Goal: Communication & Community: Participate in discussion

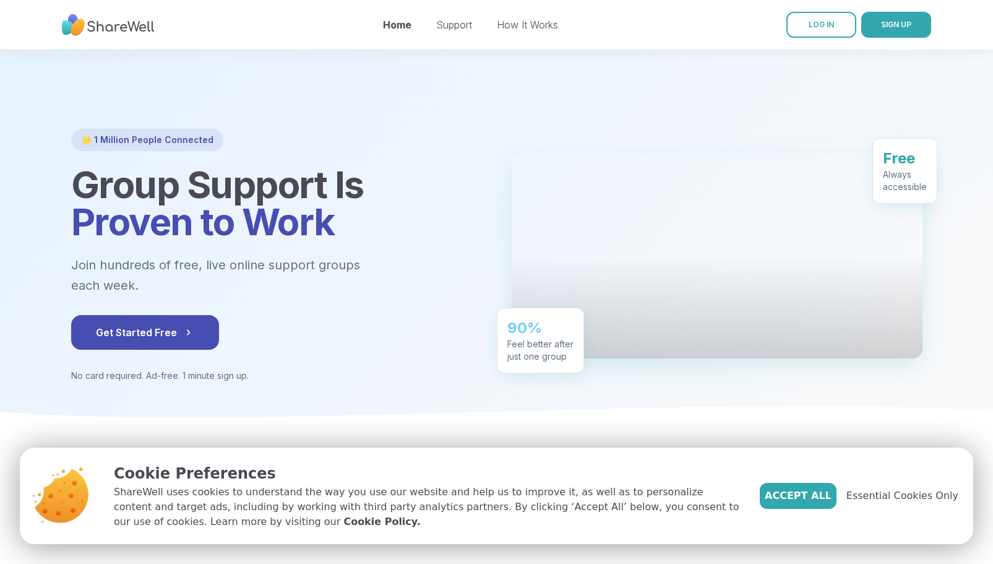
click at [807, 27] on link "LOG IN" at bounding box center [822, 25] width 70 height 26
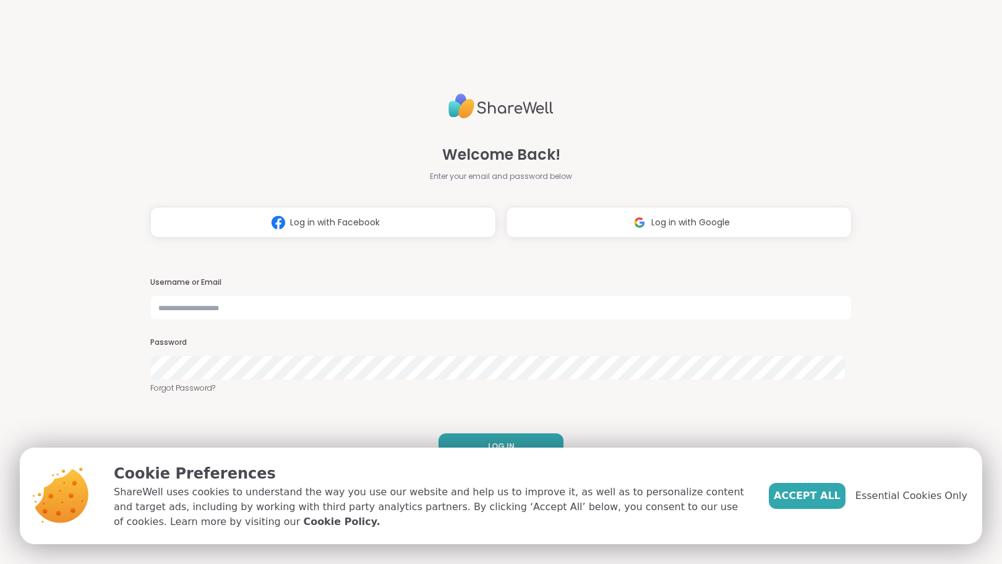
click at [807, 27] on div "Welcome Back! Enter your email and password below Log in with Facebook Log in w…" at bounding box center [501, 282] width 702 height 564
click at [814, 496] on span "Accept All" at bounding box center [807, 495] width 67 height 15
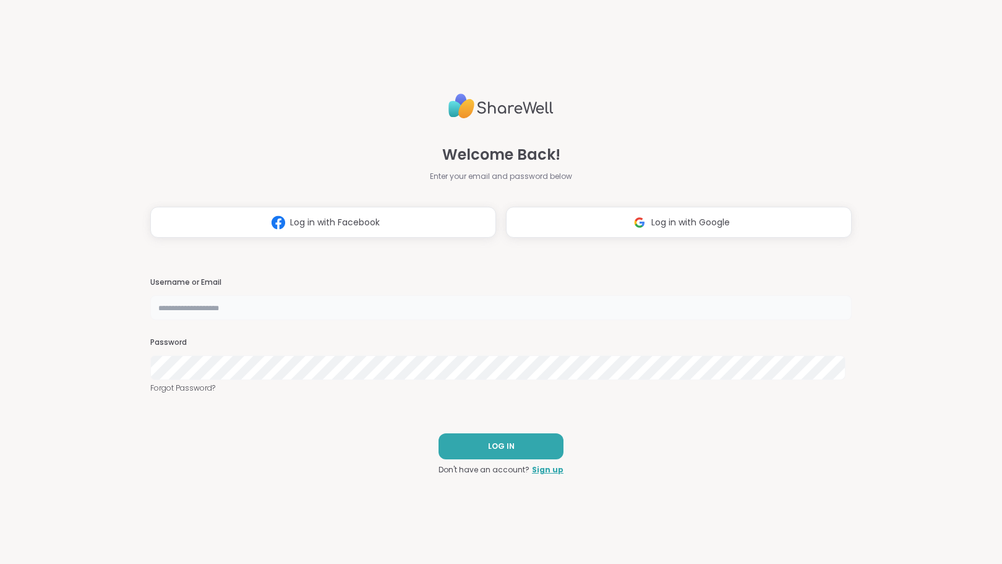
click at [446, 308] on input "text" at bounding box center [501, 307] width 702 height 25
type input "**********"
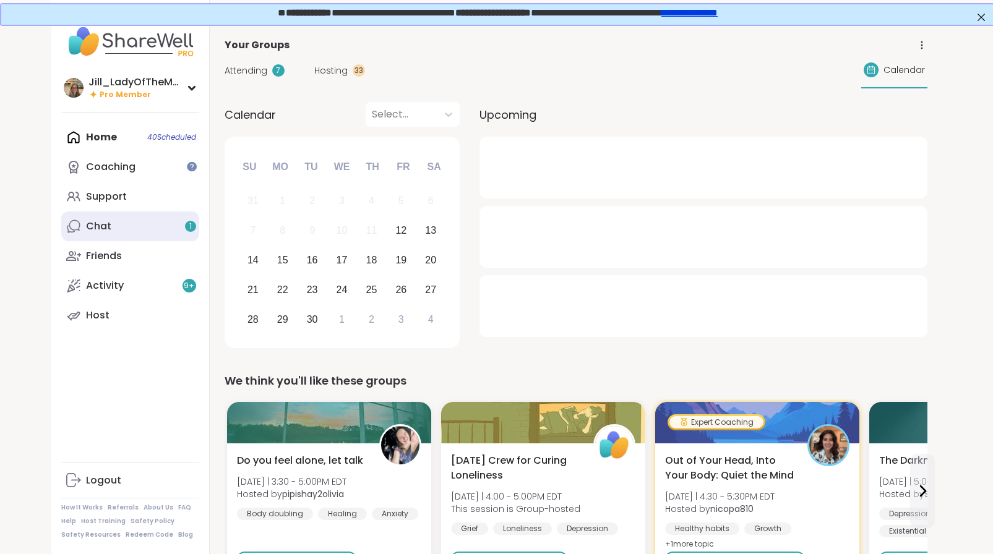
click at [191, 219] on link "Chat 1" at bounding box center [130, 227] width 138 height 30
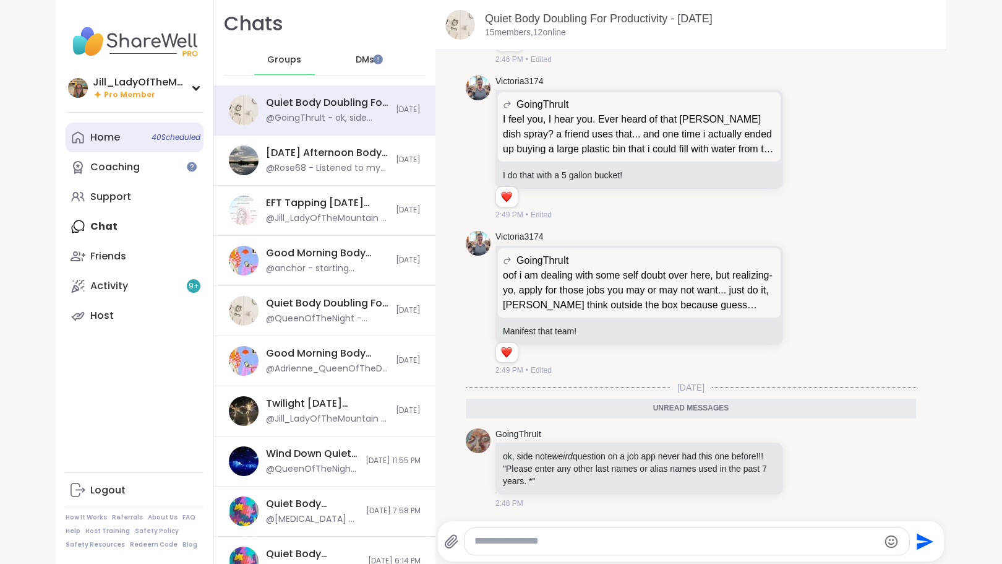
click at [139, 135] on link "Home 40 Scheduled" at bounding box center [135, 138] width 138 height 30
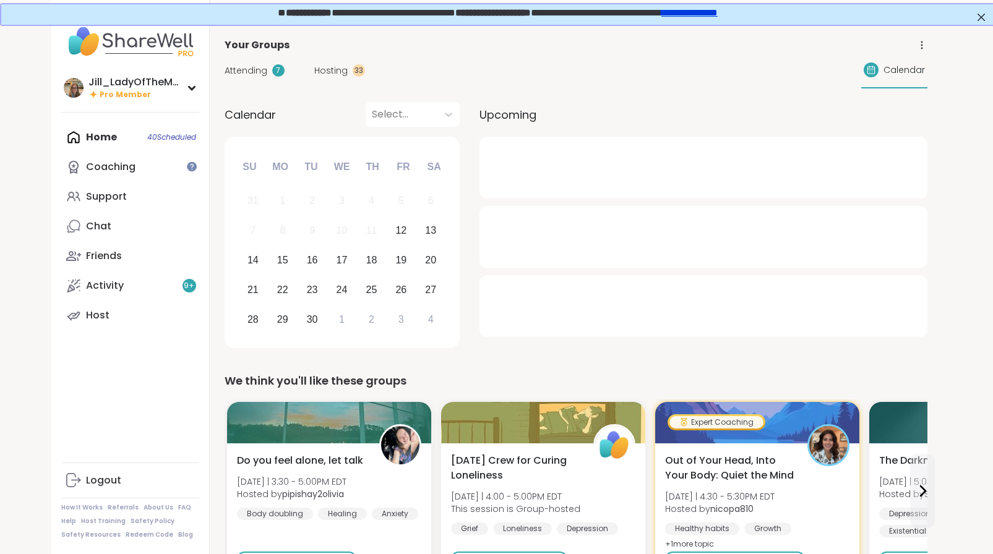
click at [251, 71] on span "Attending" at bounding box center [246, 70] width 43 height 13
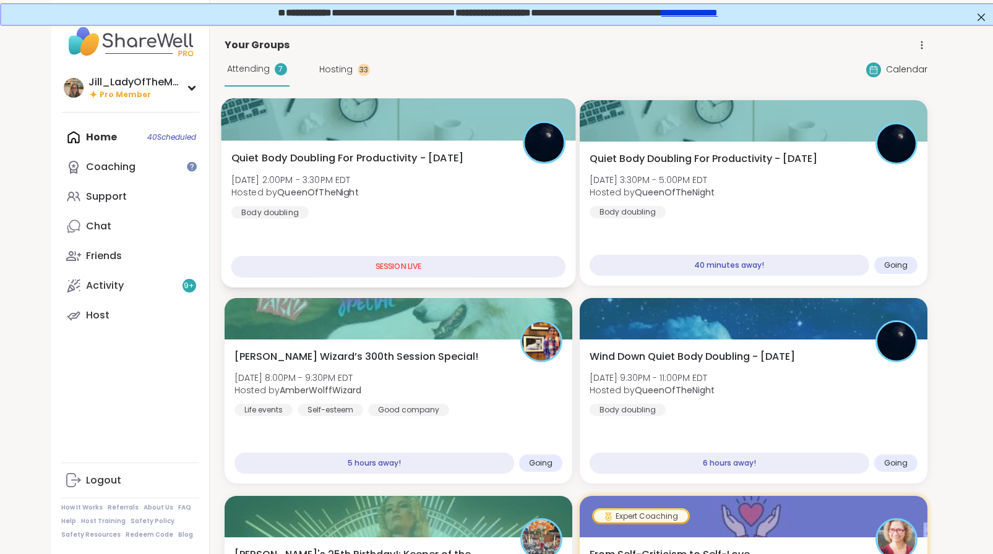
click at [407, 187] on div "Quiet Body Doubling For Productivity - Friday Fri, Sep 12 | 2:00PM - 3:30PM EDT…" at bounding box center [398, 185] width 335 height 68
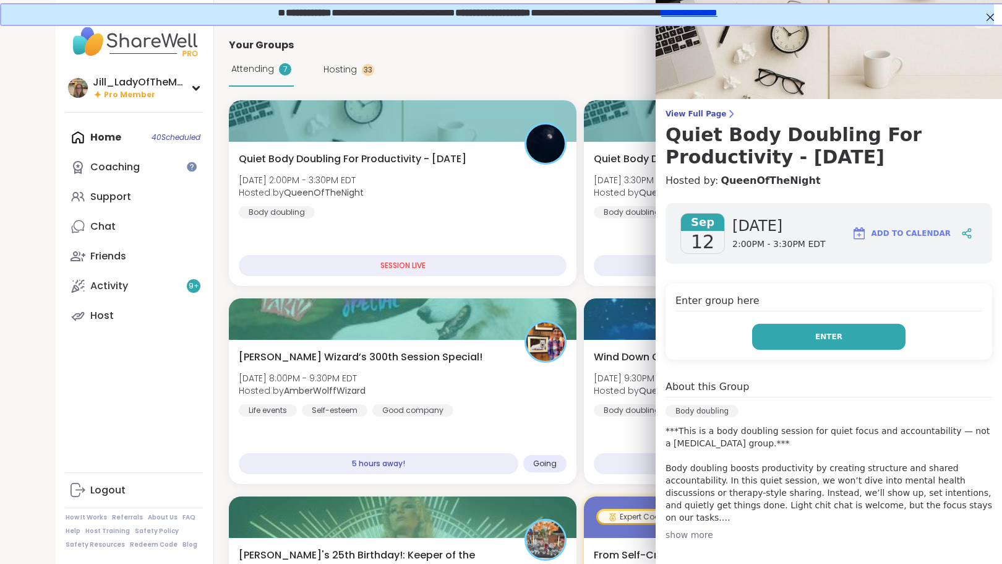
click at [802, 331] on button "Enter" at bounding box center [828, 337] width 153 height 26
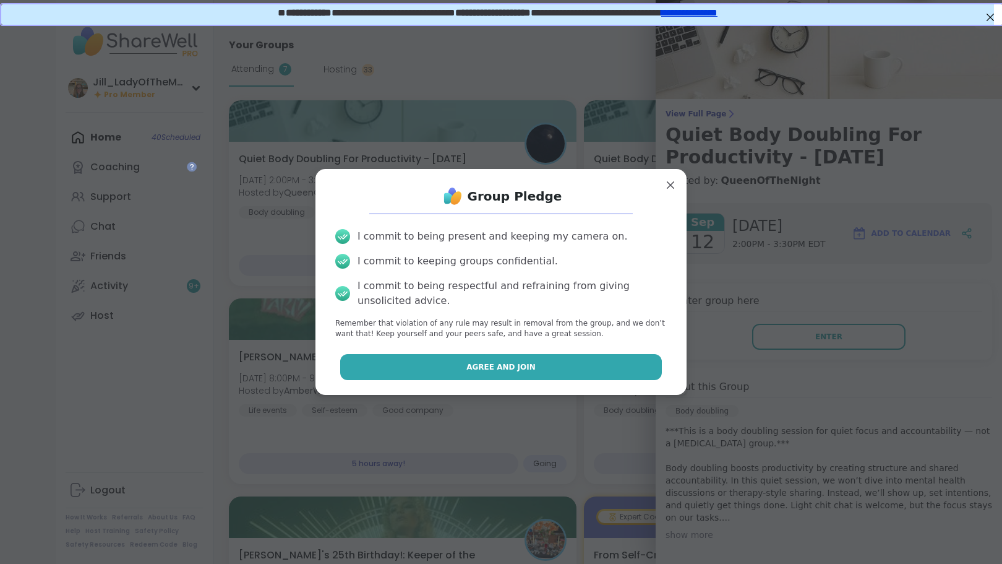
click at [528, 362] on button "Agree and Join" at bounding box center [501, 367] width 322 height 26
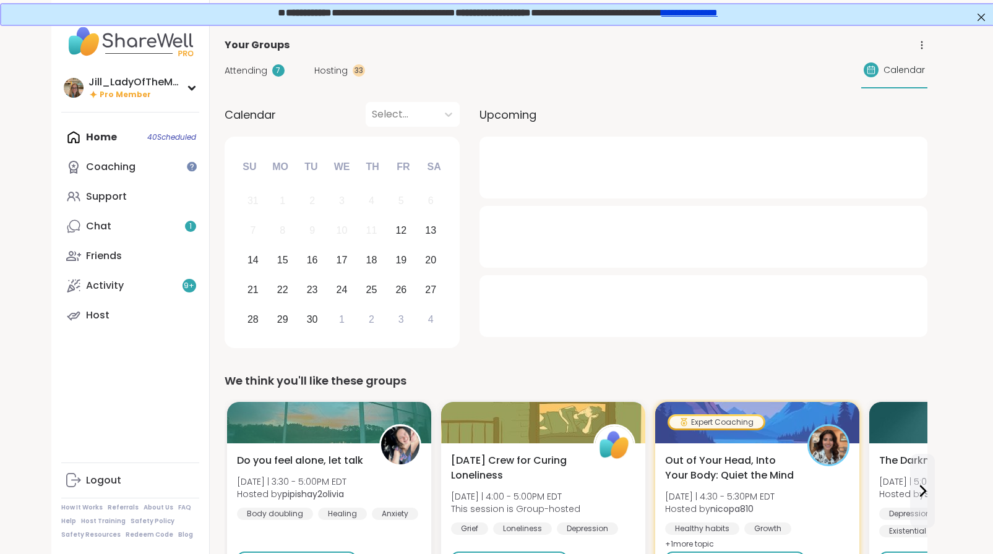
click at [113, 135] on div "Home 40 Scheduled Coaching Support Chat 1 Friends Activity 9 + Host" at bounding box center [130, 227] width 138 height 208
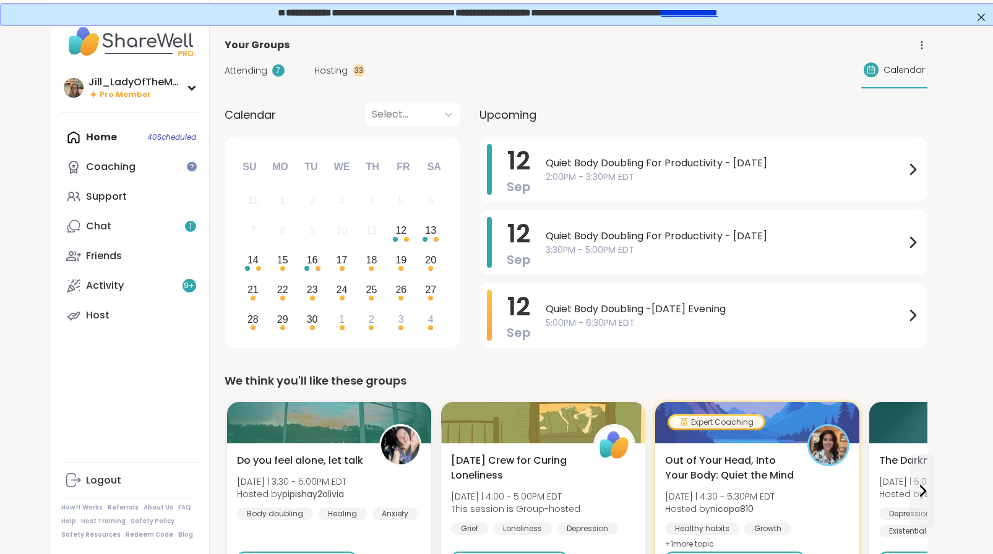
click at [250, 64] on span "Attending" at bounding box center [246, 70] width 43 height 13
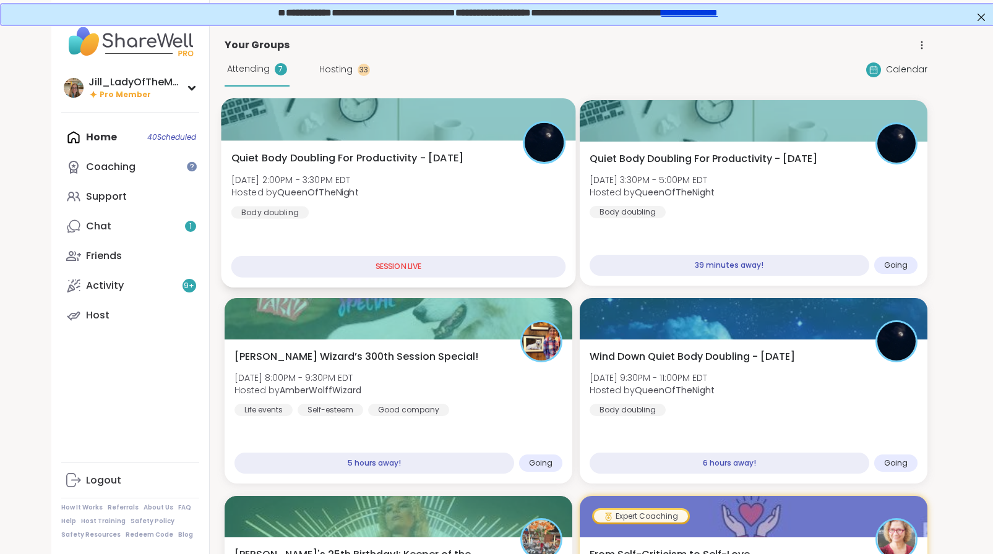
click at [403, 170] on div "Quiet Body Doubling For Productivity - [DATE] [DATE] 2:00PM - 3:30PM EDT Hosted…" at bounding box center [398, 185] width 335 height 68
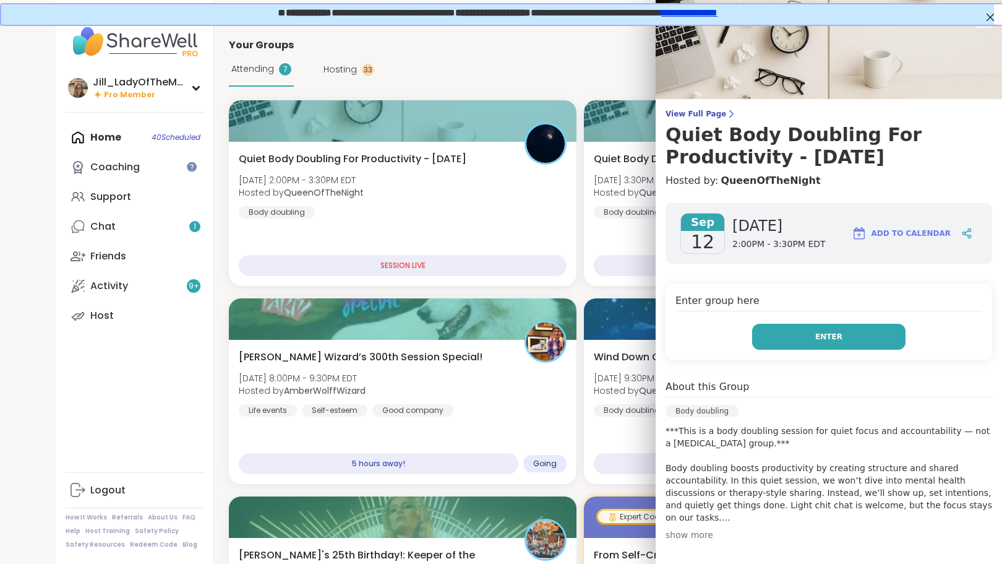
click at [816, 338] on span "Enter" at bounding box center [829, 336] width 27 height 11
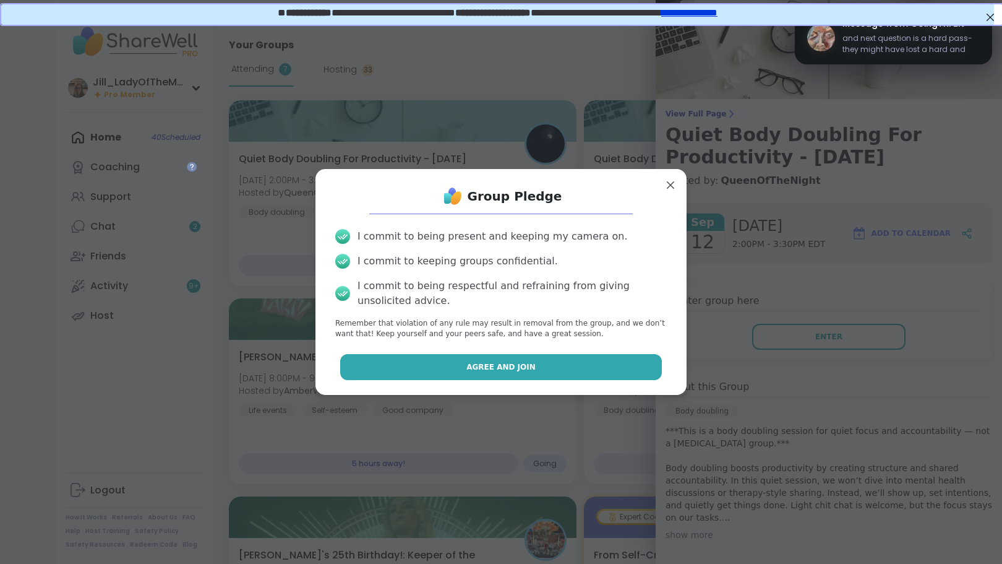
click at [609, 368] on button "Agree and Join" at bounding box center [501, 367] width 322 height 26
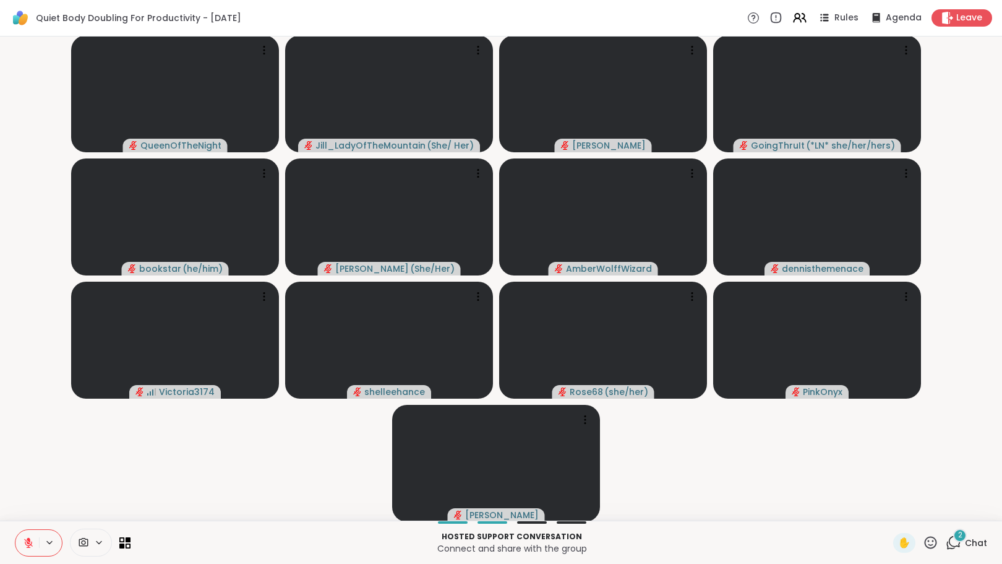
click at [954, 537] on div "2" at bounding box center [961, 535] width 14 height 14
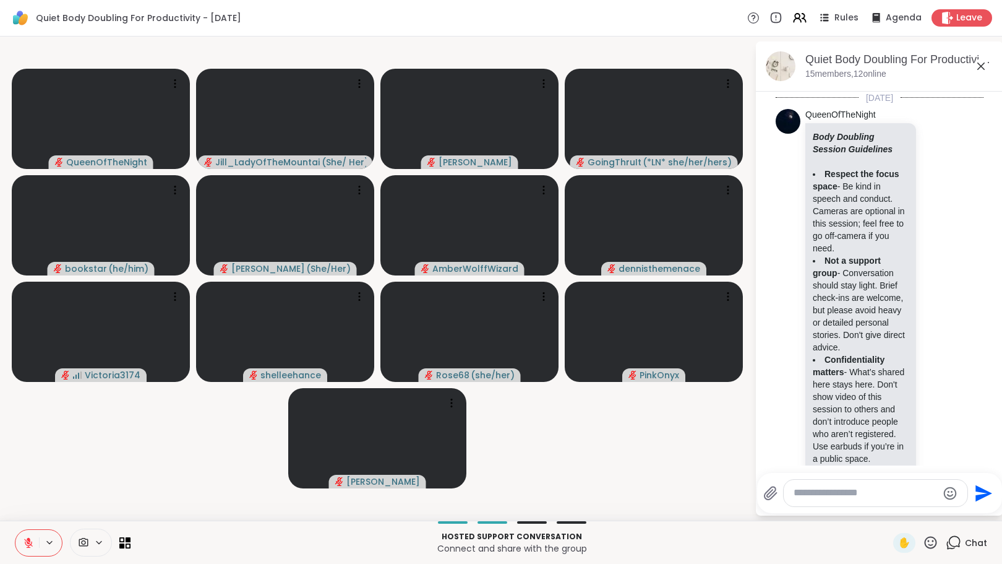
scroll to position [3530, 0]
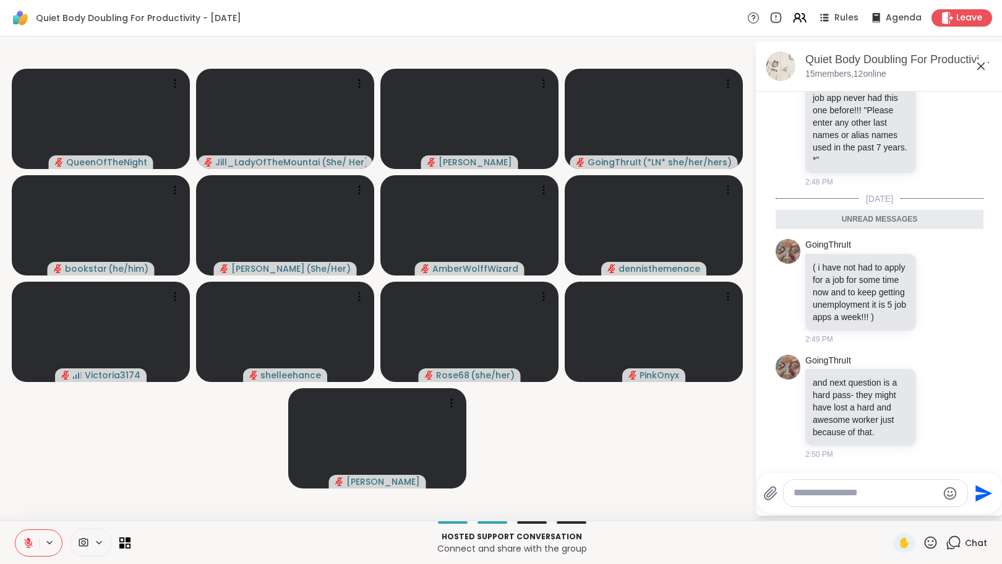
drag, startPoint x: 983, startPoint y: 413, endPoint x: 983, endPoint y: 393, distance: 19.8
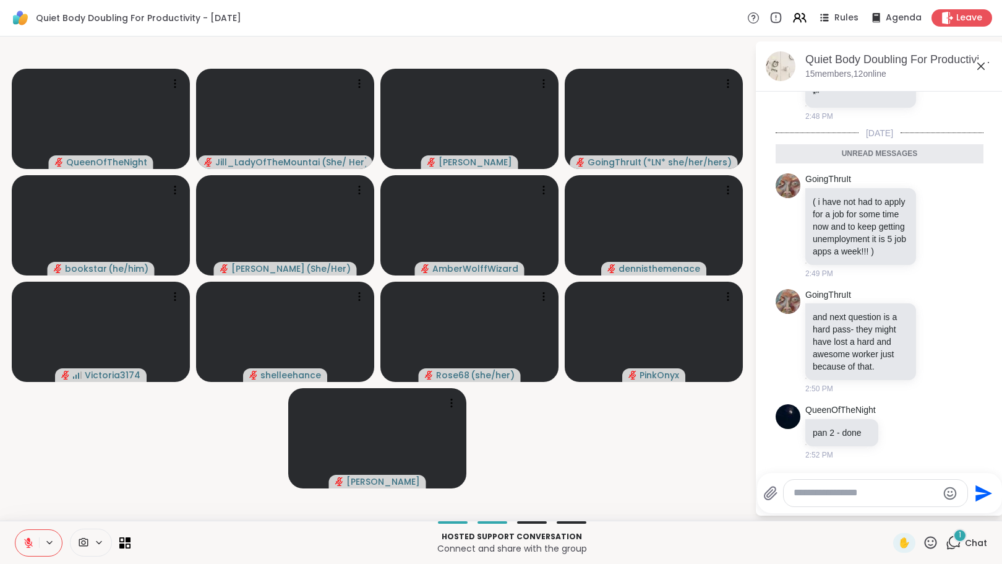
scroll to position [3567, 0]
click at [902, 430] on icon at bounding box center [900, 431] width 11 height 12
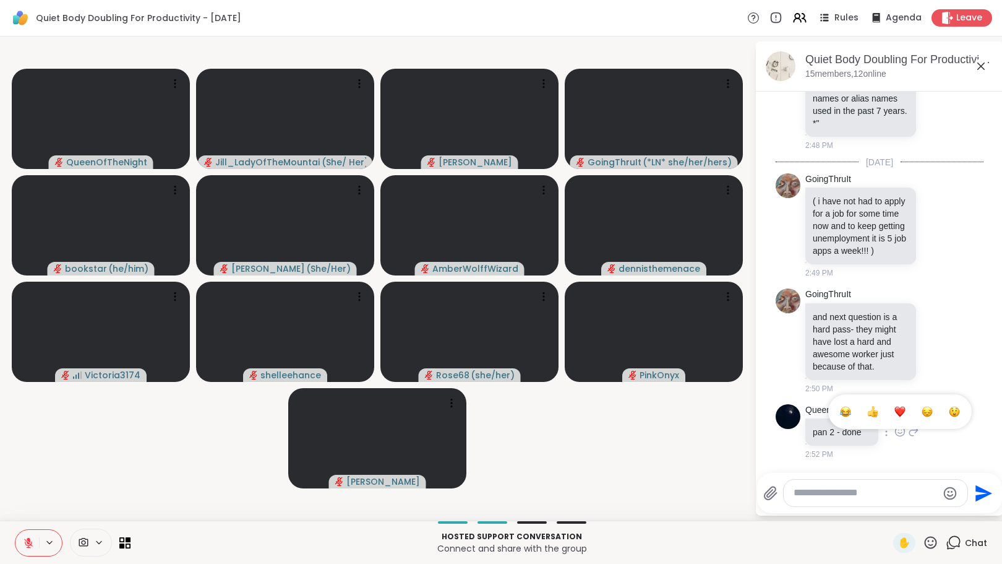
click at [901, 415] on div "Select Reaction: Heart" at bounding box center [900, 411] width 11 height 11
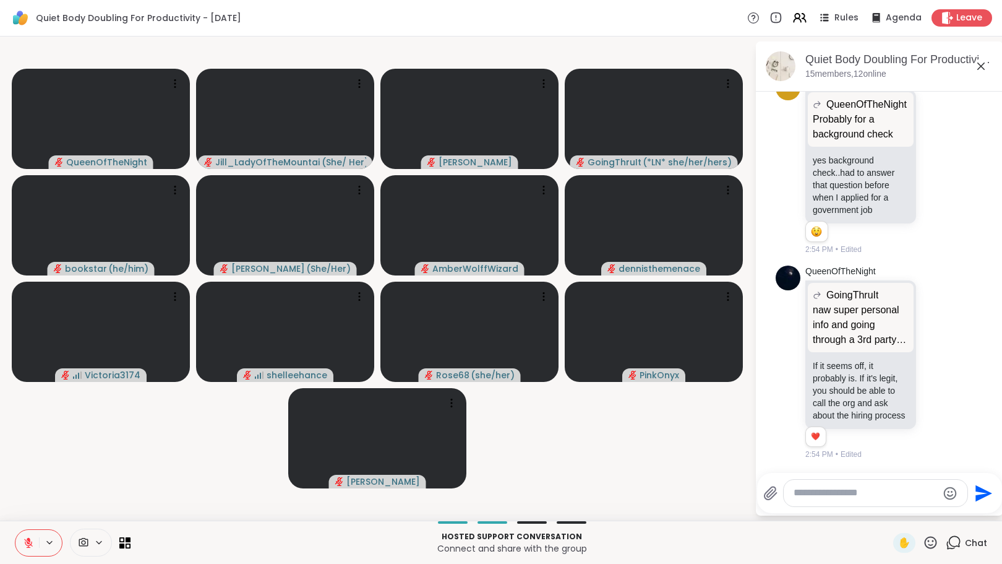
scroll to position [4288, 0]
click at [845, 498] on textarea "Type your message" at bounding box center [866, 492] width 144 height 13
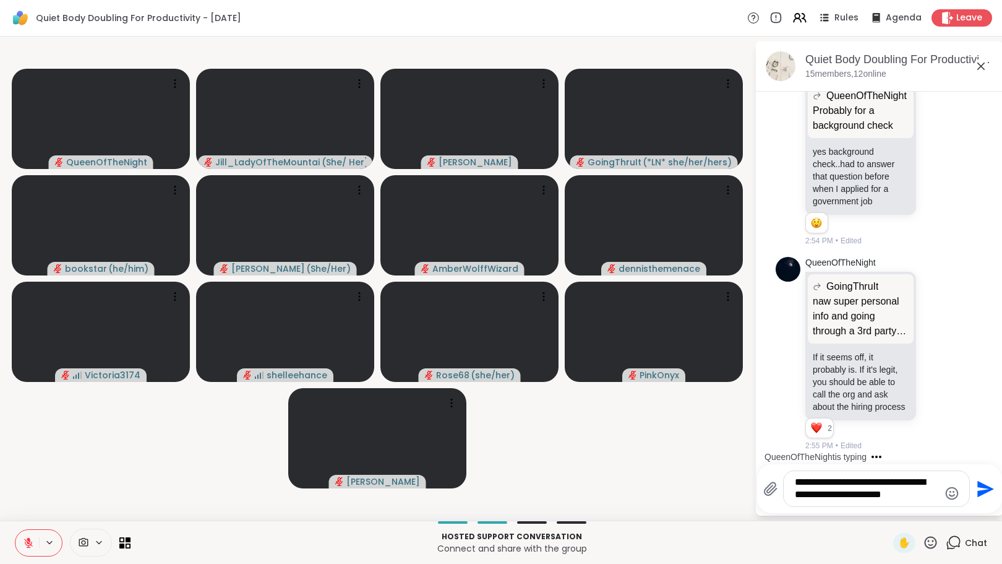
scroll to position [4363, 0]
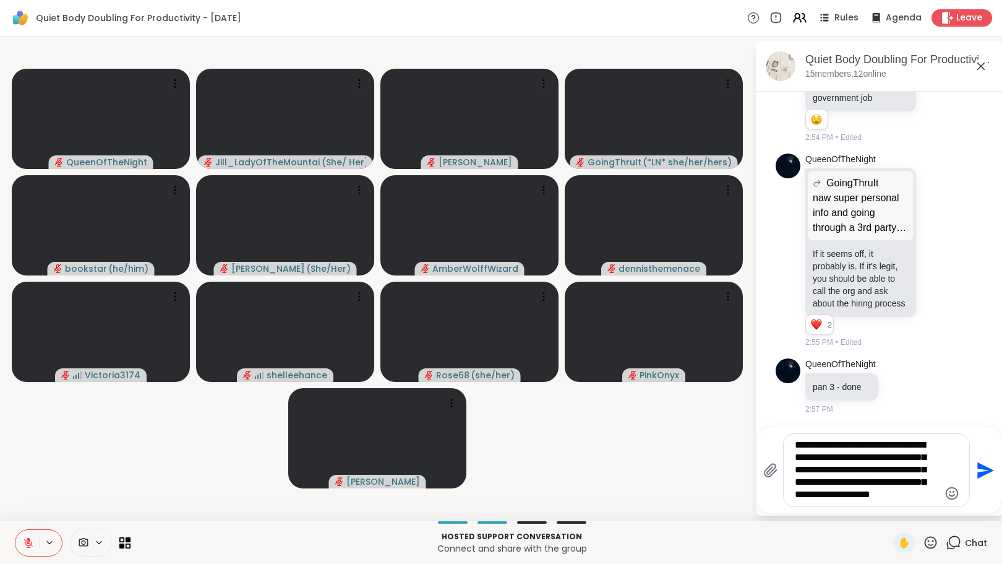
type textarea "**********"
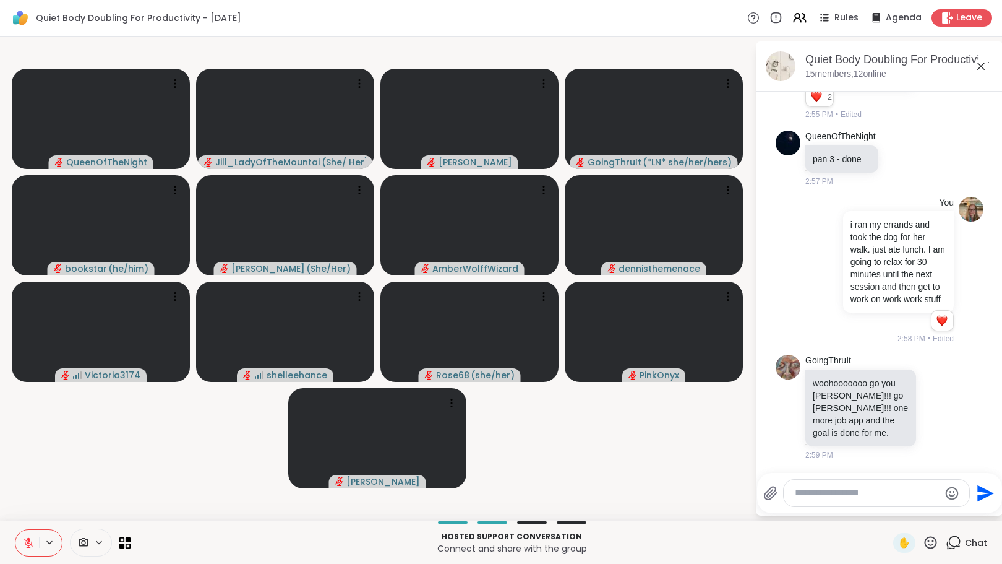
scroll to position [4640, 0]
click at [933, 403] on icon at bounding box center [938, 406] width 11 height 12
click at [933, 390] on div "Select Reaction: Heart" at bounding box center [938, 386] width 11 height 11
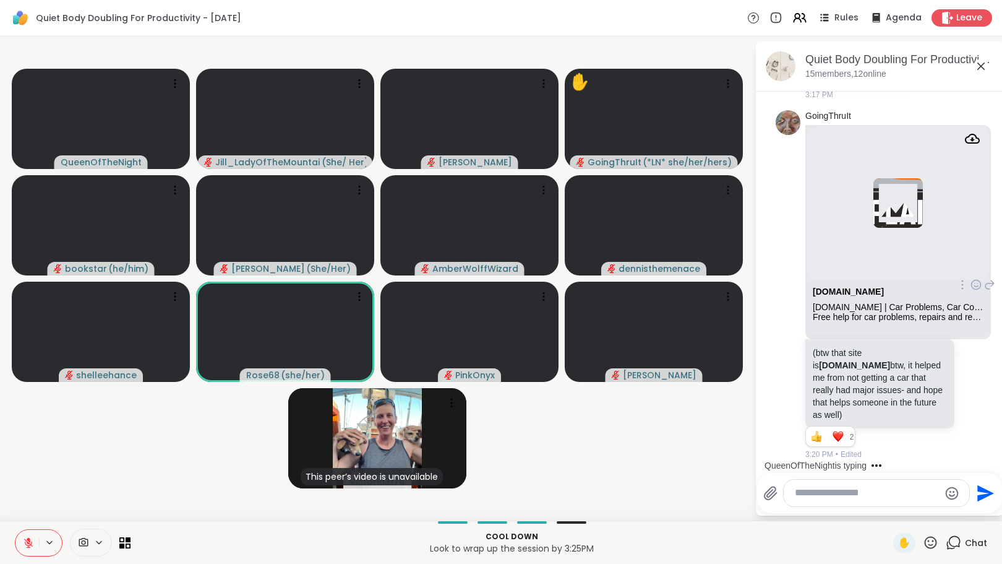
scroll to position [6543, 0]
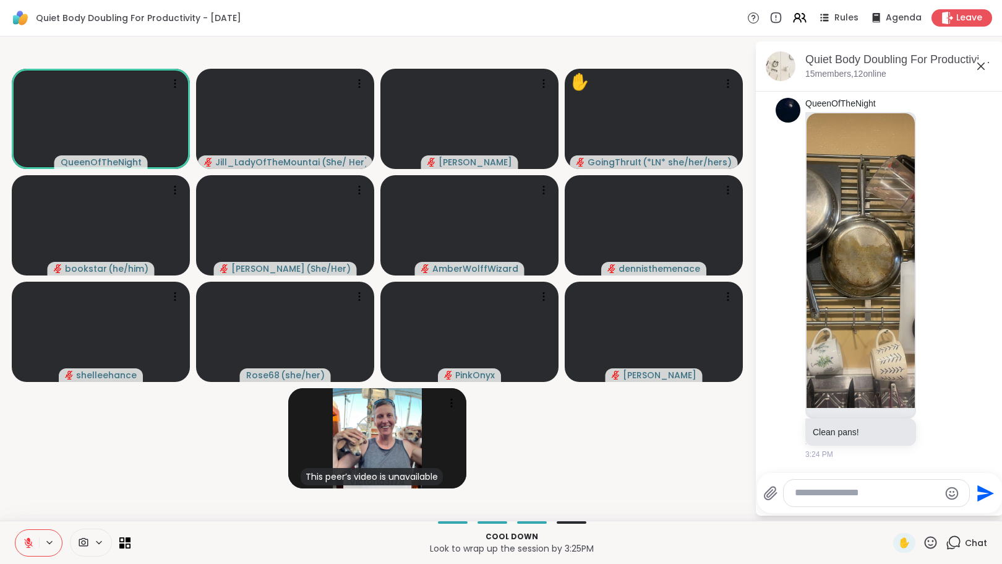
click at [839, 491] on textarea "Type your message" at bounding box center [867, 492] width 144 height 13
type textarea "*"
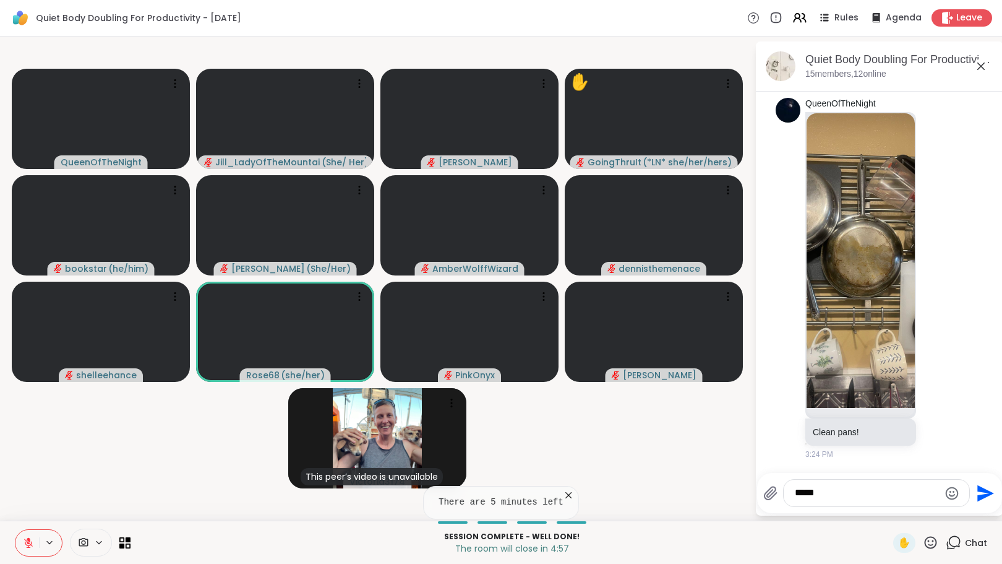
type textarea "******"
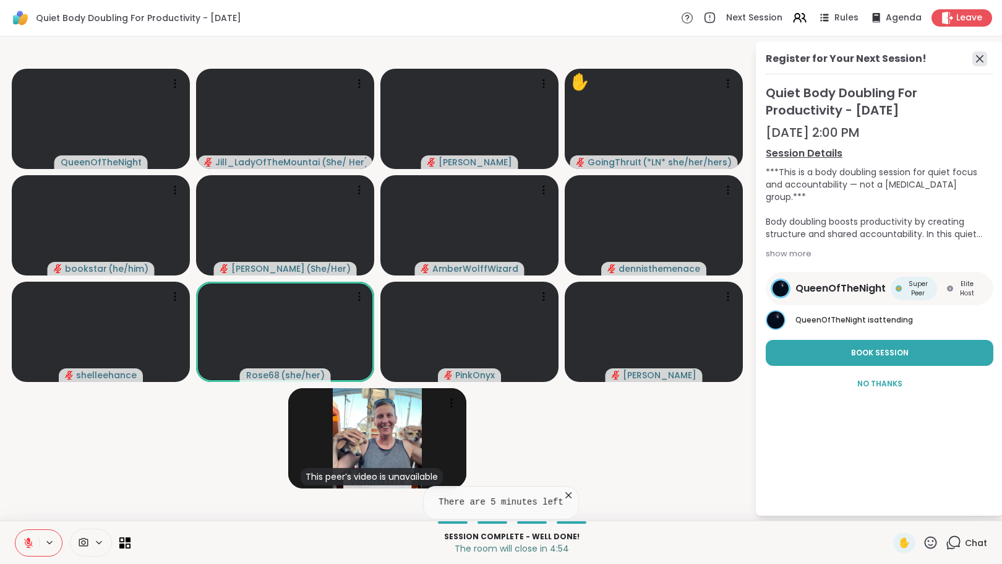
click at [978, 60] on icon at bounding box center [980, 58] width 15 height 15
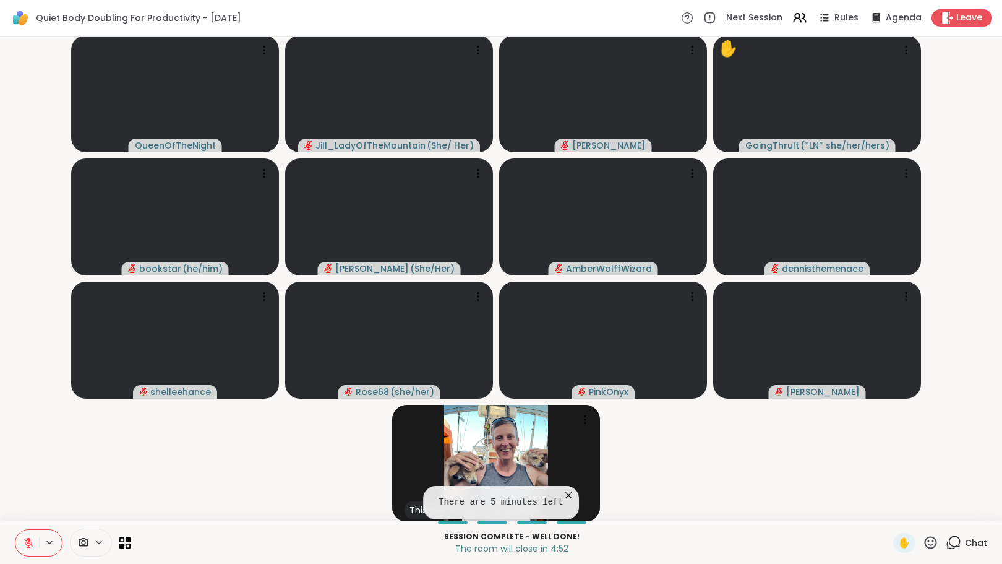
click at [951, 544] on icon at bounding box center [955, 541] width 12 height 11
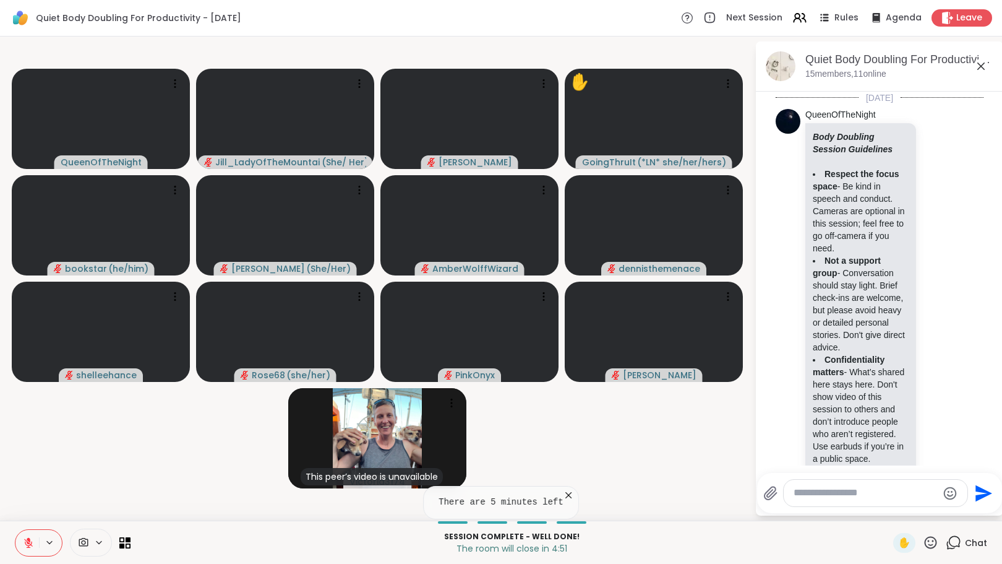
scroll to position [6531, 0]
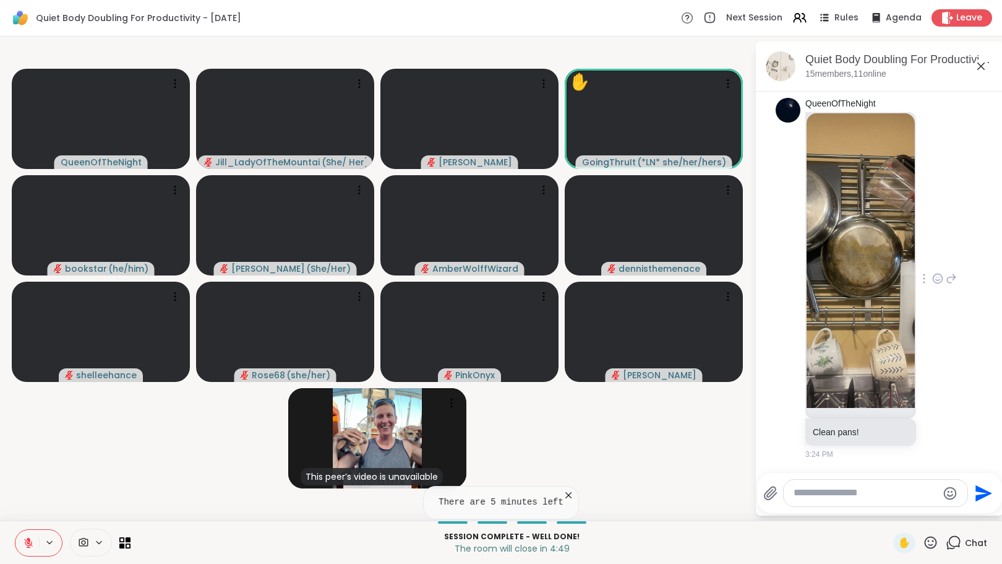
click at [933, 277] on icon at bounding box center [938, 278] width 11 height 12
click at [933, 262] on div "Select Reaction: Heart" at bounding box center [938, 258] width 11 height 11
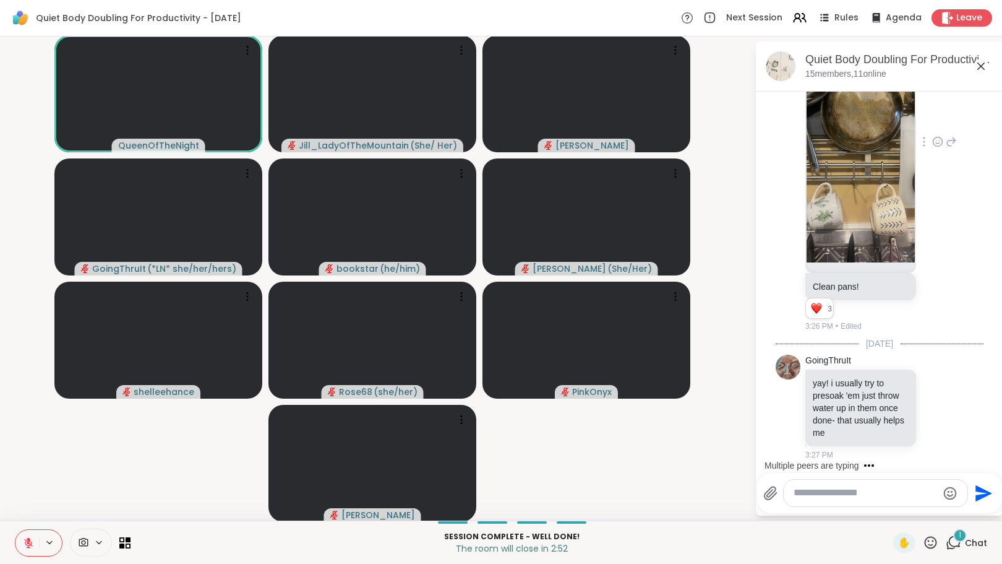
scroll to position [6677, 0]
click at [823, 496] on textarea "Type your message" at bounding box center [866, 492] width 144 height 13
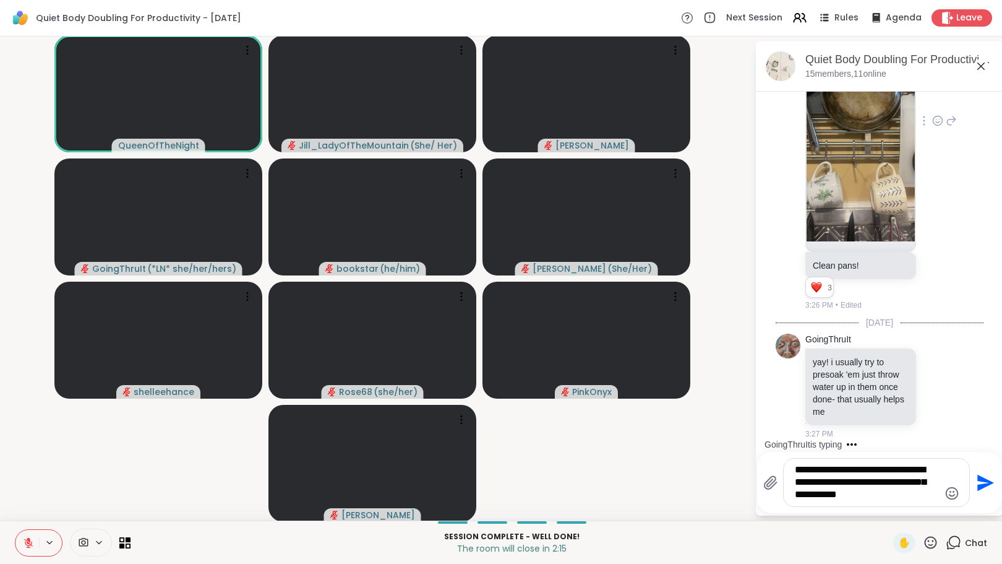
click at [945, 489] on icon "Emoji picker" at bounding box center [952, 493] width 15 height 15
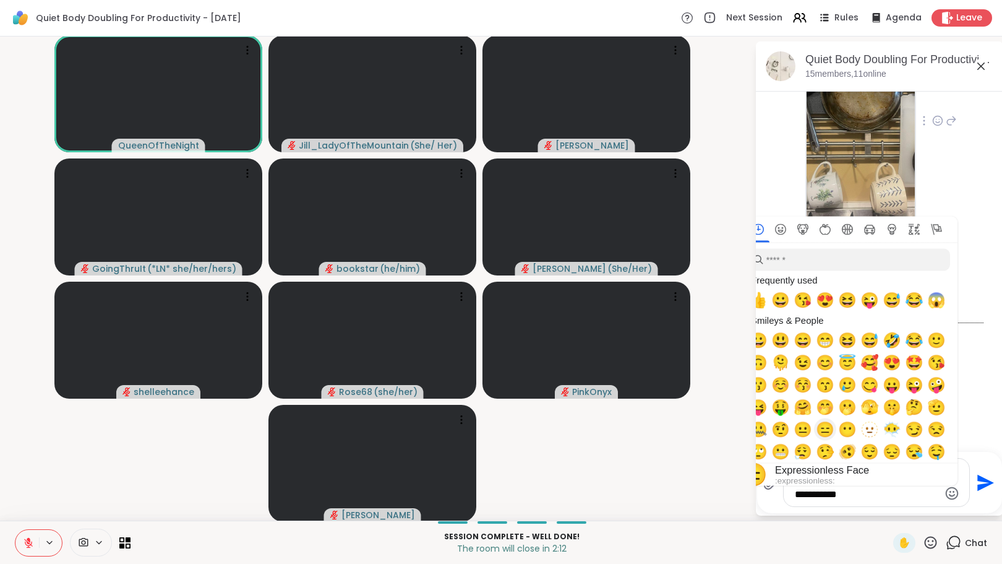
click at [816, 429] on span "😑" at bounding box center [825, 429] width 19 height 17
type textarea "**********"
click at [907, 498] on textarea "**********" at bounding box center [867, 483] width 144 height 38
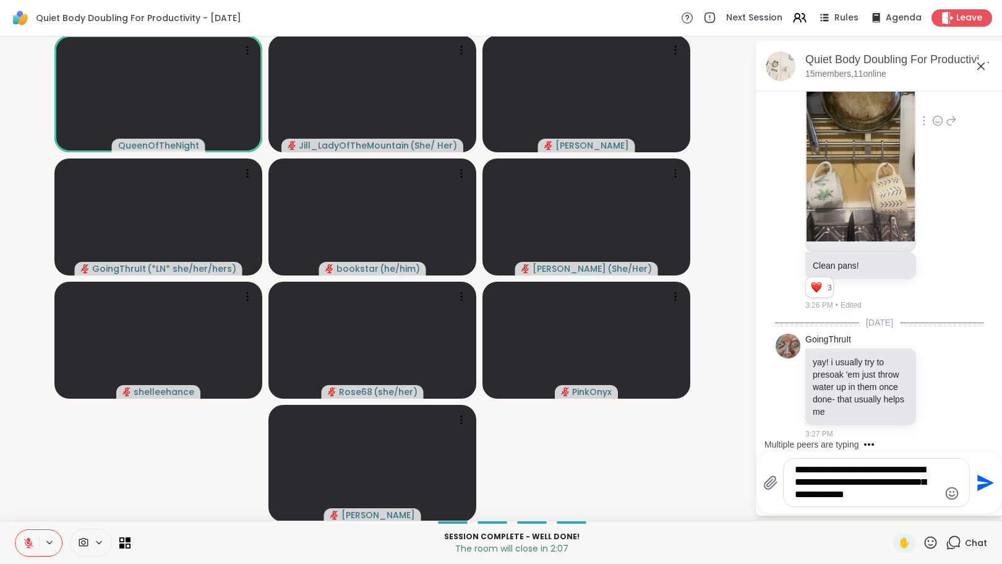
click at [975, 481] on icon "Send" at bounding box center [985, 483] width 20 height 20
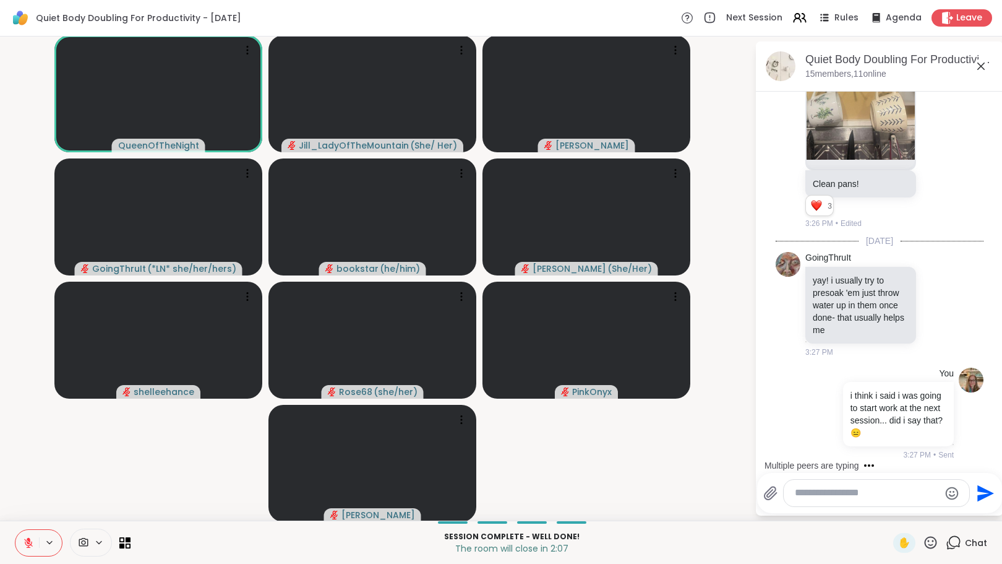
scroll to position [6779, 0]
click at [837, 489] on textarea "Type your message" at bounding box center [867, 492] width 144 height 13
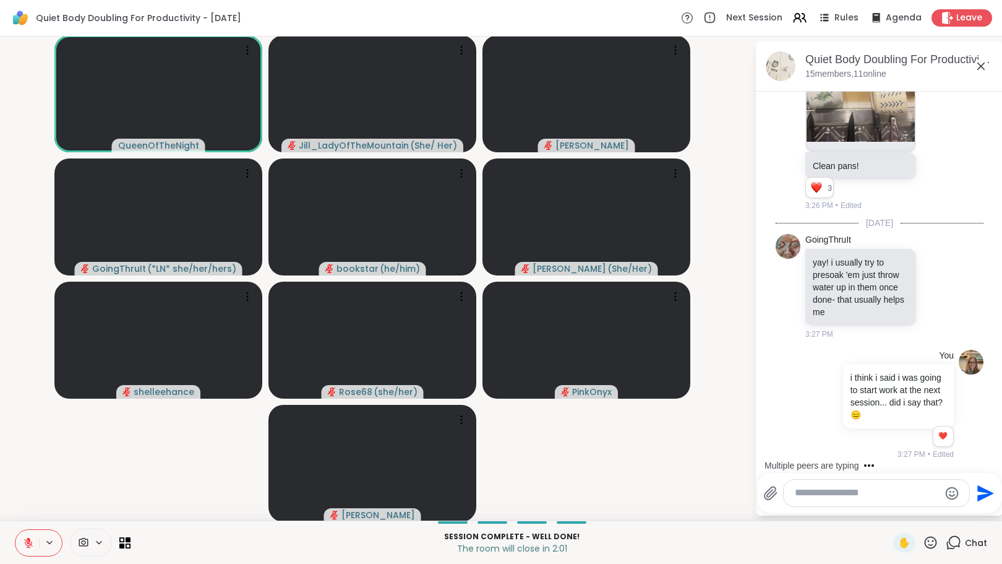
scroll to position [6797, 0]
click at [837, 491] on textarea "Type your message" at bounding box center [867, 492] width 144 height 13
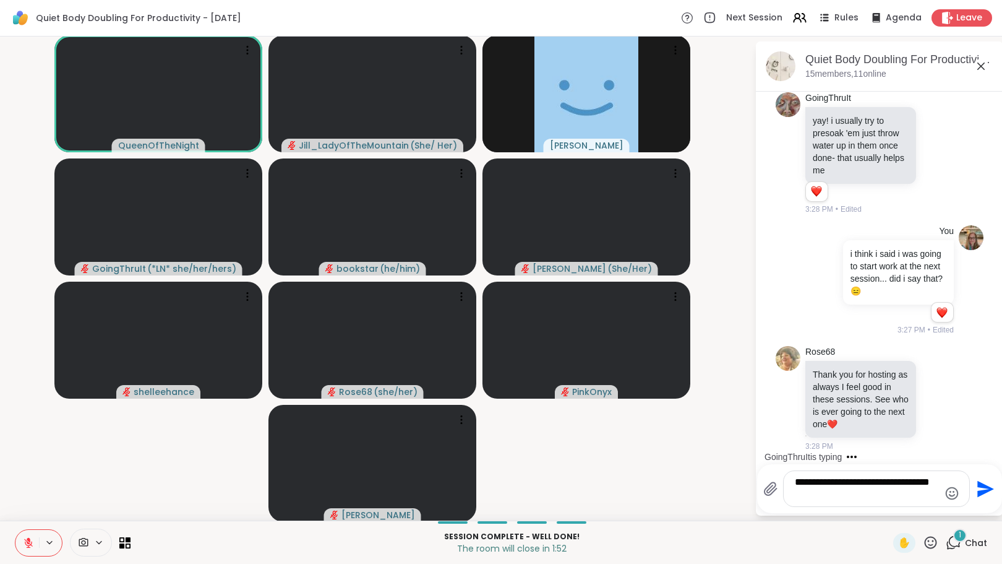
scroll to position [6951, 0]
type textarea "**********"
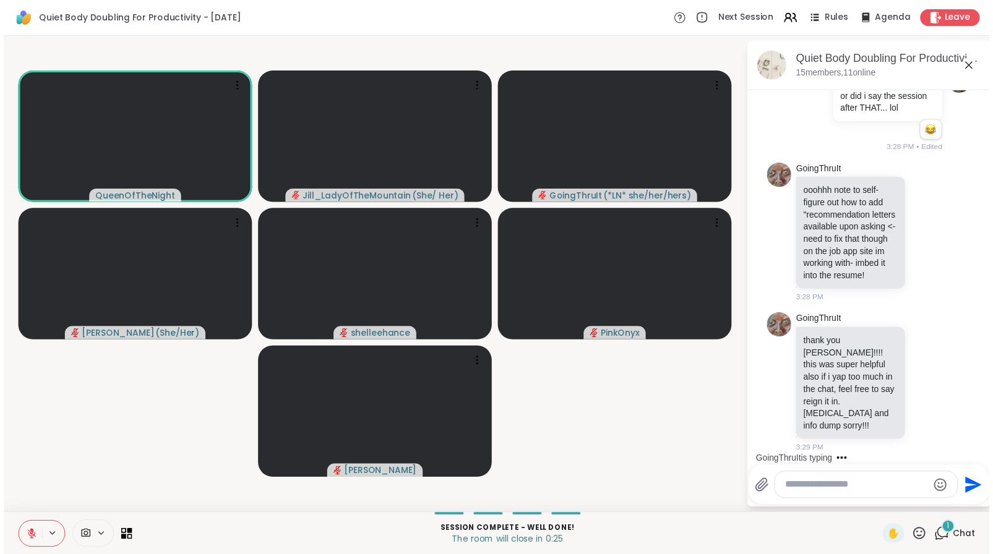
scroll to position [7374, 0]
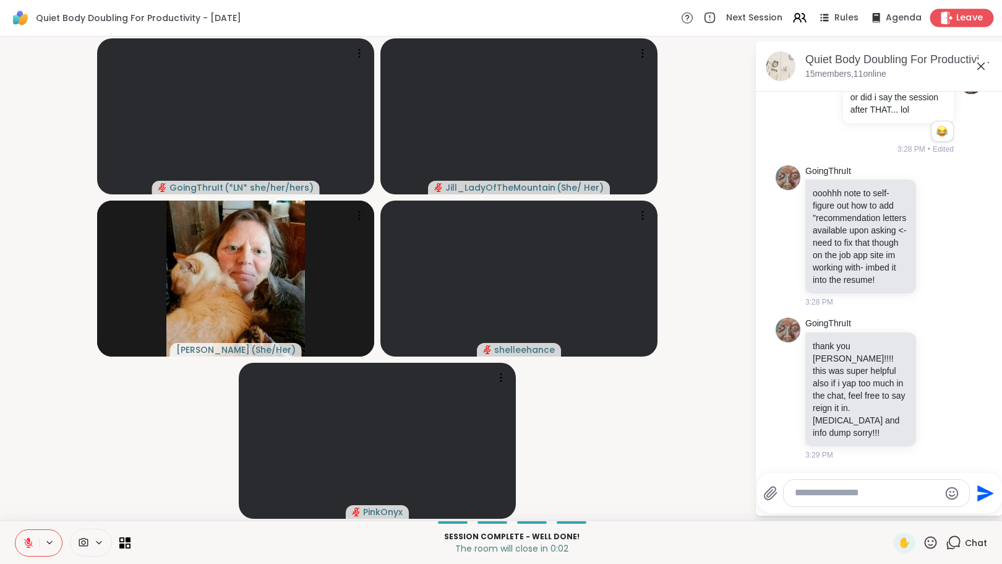
click at [959, 19] on span "Leave" at bounding box center [970, 18] width 27 height 13
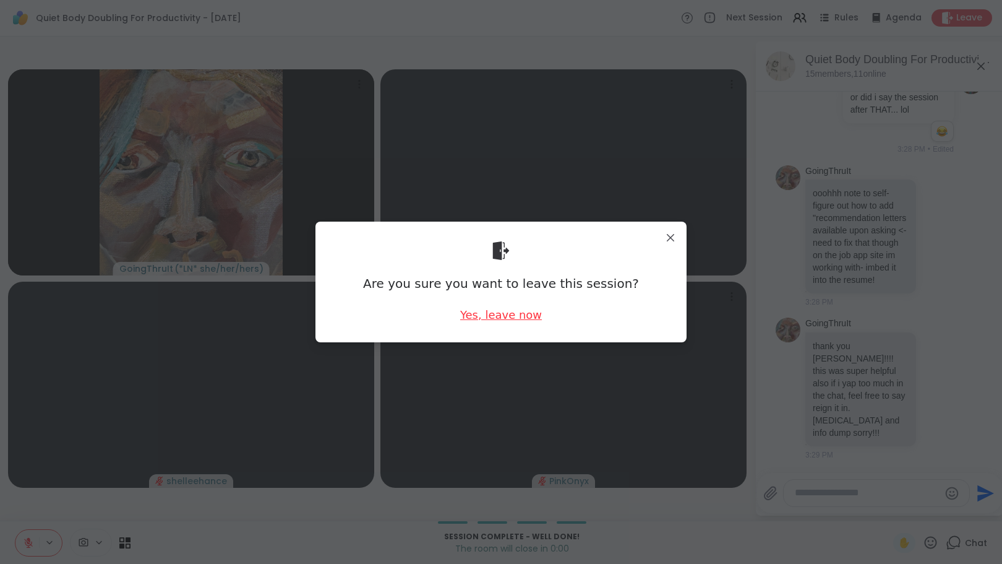
click at [515, 317] on div "Yes, leave now" at bounding box center [501, 314] width 82 height 15
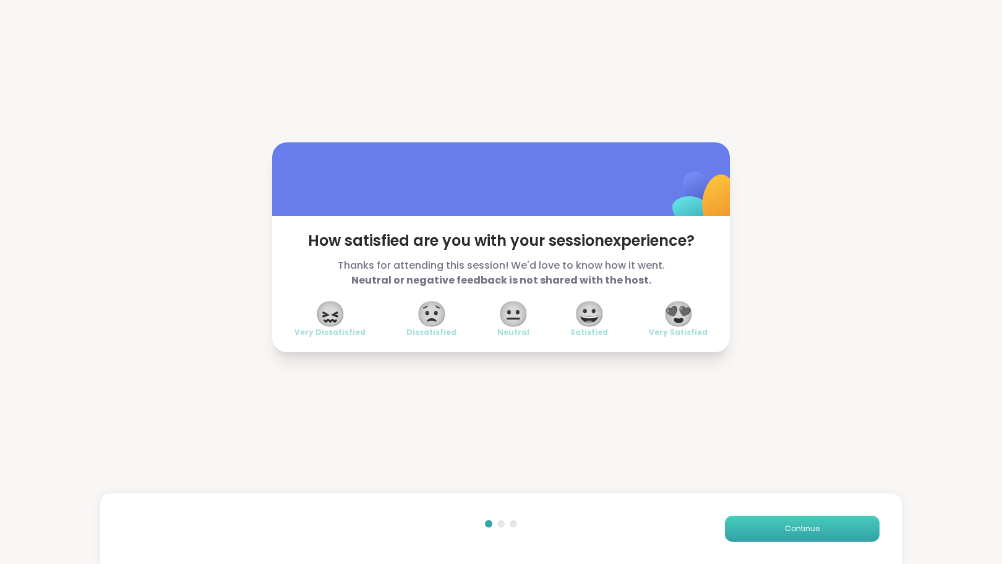
click at [800, 527] on span "Continue" at bounding box center [802, 528] width 35 height 11
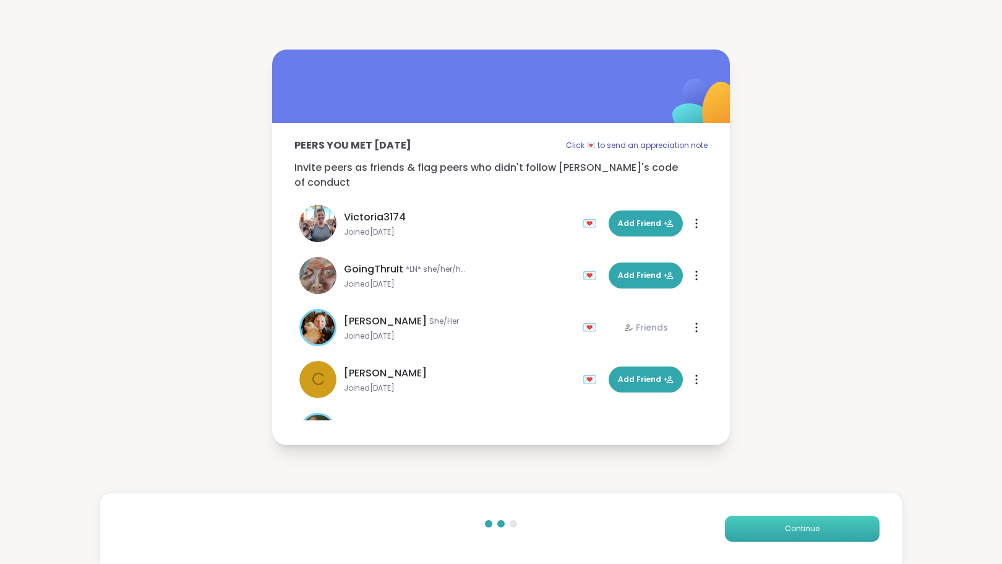
click at [787, 524] on span "Continue" at bounding box center [802, 528] width 35 height 11
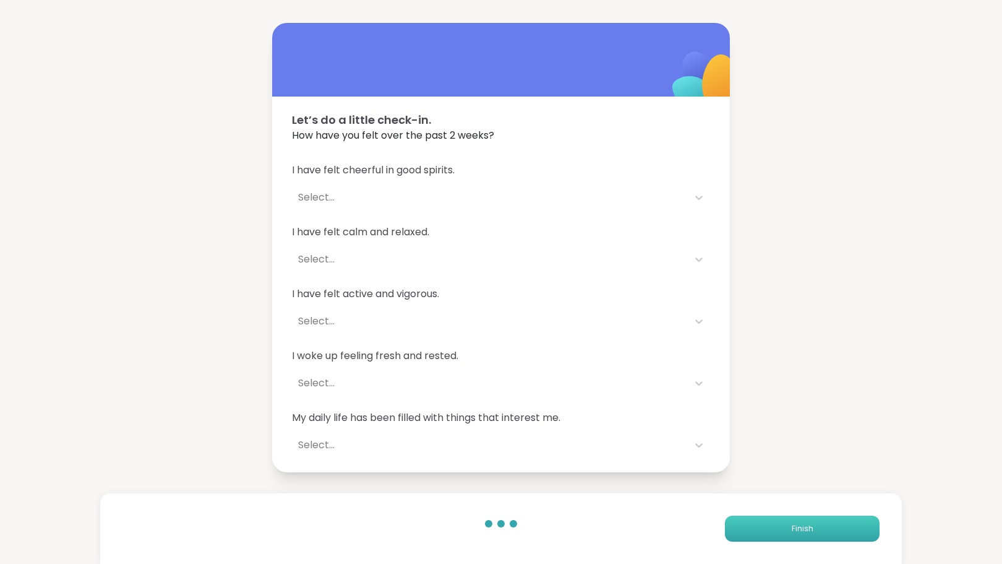
click at [792, 524] on span "Finish" at bounding box center [803, 528] width 22 height 11
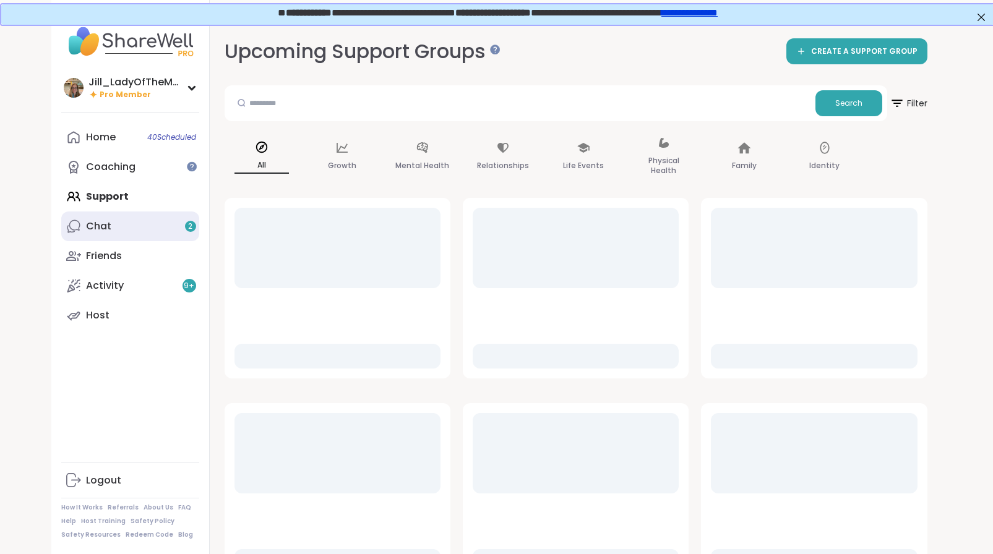
click at [176, 231] on link "Chat 2" at bounding box center [130, 227] width 138 height 30
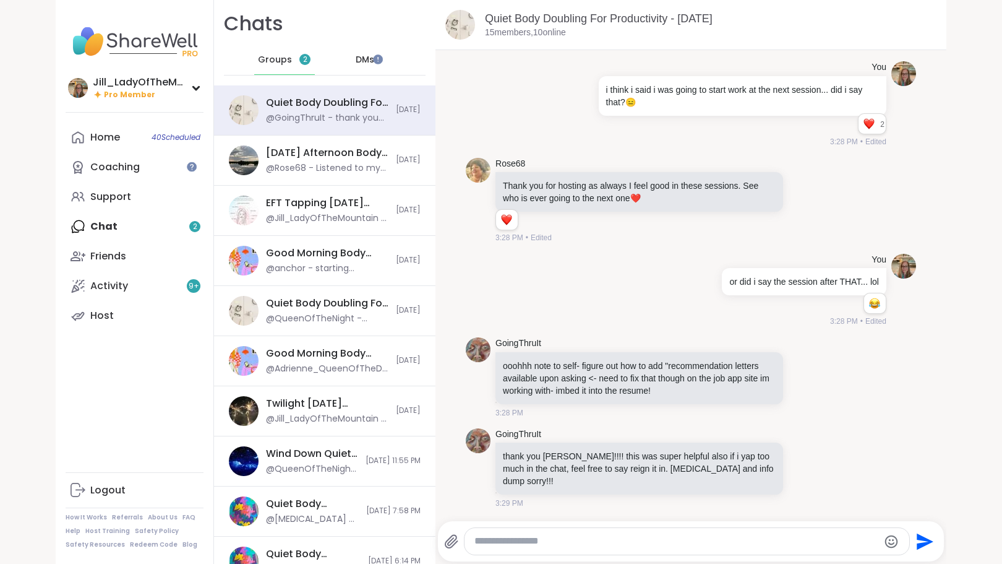
click at [261, 54] on span "Groups" at bounding box center [275, 60] width 34 height 12
click at [147, 222] on div "Home 40 Scheduled Coaching Support Chat 2 Friends Activity 9 + Host" at bounding box center [135, 227] width 138 height 208
click at [137, 321] on link "Host" at bounding box center [135, 316] width 138 height 30
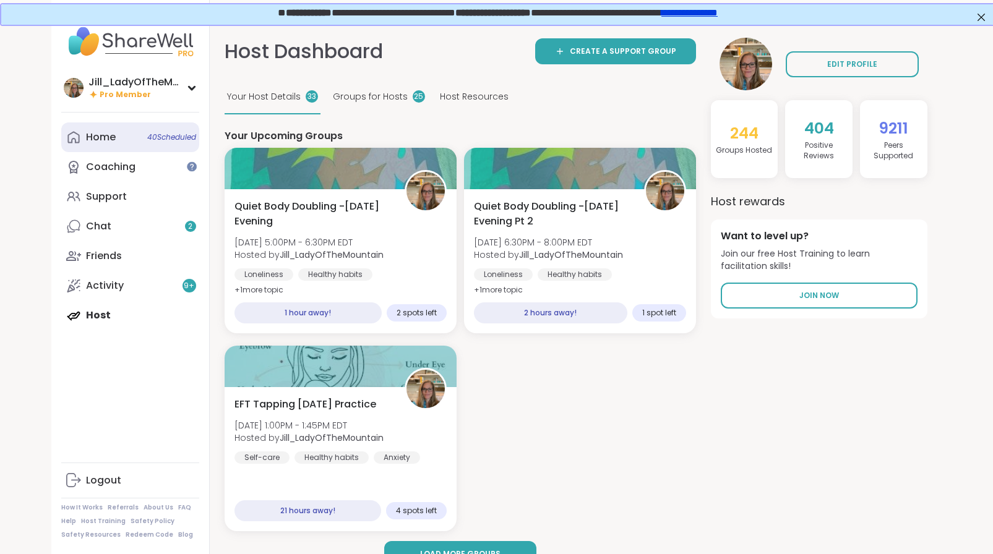
click at [165, 143] on link "Home 40 Scheduled" at bounding box center [130, 138] width 138 height 30
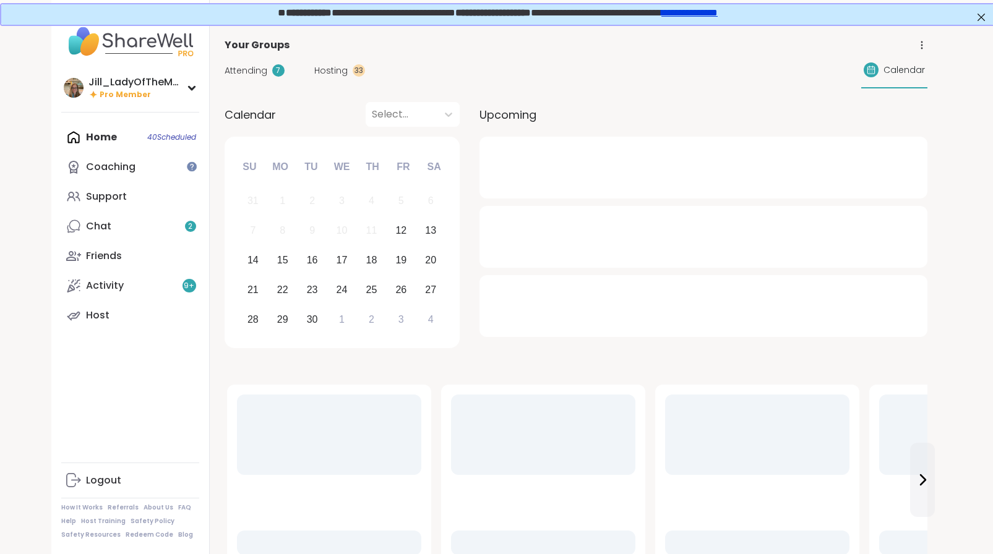
click at [258, 70] on span "Attending" at bounding box center [246, 70] width 43 height 13
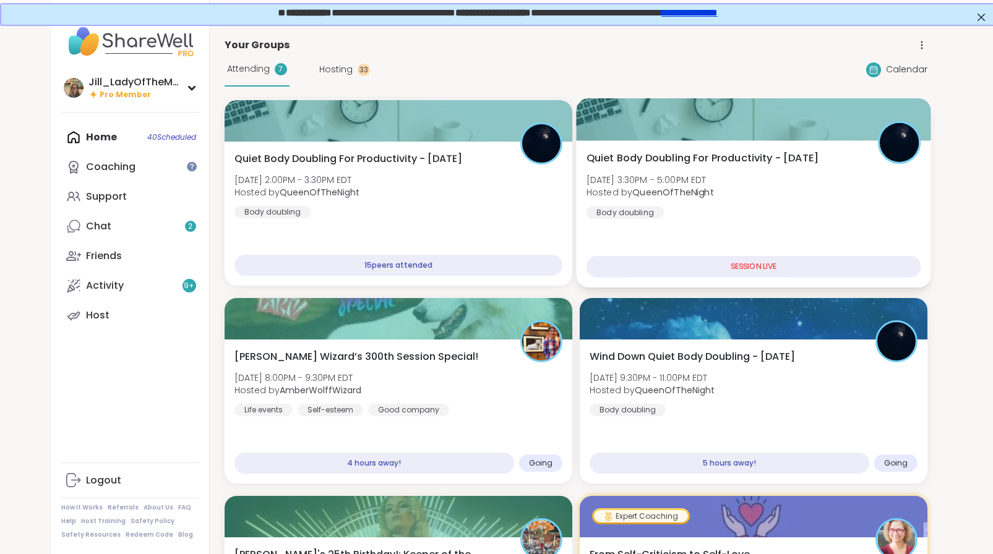
click at [710, 215] on div "Quiet Body Doubling For Productivity - Friday Fri, Sep 12 | 3:30PM - 5:00PM EDT…" at bounding box center [753, 185] width 335 height 68
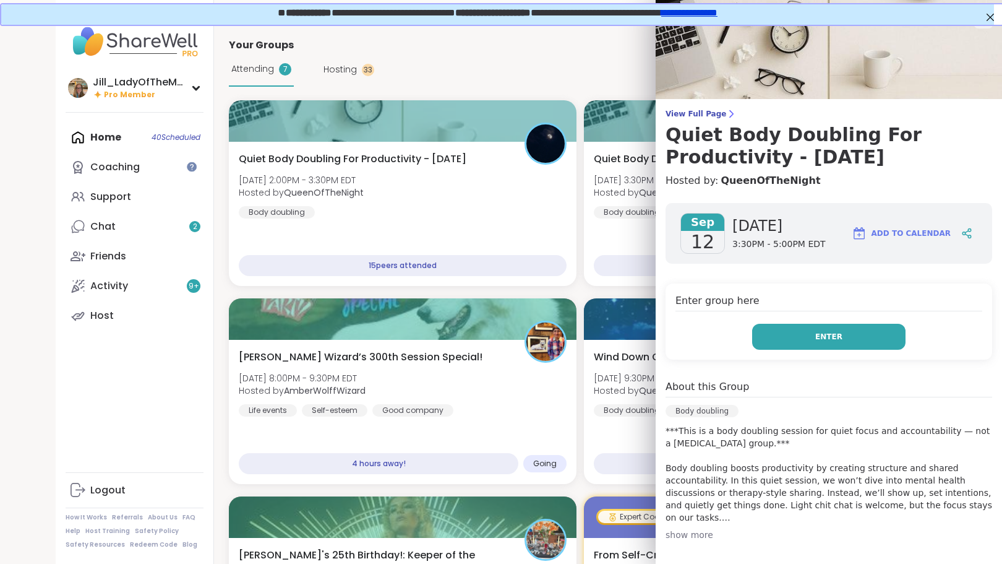
drag, startPoint x: 775, startPoint y: 332, endPoint x: 764, endPoint y: 344, distance: 16.2
click at [764, 344] on button "Enter" at bounding box center [828, 337] width 153 height 26
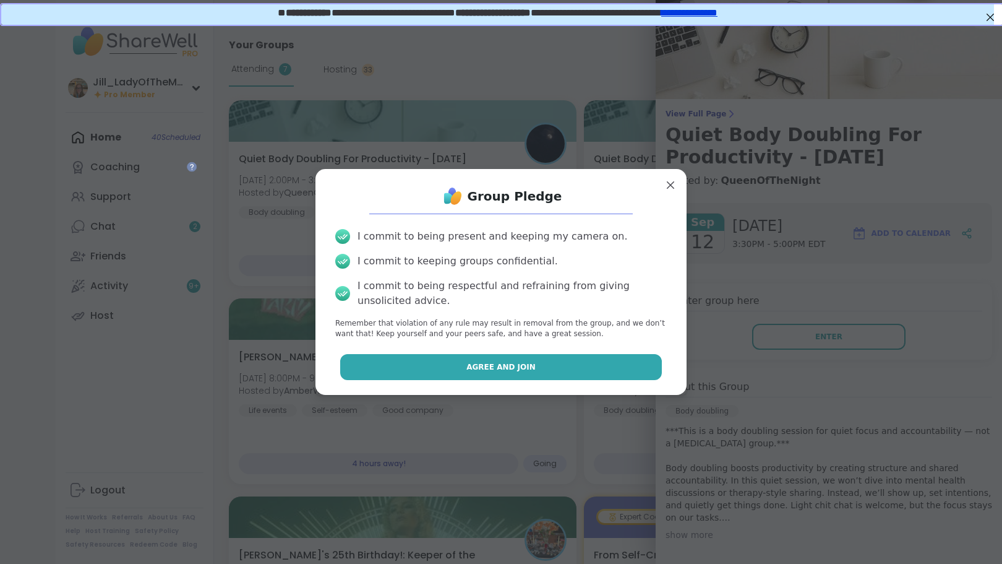
click at [585, 368] on button "Agree and Join" at bounding box center [501, 367] width 322 height 26
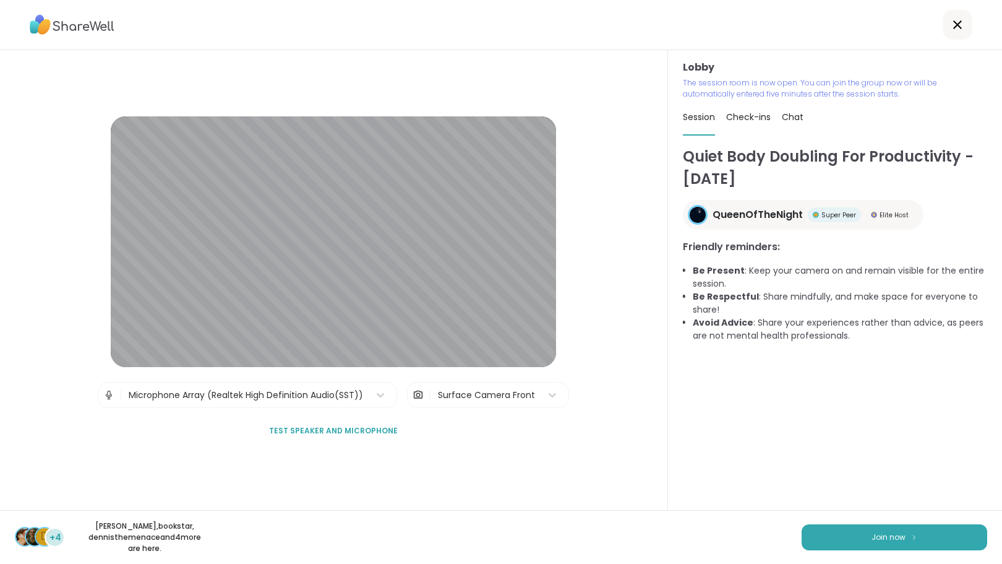
click at [736, 491] on div "Quiet Body Doubling For Productivity - Friday QueenOfTheNight Super Peer Elite …" at bounding box center [835, 331] width 304 height 372
click at [852, 541] on button "Join now" at bounding box center [895, 537] width 186 height 26
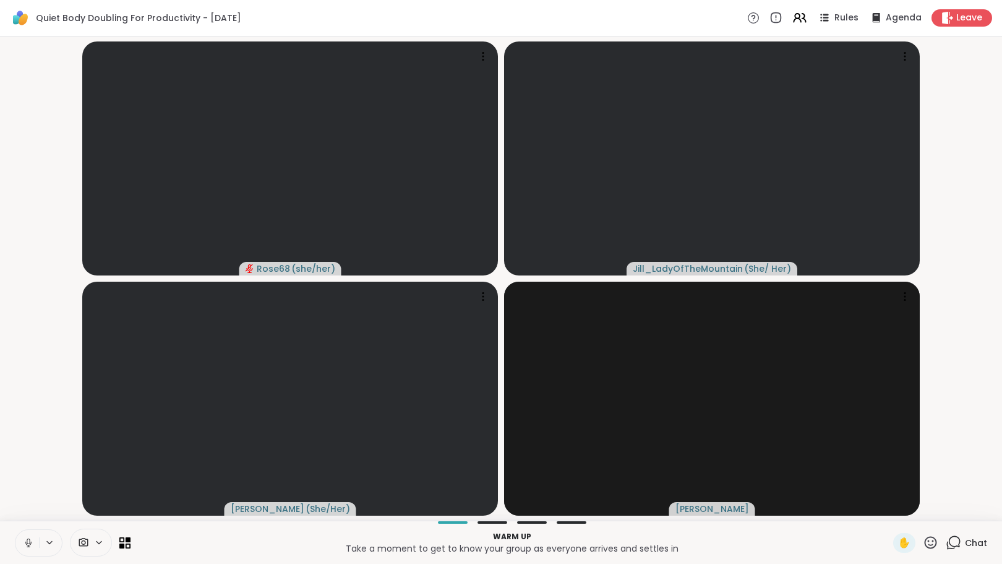
click at [950, 540] on icon at bounding box center [953, 542] width 15 height 15
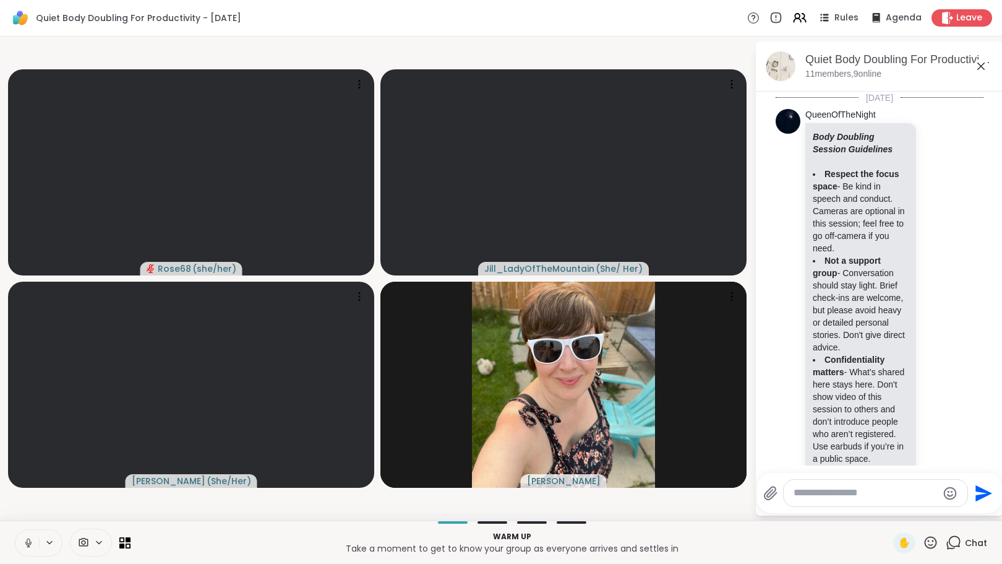
scroll to position [286, 0]
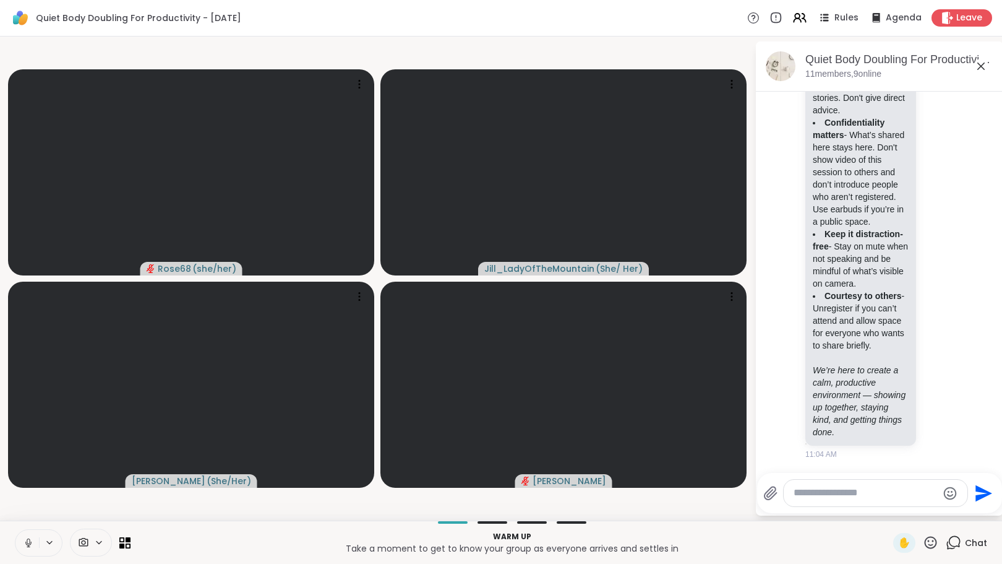
click at [28, 546] on icon at bounding box center [28, 546] width 1 height 2
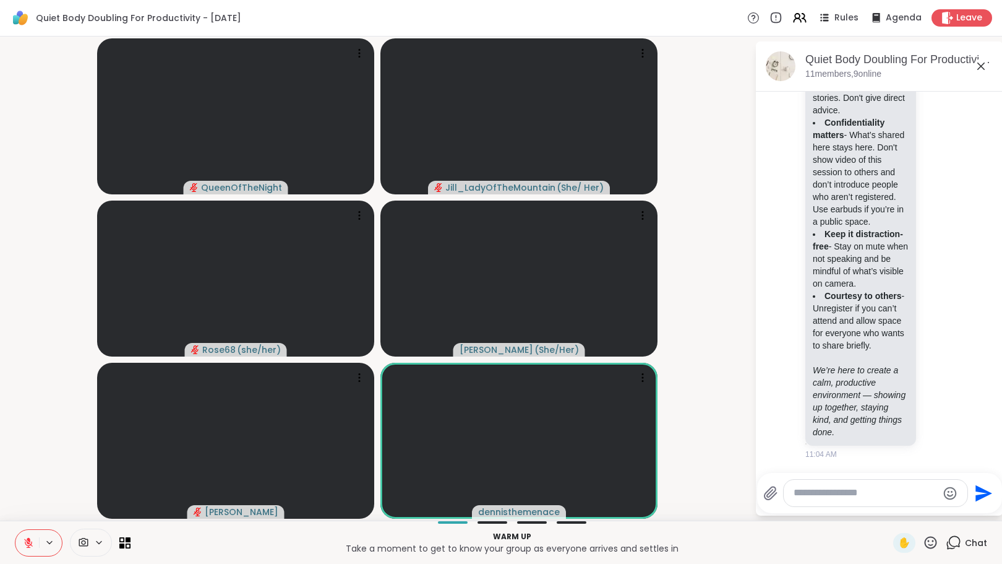
click at [14, 540] on div "Warm up Take a moment to get to know your group as everyone arrives and settles…" at bounding box center [501, 541] width 1002 height 43
click at [22, 543] on button at bounding box center [27, 543] width 24 height 26
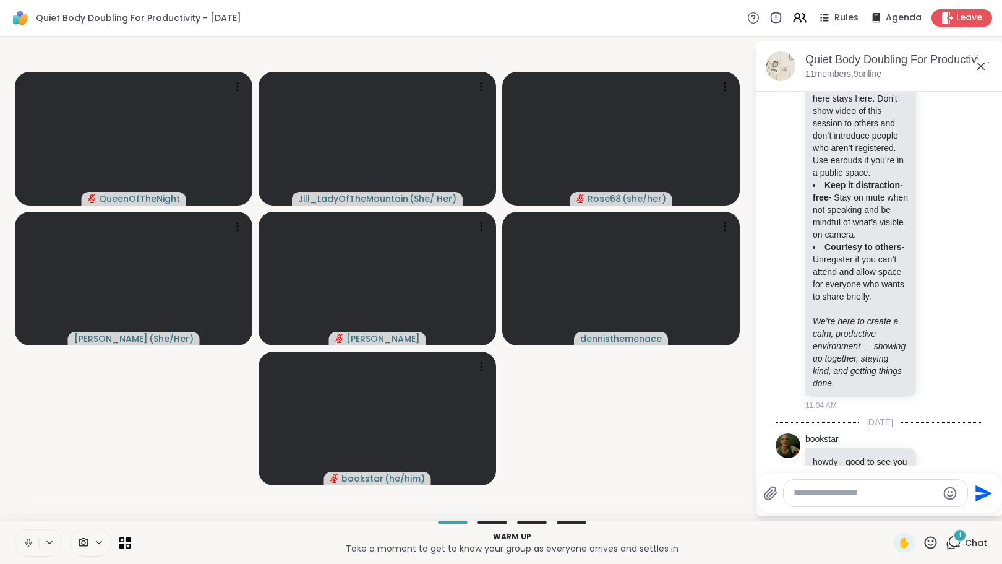
scroll to position [389, 0]
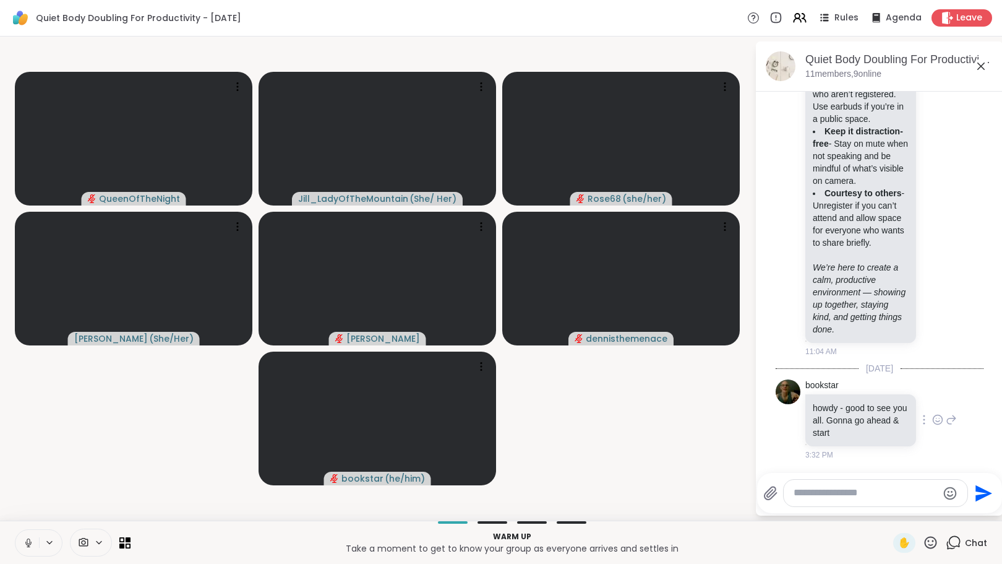
click at [933, 421] on icon at bounding box center [938, 419] width 11 height 12
click at [933, 405] on span "Select Reaction: Heart" at bounding box center [938, 400] width 11 height 12
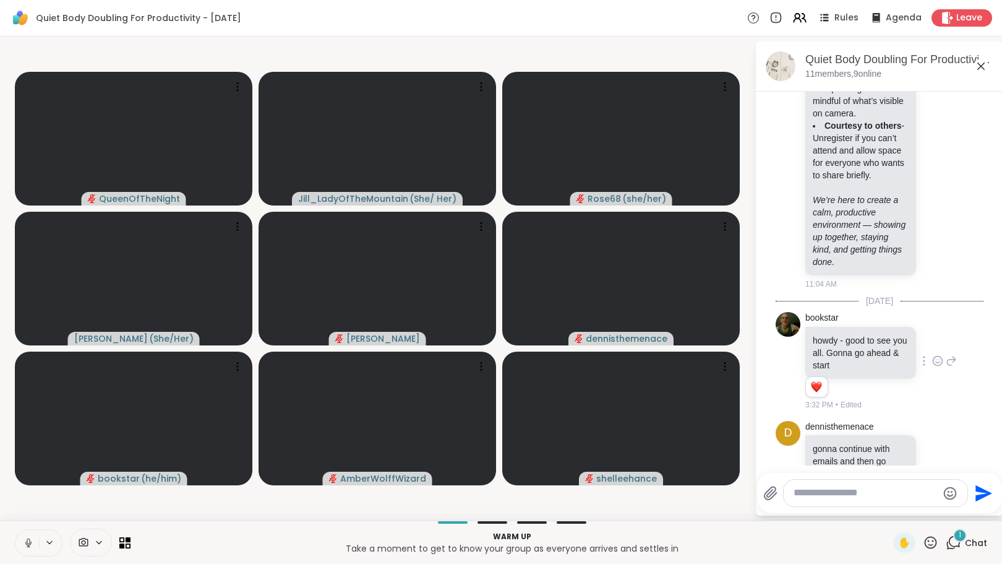
scroll to position [498, 0]
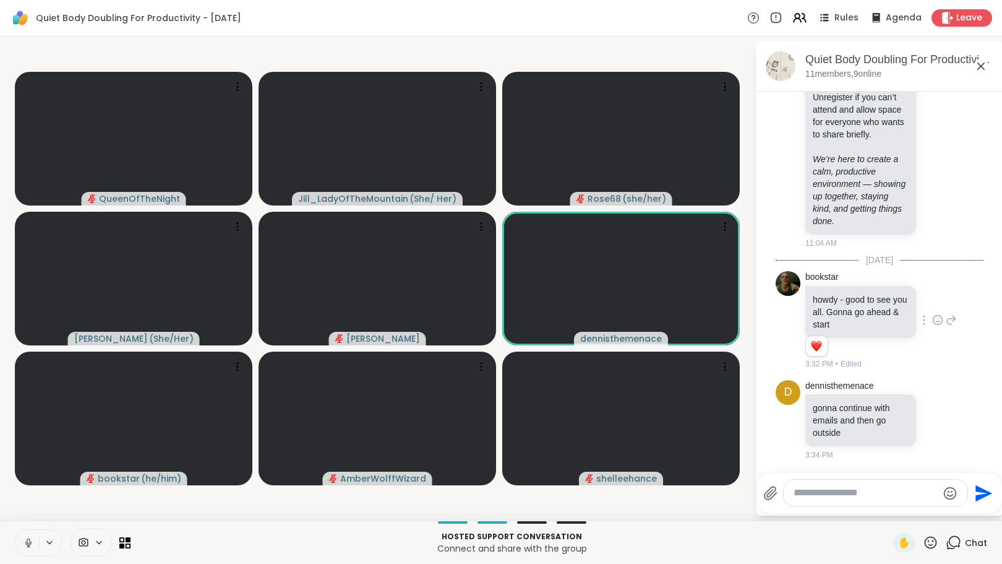
click at [930, 541] on div "✋ Chat" at bounding box center [941, 543] width 94 height 20
click at [923, 540] on icon at bounding box center [930, 542] width 15 height 15
click at [889, 507] on span "❤️" at bounding box center [895, 509] width 12 height 15
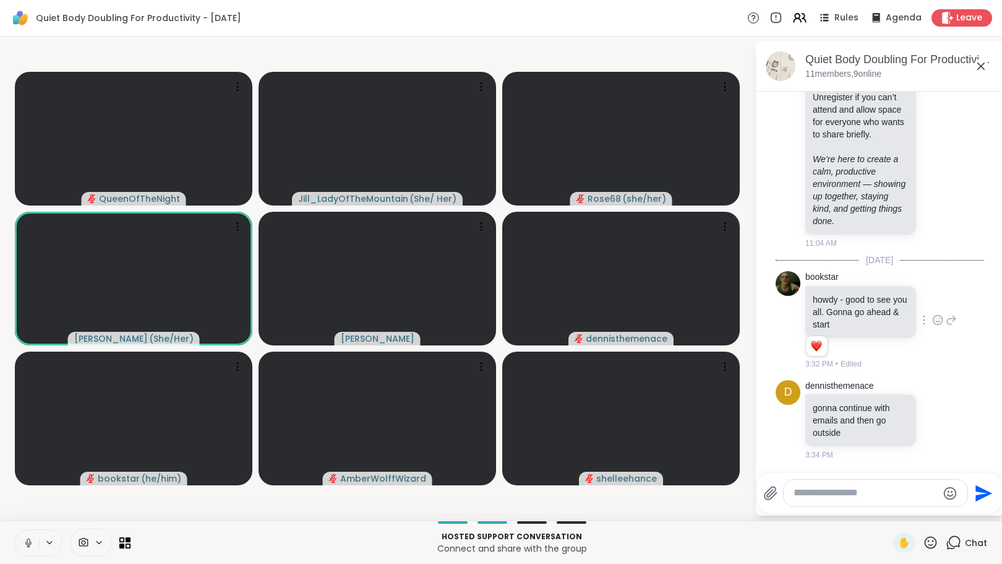
click at [24, 543] on icon at bounding box center [28, 542] width 11 height 11
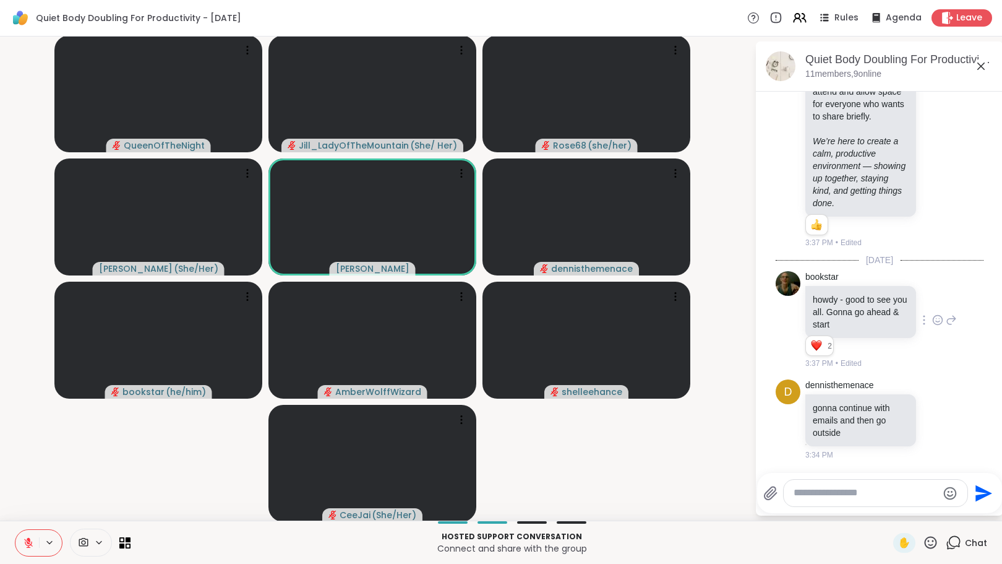
scroll to position [533, 0]
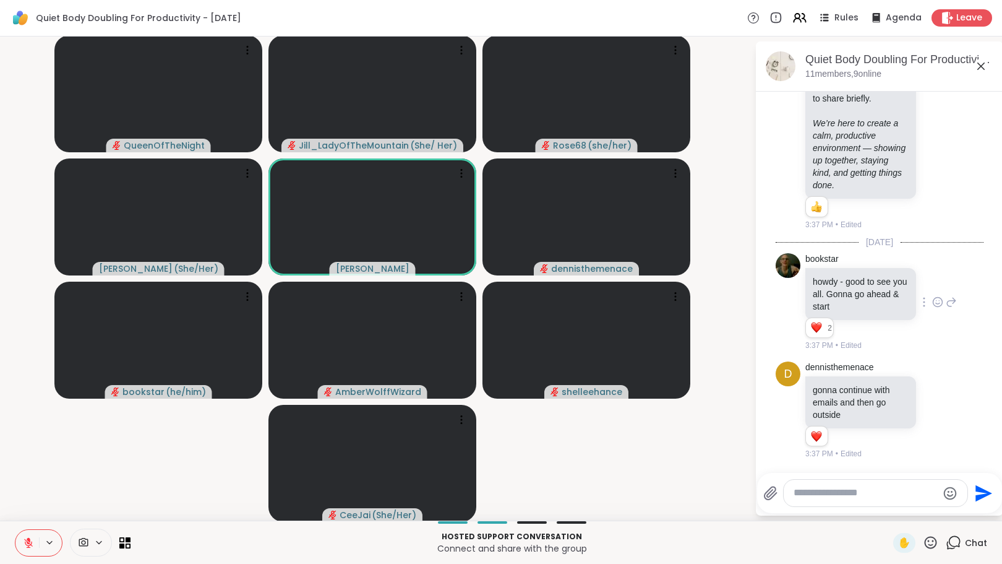
click at [806, 494] on textarea "Type your message" at bounding box center [866, 492] width 144 height 13
type textarea "**********"
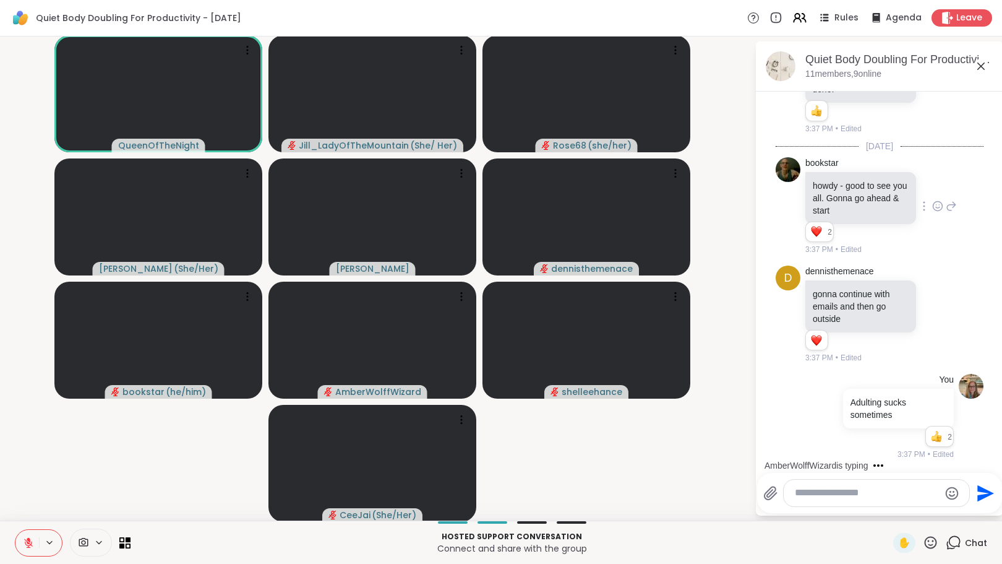
scroll to position [752, 0]
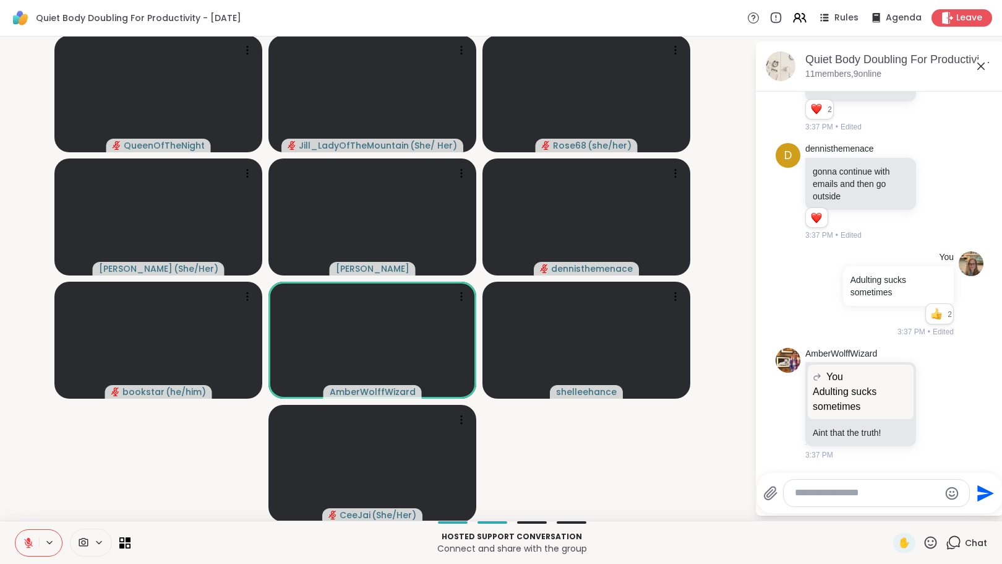
click at [26, 535] on button at bounding box center [27, 543] width 24 height 26
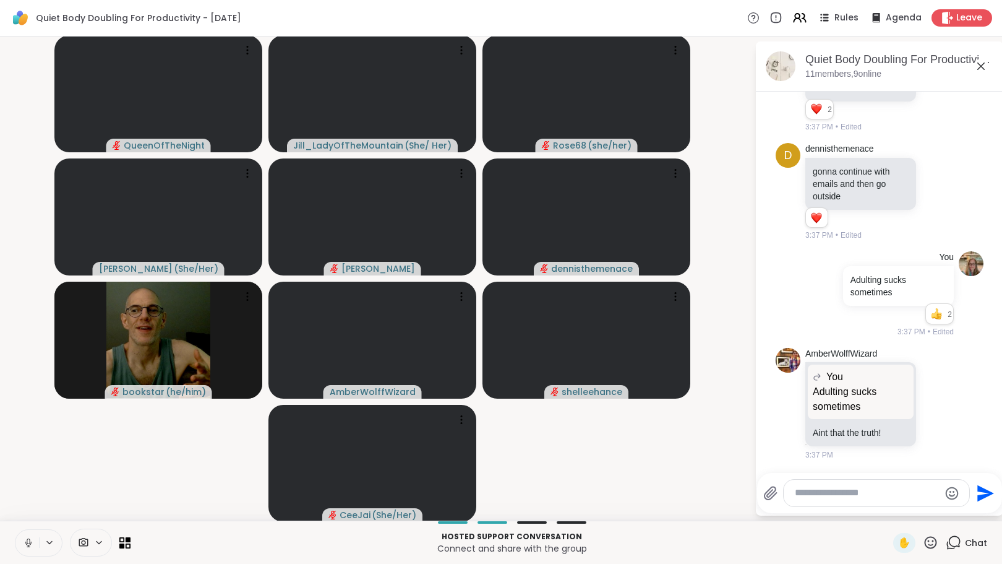
click at [27, 543] on icon at bounding box center [28, 542] width 11 height 11
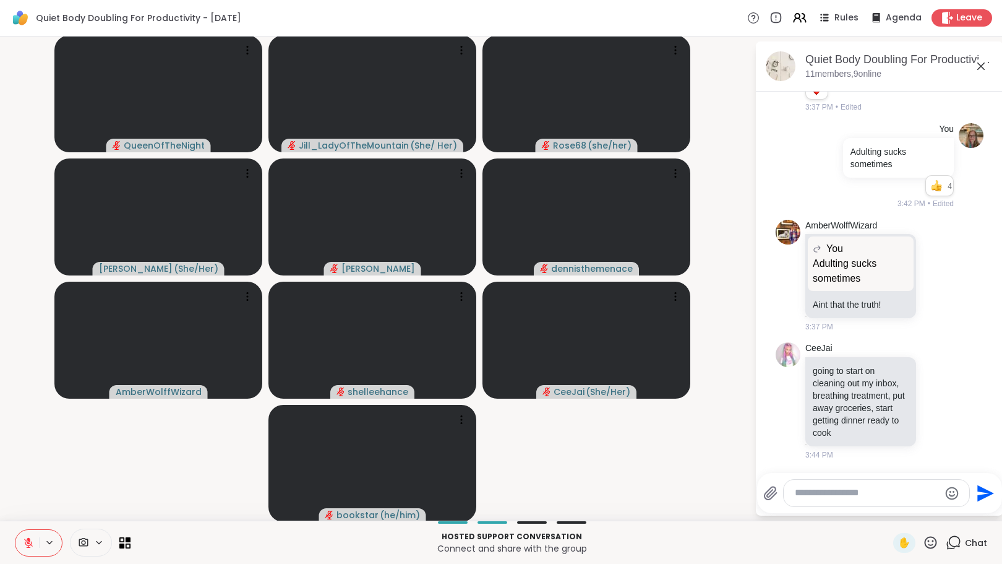
scroll to position [970, 0]
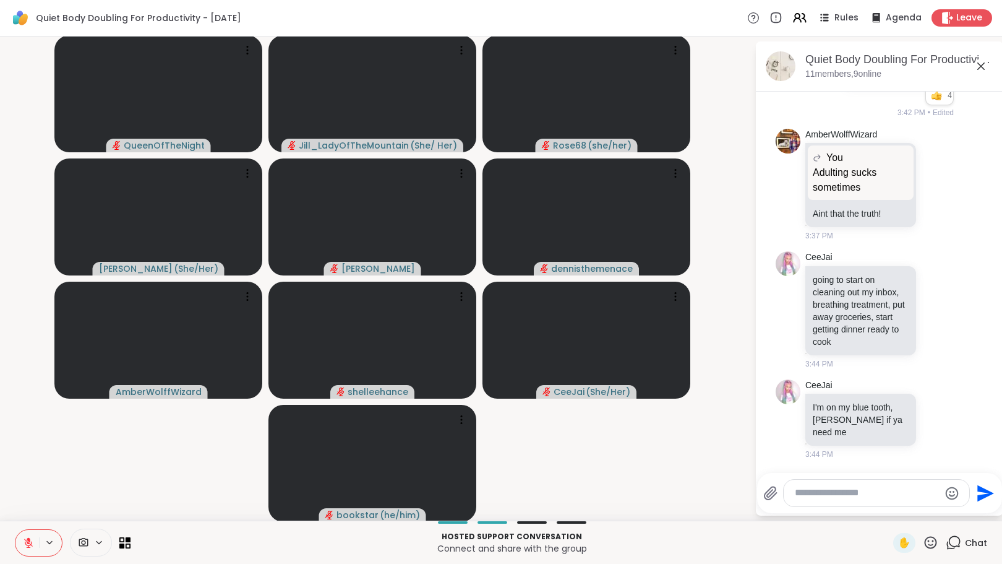
click at [784, 496] on div at bounding box center [877, 493] width 186 height 27
click at [795, 496] on textarea "Type your message" at bounding box center [867, 492] width 144 height 13
type textarea "**********"
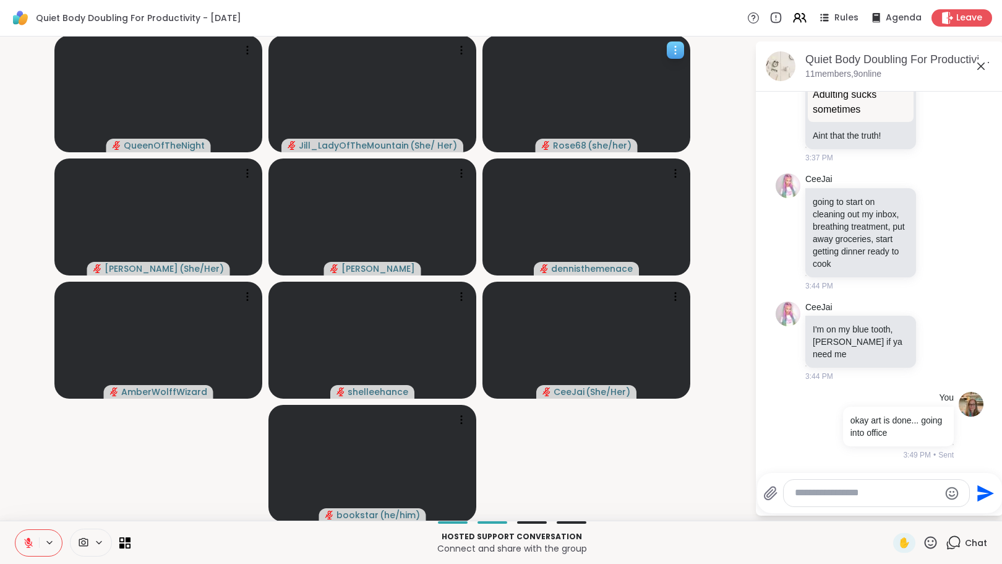
scroll to position [1, 0]
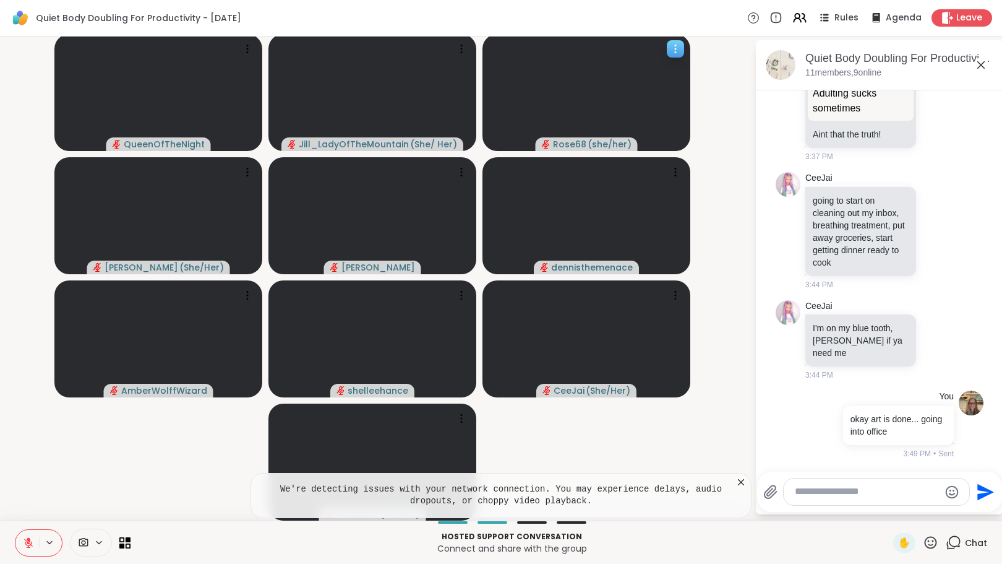
click at [688, 110] on video at bounding box center [587, 92] width 208 height 117
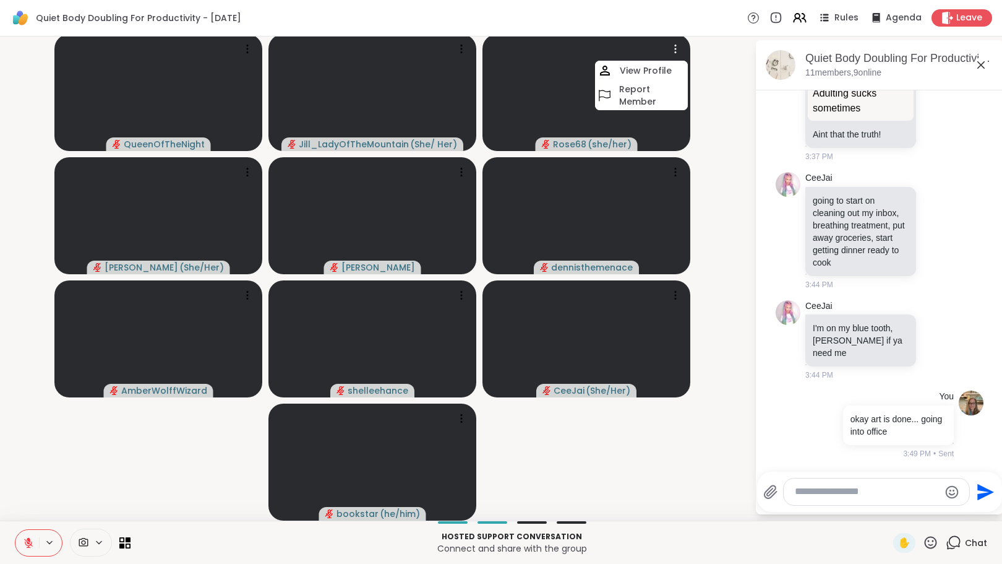
click at [0, 291] on div "QueenOfTheNight Jill_LadyOfTheMountain ( She/ Her ) Rose68 ( she/her ) View Pro…" at bounding box center [501, 279] width 1002 height 484
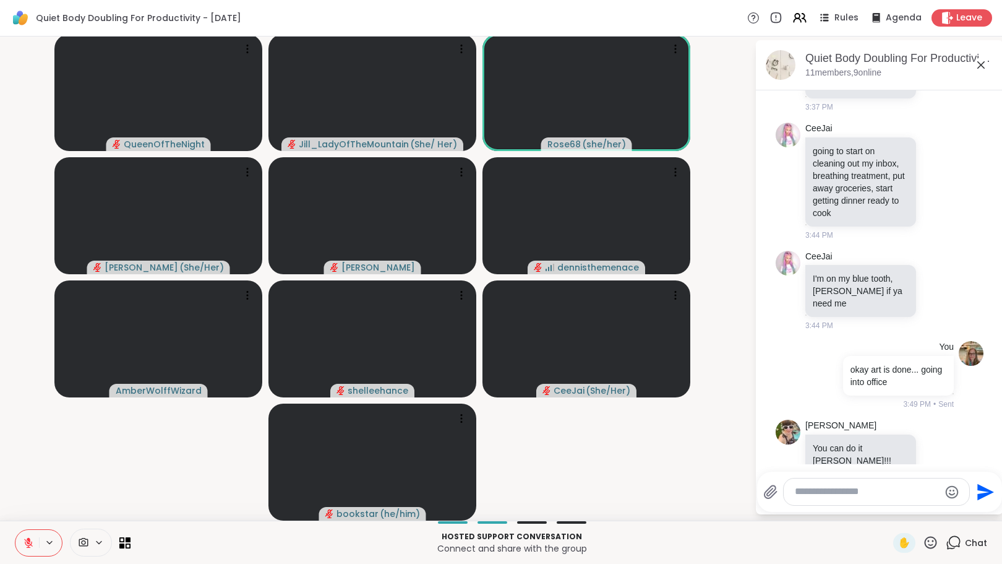
scroll to position [1272, 0]
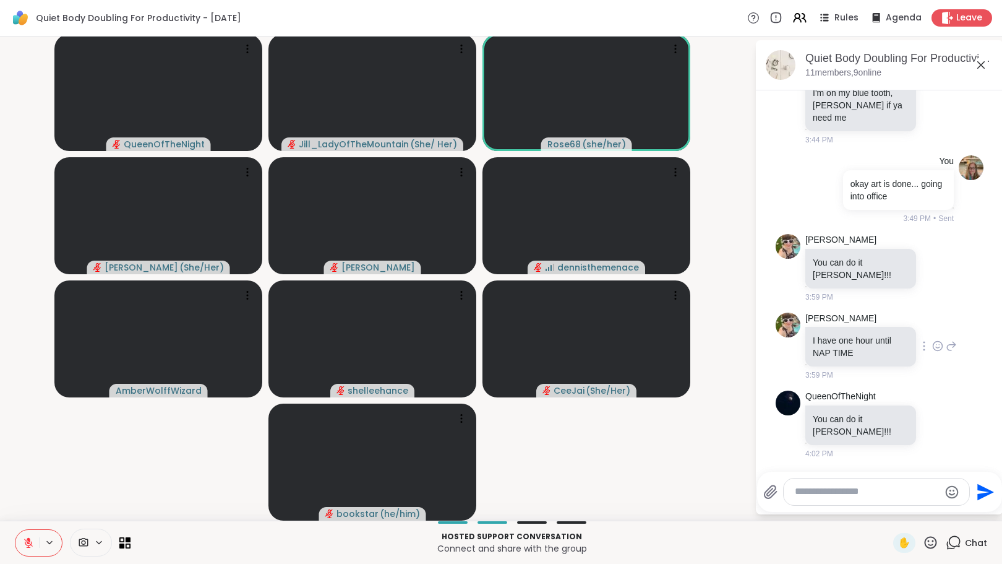
click at [933, 348] on icon at bounding box center [938, 346] width 11 height 12
click at [839, 328] on button "Select Reaction: Heart" at bounding box center [839, 326] width 25 height 25
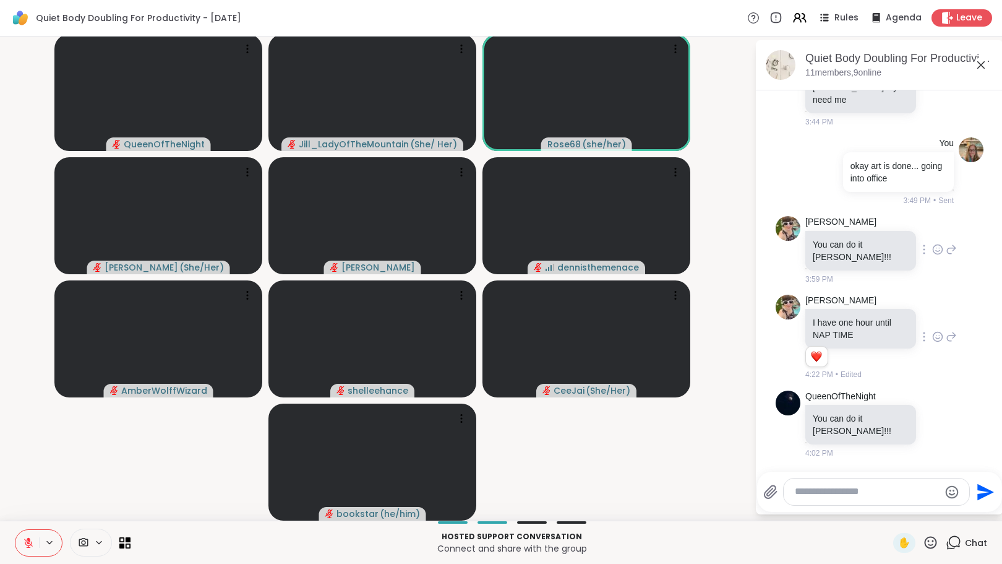
click at [934, 254] on icon at bounding box center [938, 249] width 9 height 9
click at [842, 242] on button "Select Reaction: Heart" at bounding box center [839, 229] width 25 height 25
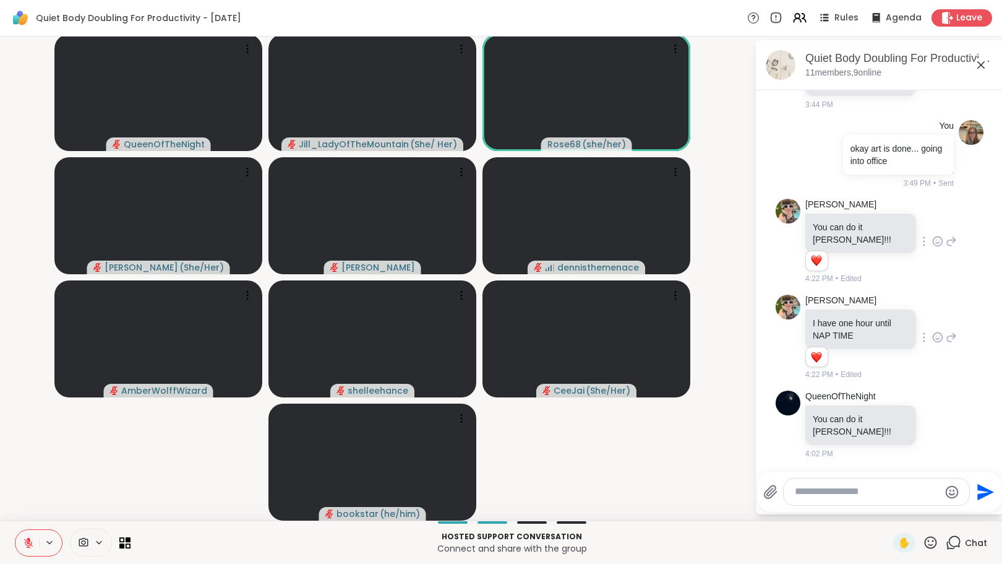
click at [947, 249] on icon at bounding box center [951, 241] width 11 height 15
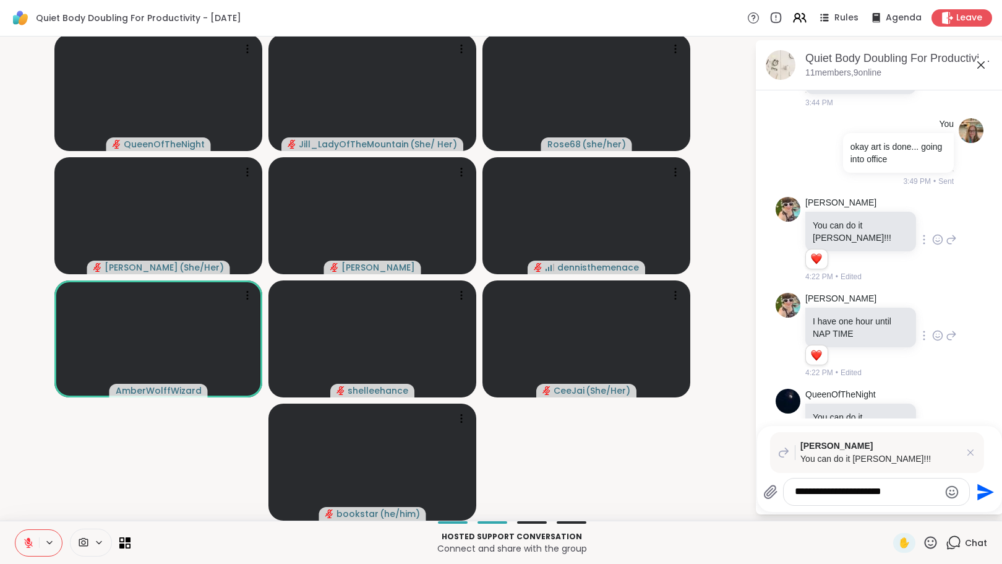
type textarea "**********"
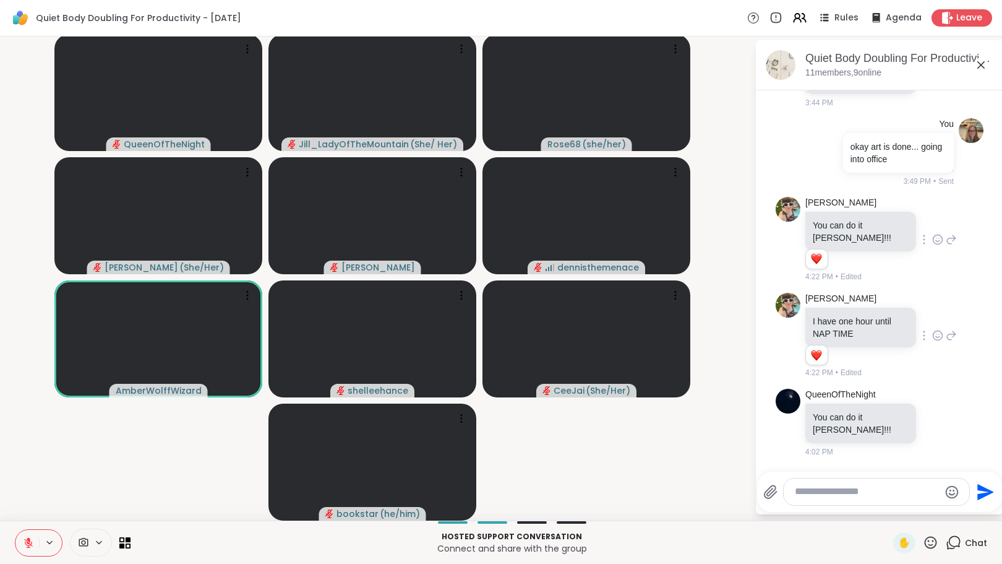
scroll to position [1415, 0]
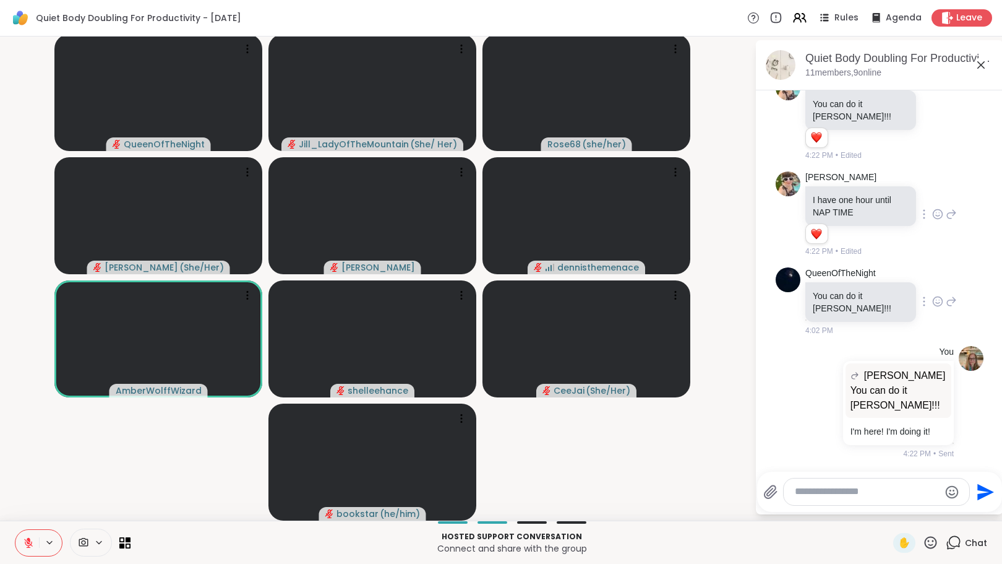
click at [933, 308] on icon at bounding box center [938, 301] width 11 height 12
click at [933, 287] on div "Select Reaction: Heart" at bounding box center [938, 281] width 11 height 11
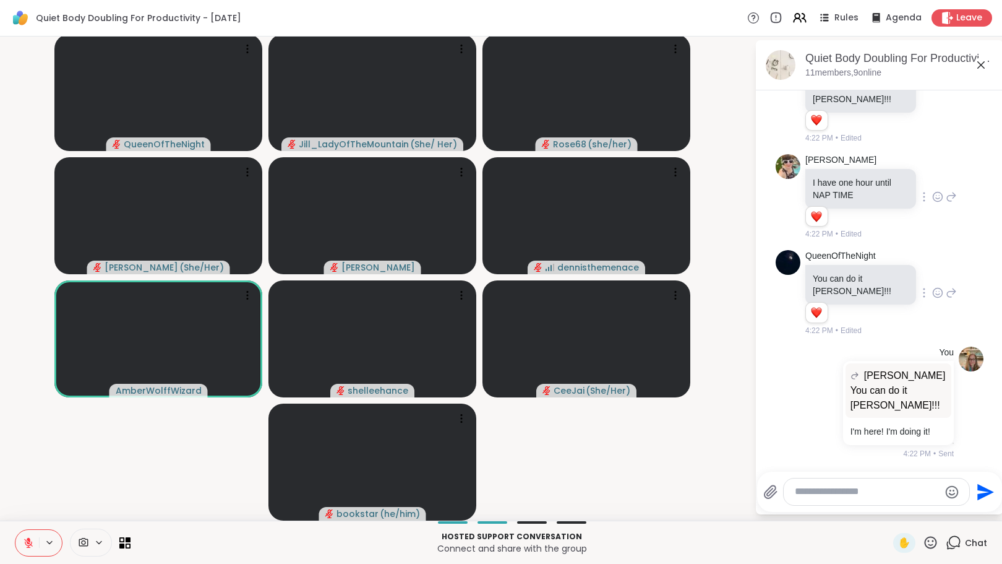
scroll to position [1433, 0]
click at [949, 204] on icon at bounding box center [951, 196] width 11 height 15
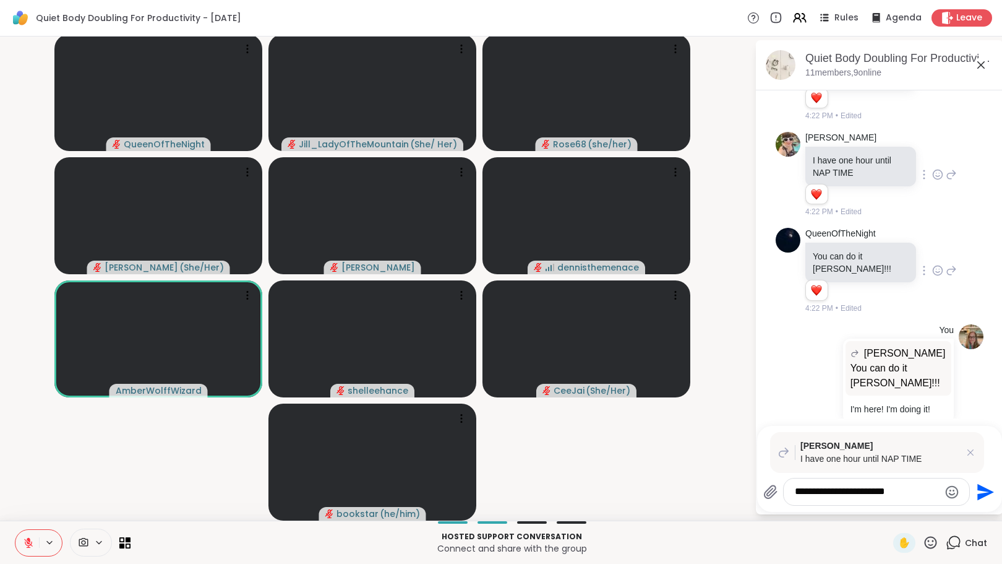
type textarea "**********"
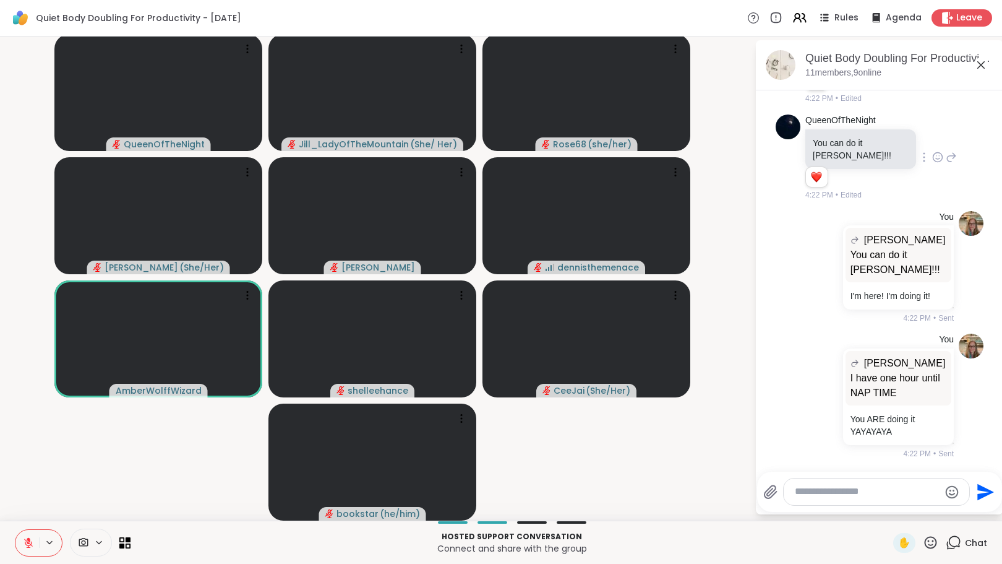
click at [806, 496] on textarea "Type your message" at bounding box center [867, 491] width 144 height 13
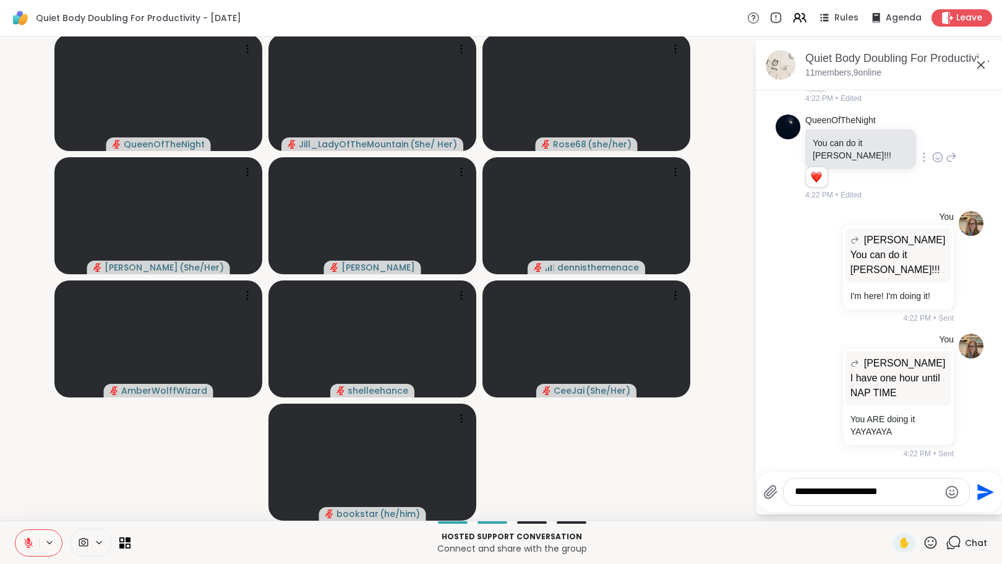
drag, startPoint x: 853, startPoint y: 493, endPoint x: 749, endPoint y: 486, distance: 104.2
click at [757, 486] on div "**********" at bounding box center [879, 492] width 245 height 40
type textarea "**********"
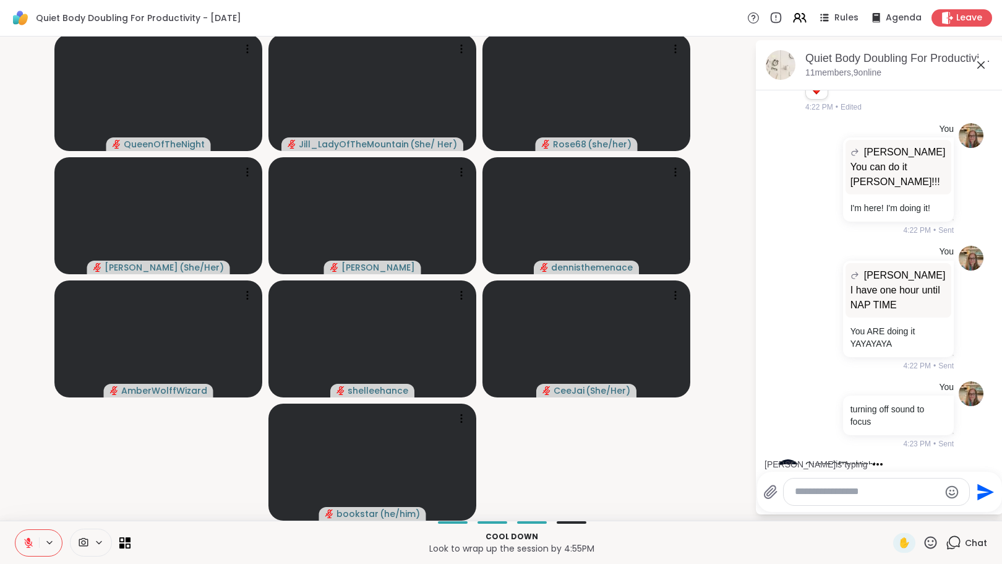
scroll to position [1803, 0]
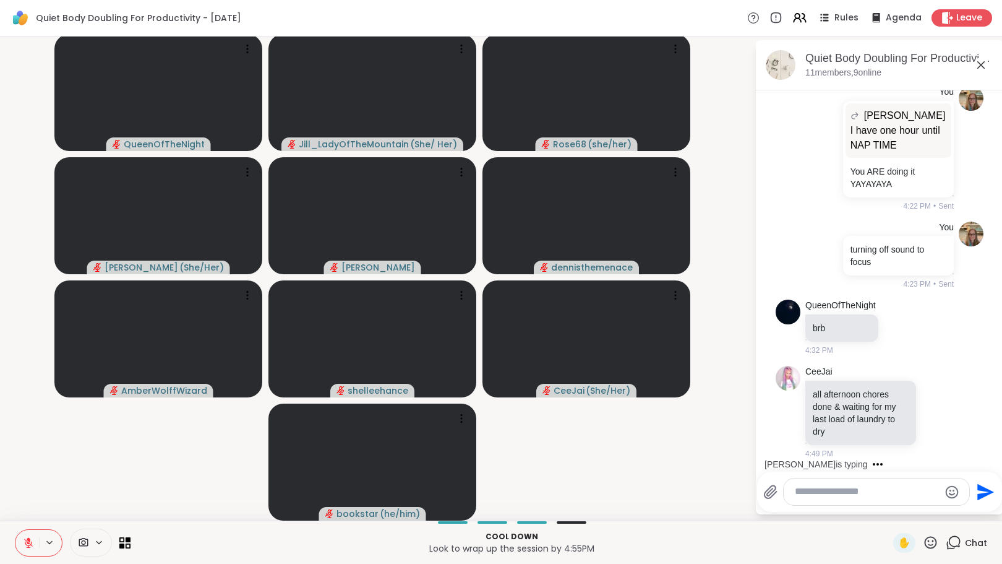
click at [830, 494] on textarea "Type your message" at bounding box center [867, 491] width 144 height 13
type textarea "**********"
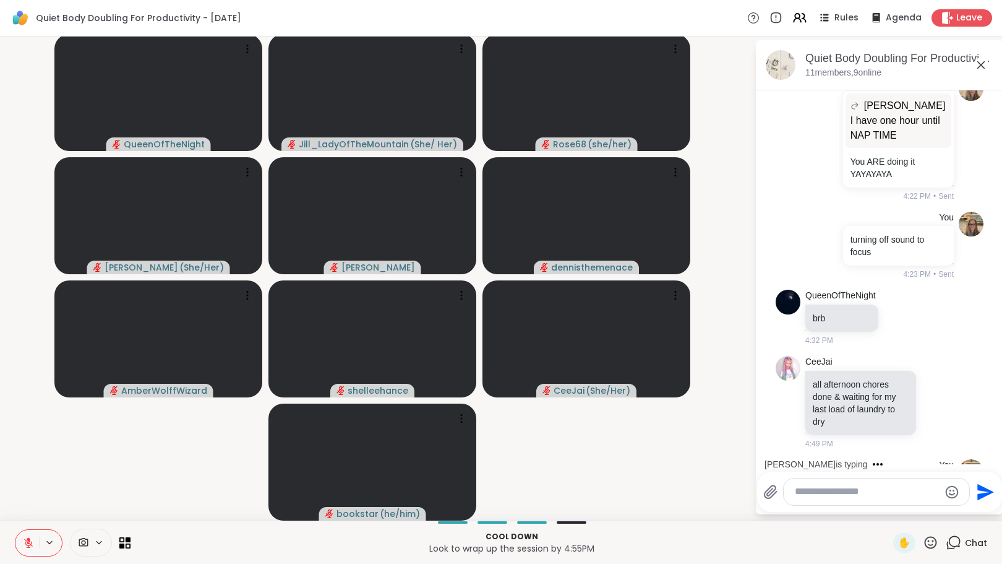
scroll to position [1881, 0]
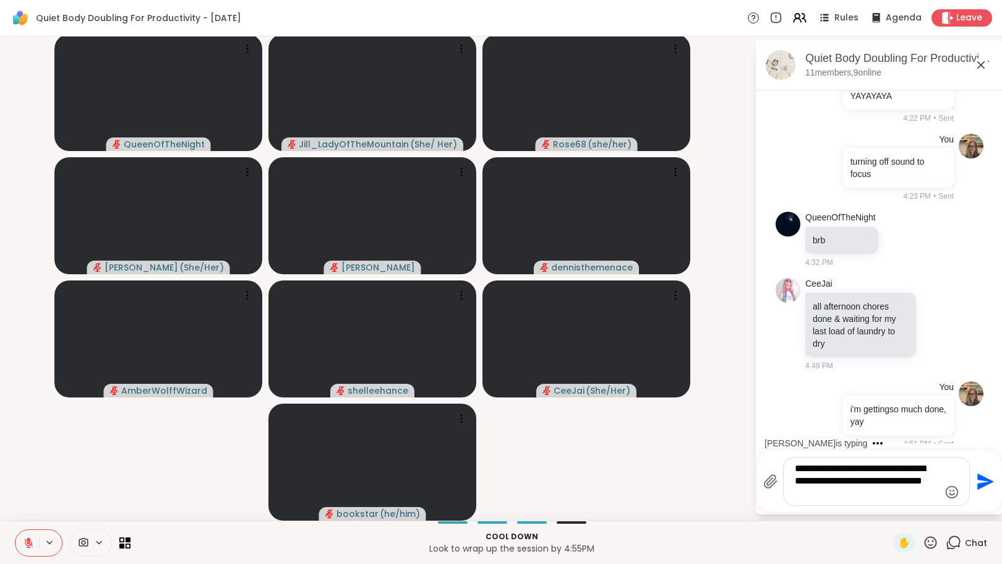
type textarea "**********"
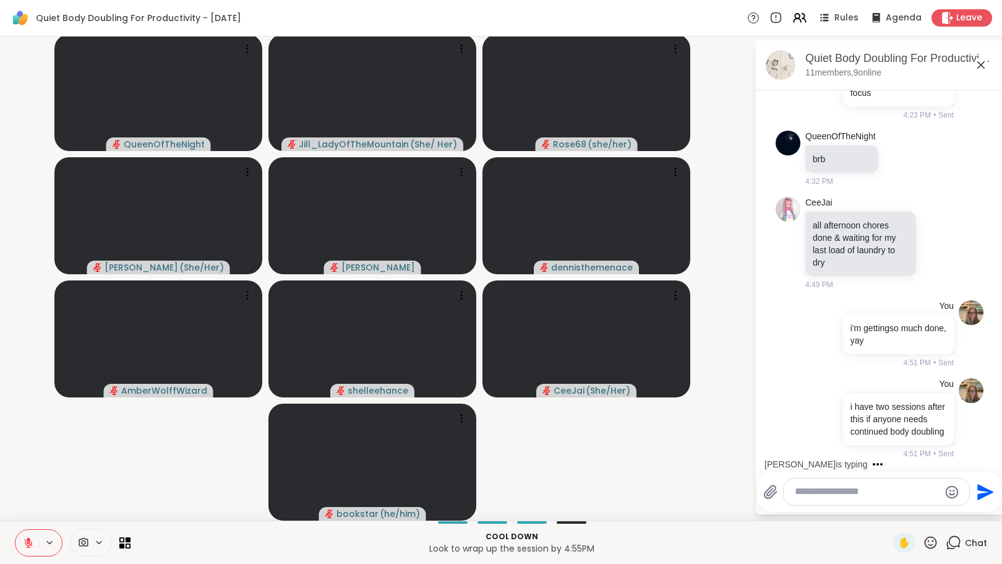
click at [827, 488] on textarea "Type your message" at bounding box center [867, 491] width 144 height 13
type textarea "**********"
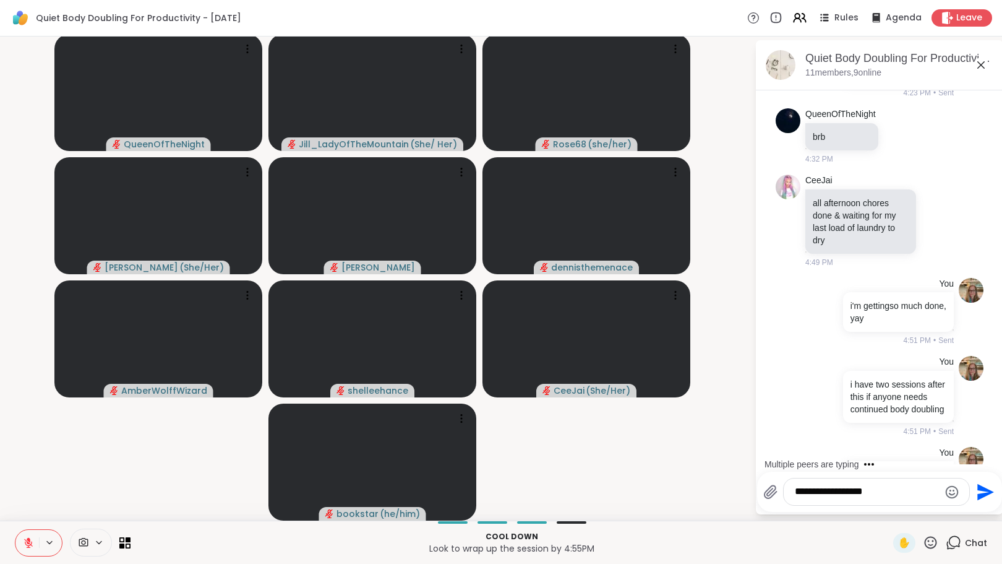
scroll to position [2063, 0]
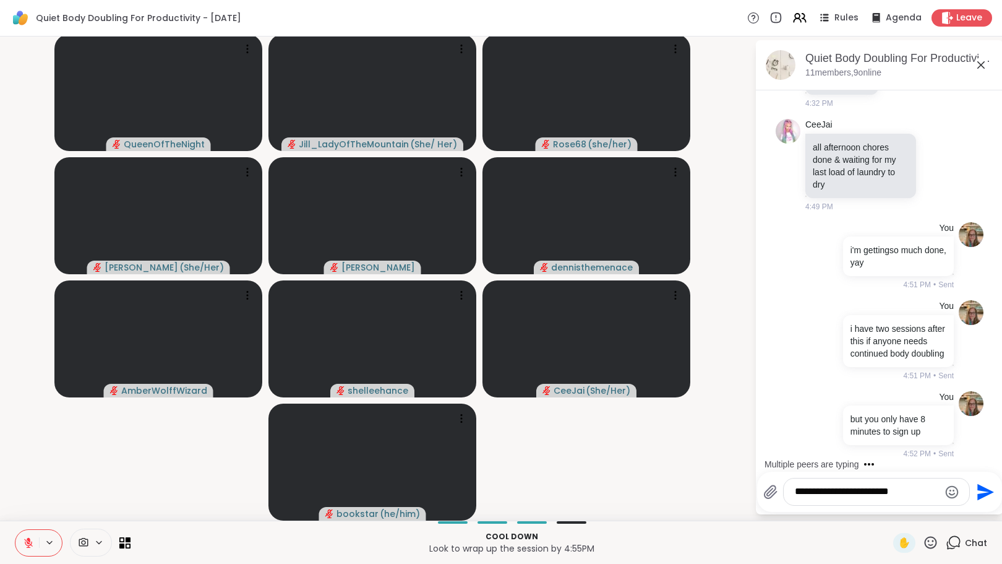
type textarea "**********"
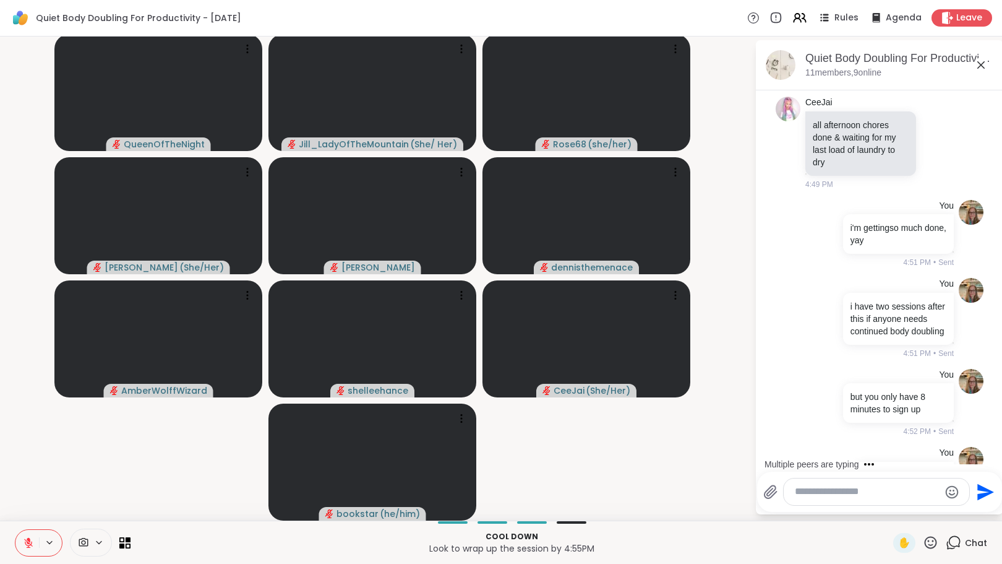
scroll to position [2141, 0]
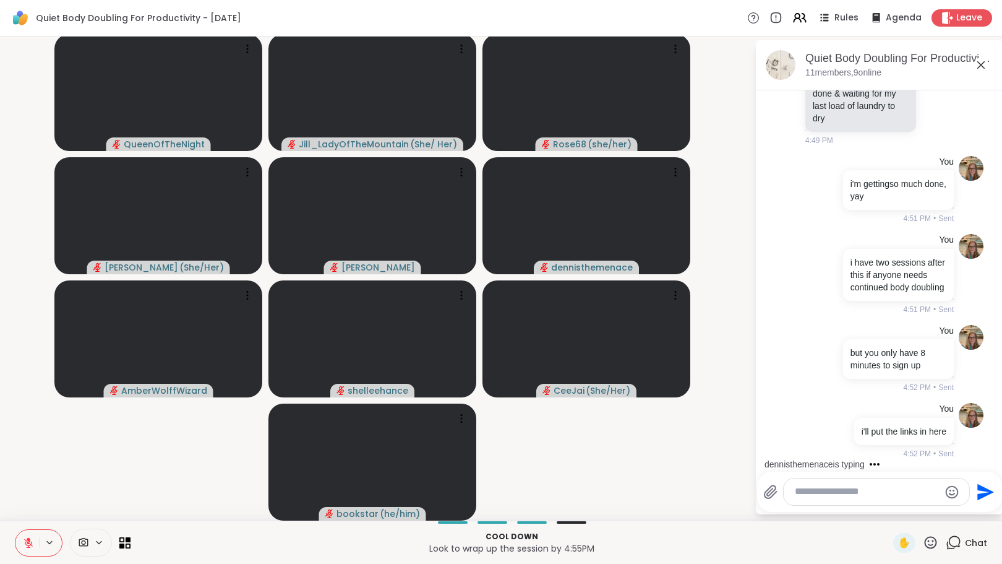
click at [869, 491] on textarea "Type your message" at bounding box center [867, 491] width 144 height 13
click at [822, 488] on textarea "Type your message" at bounding box center [867, 491] width 144 height 13
paste textarea "**********"
type textarea "**********"
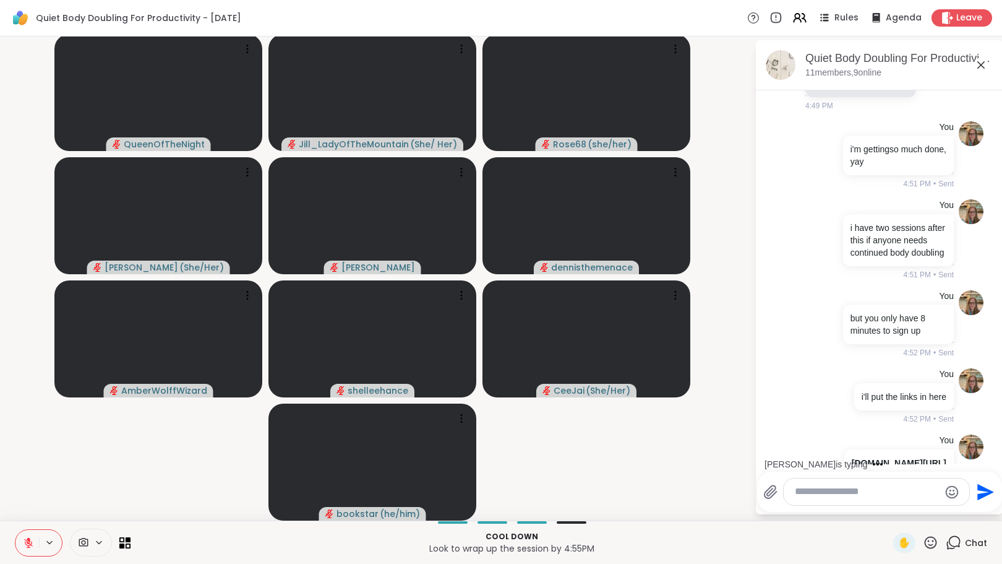
scroll to position [2244, 0]
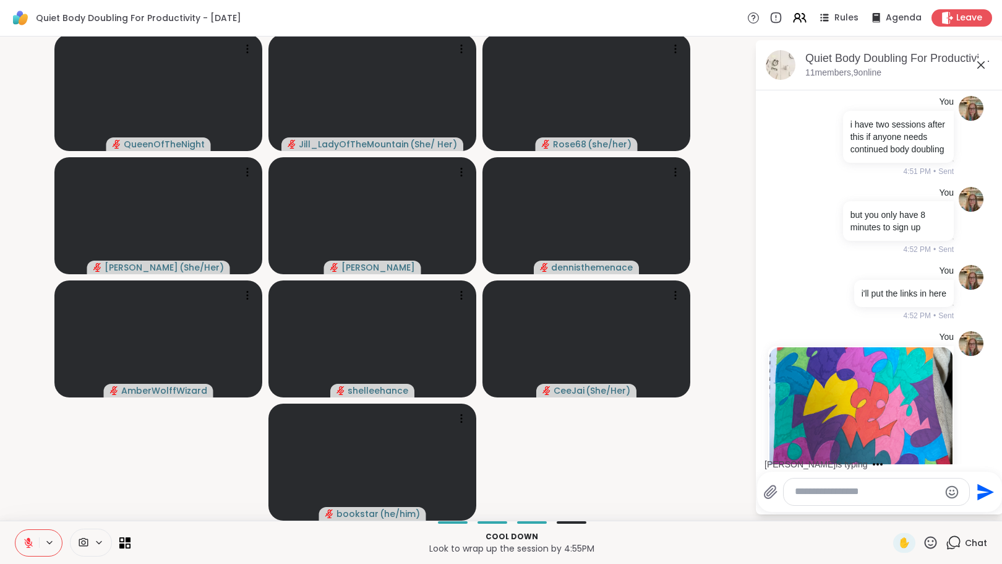
click at [819, 495] on textarea "Type your message" at bounding box center [867, 491] width 144 height 13
paste textarea "**********"
type textarea "**********"
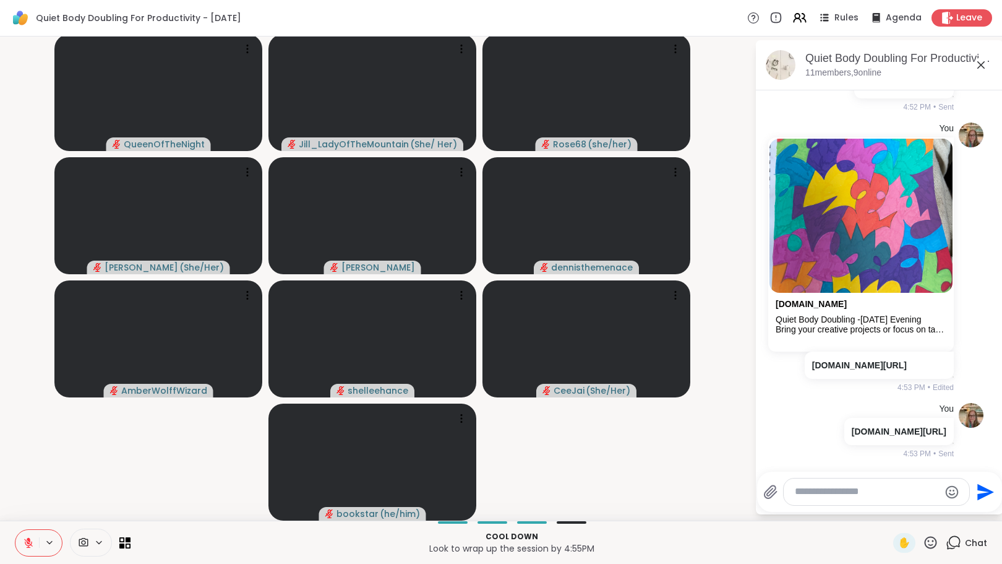
click at [822, 488] on textarea "Type your message" at bounding box center [867, 491] width 144 height 13
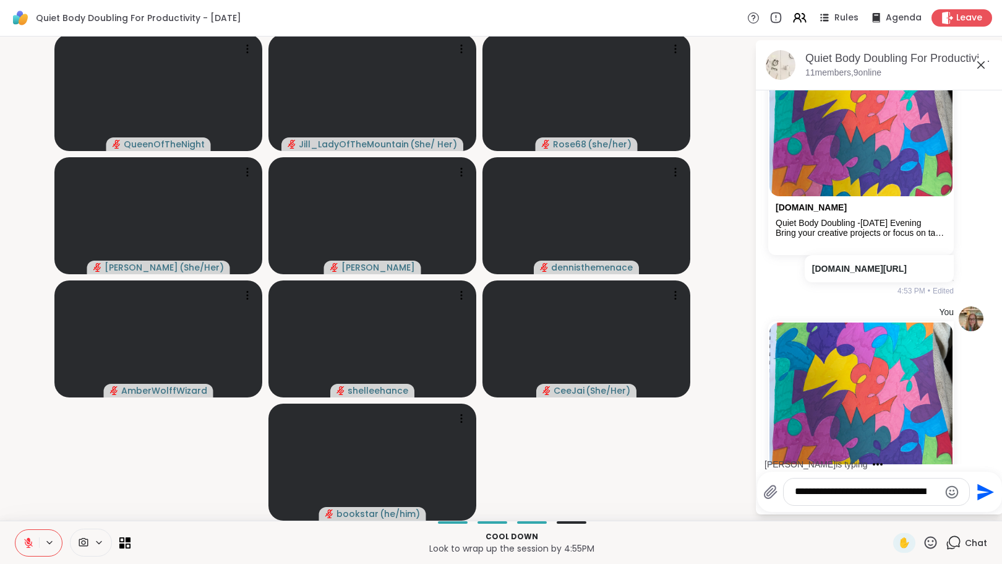
type textarea "**********"
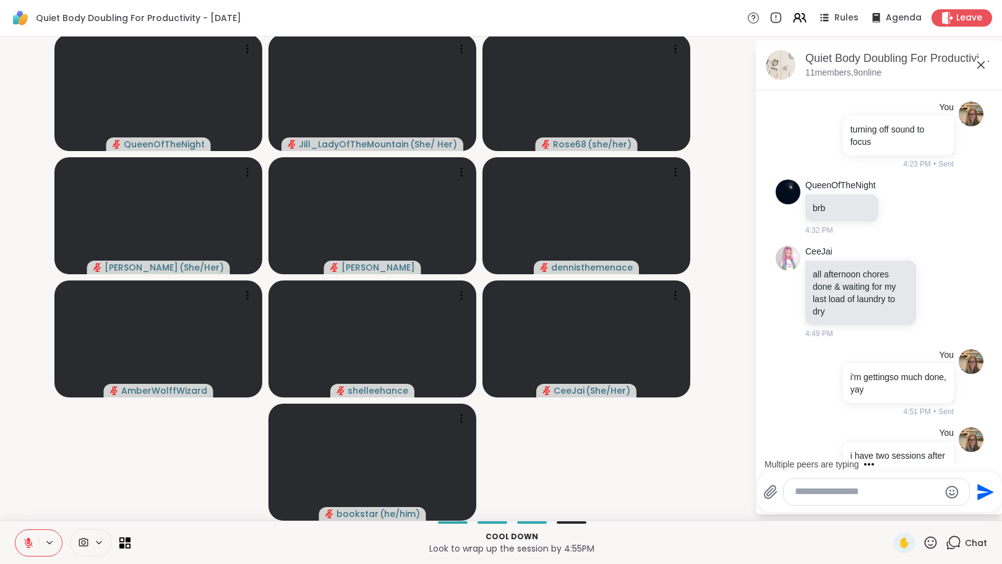
scroll to position [1894, 0]
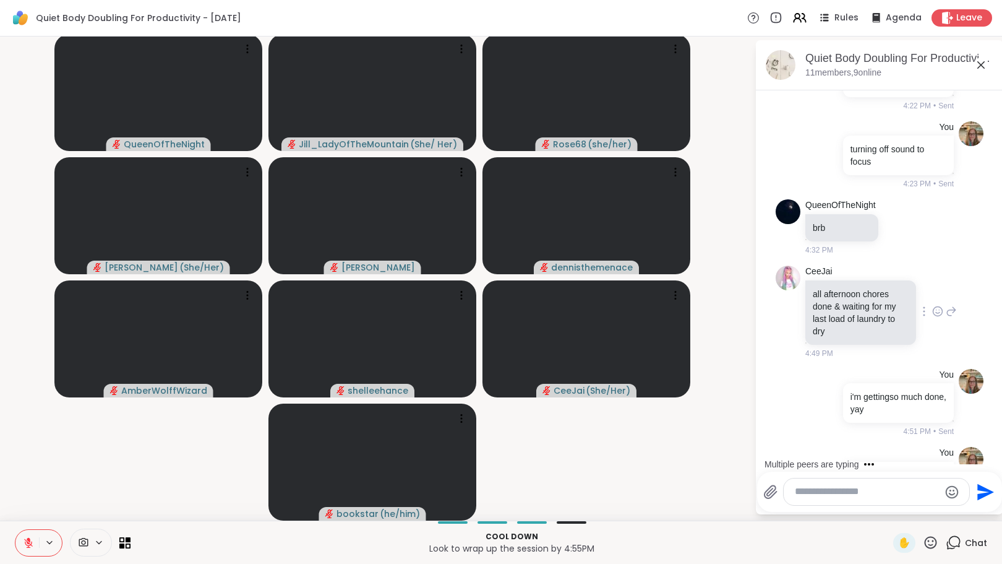
click at [934, 316] on icon at bounding box center [938, 311] width 9 height 9
click at [933, 297] on div "Select Reaction: Heart" at bounding box center [938, 291] width 11 height 11
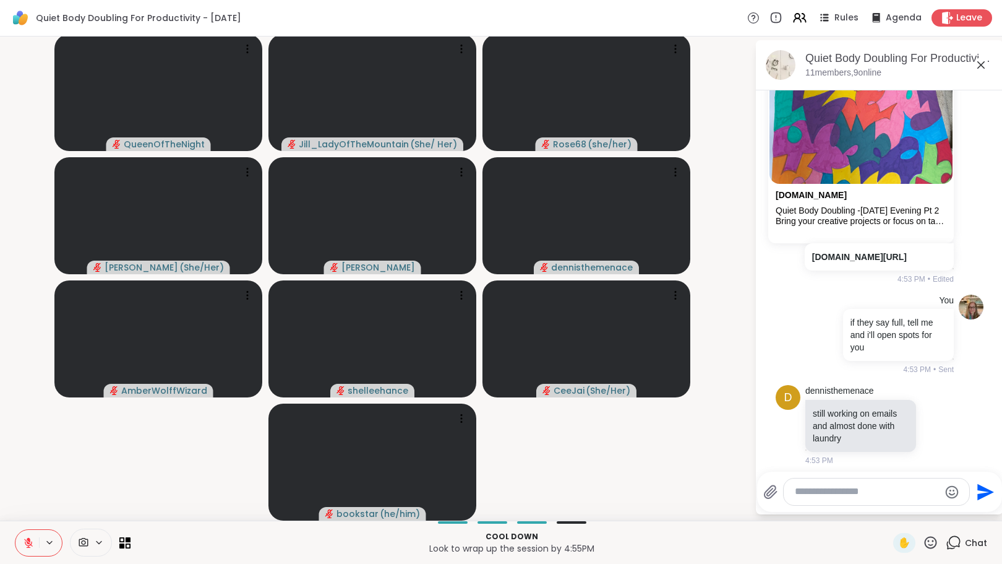
scroll to position [2951, 0]
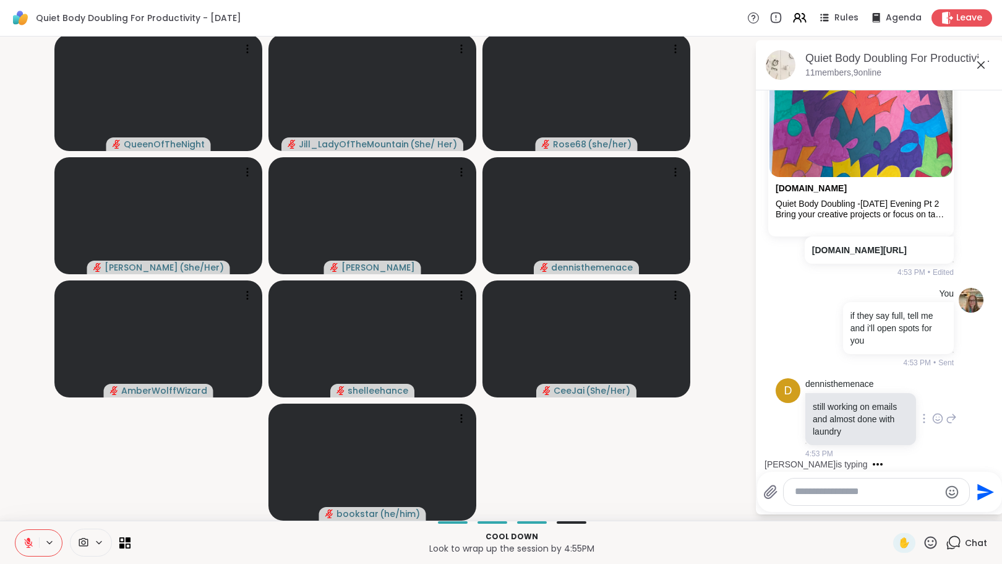
click at [934, 423] on icon at bounding box center [938, 417] width 9 height 9
click at [933, 397] on div "Select Reaction: Heart" at bounding box center [938, 398] width 11 height 11
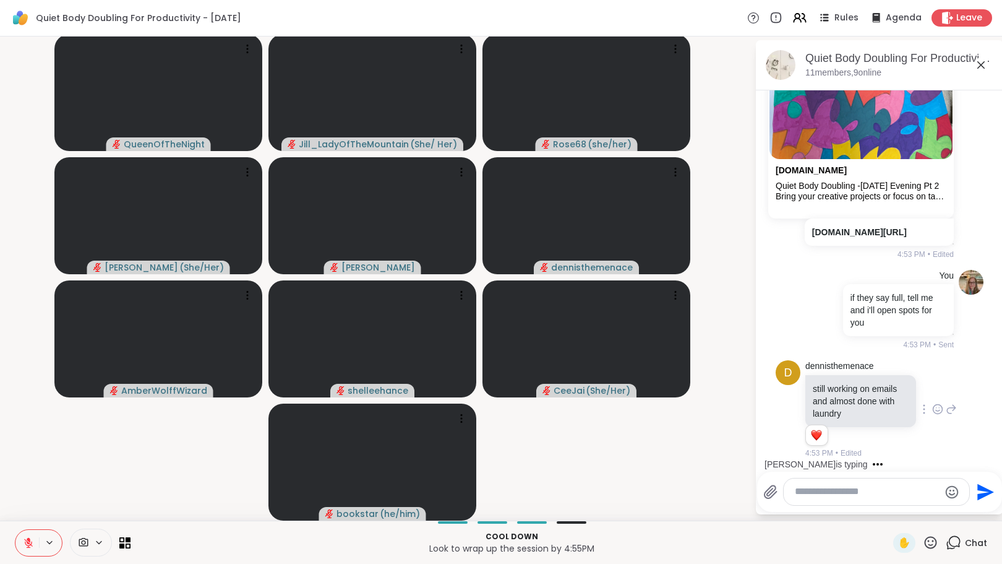
scroll to position [2969, 0]
click at [806, 495] on textarea "Type your message" at bounding box center [867, 491] width 144 height 13
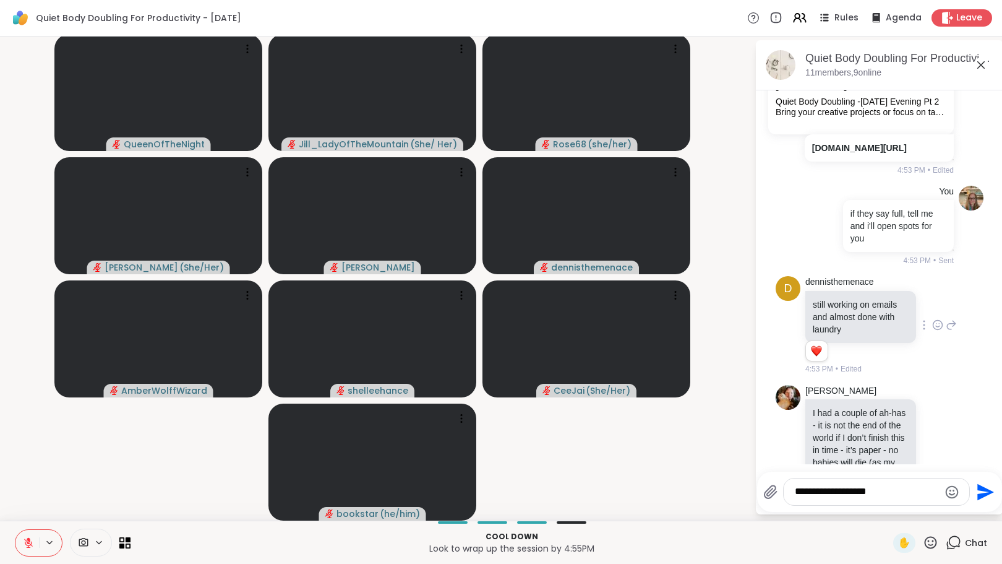
scroll to position [3195, 0]
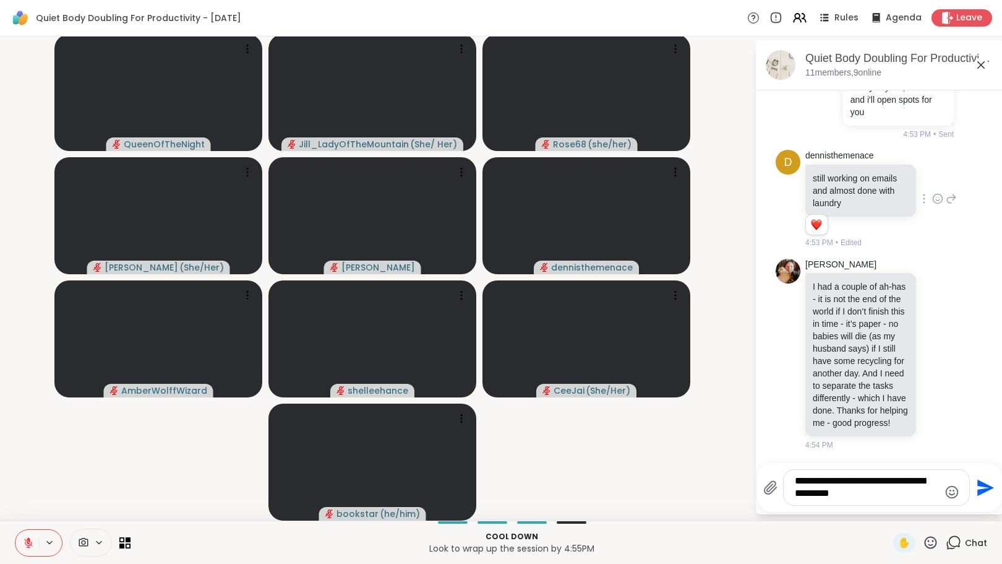
type textarea "**********"
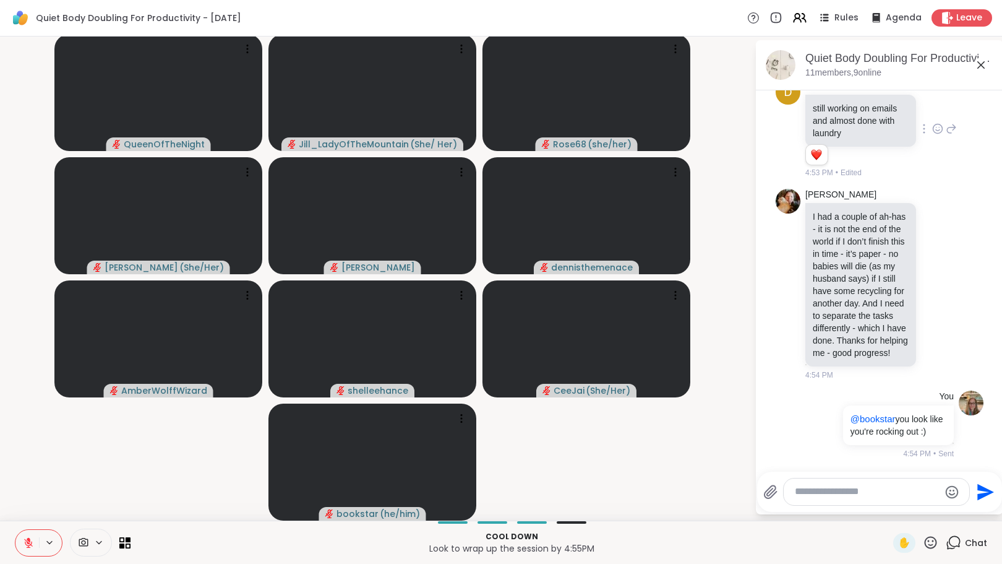
scroll to position [3286, 0]
click at [934, 279] on icon at bounding box center [938, 283] width 9 height 9
click at [933, 259] on div "Select Reaction: Heart" at bounding box center [938, 264] width 11 height 11
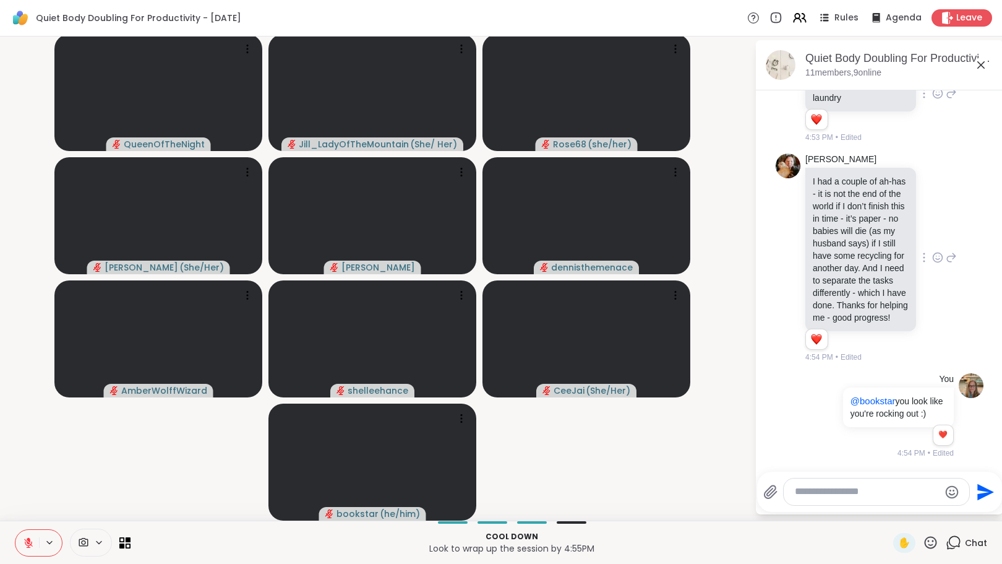
scroll to position [3321, 0]
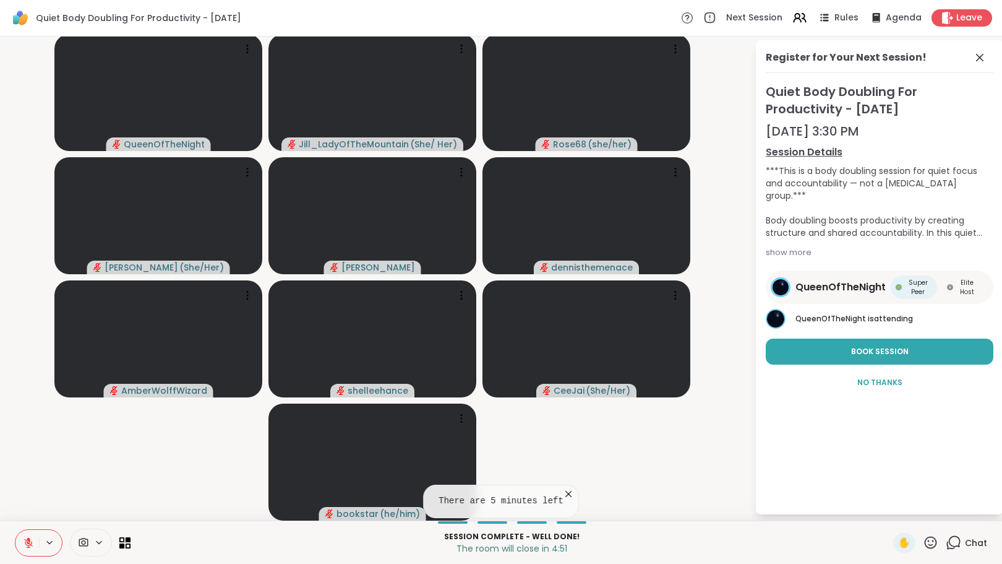
click at [973, 58] on icon at bounding box center [980, 57] width 15 height 15
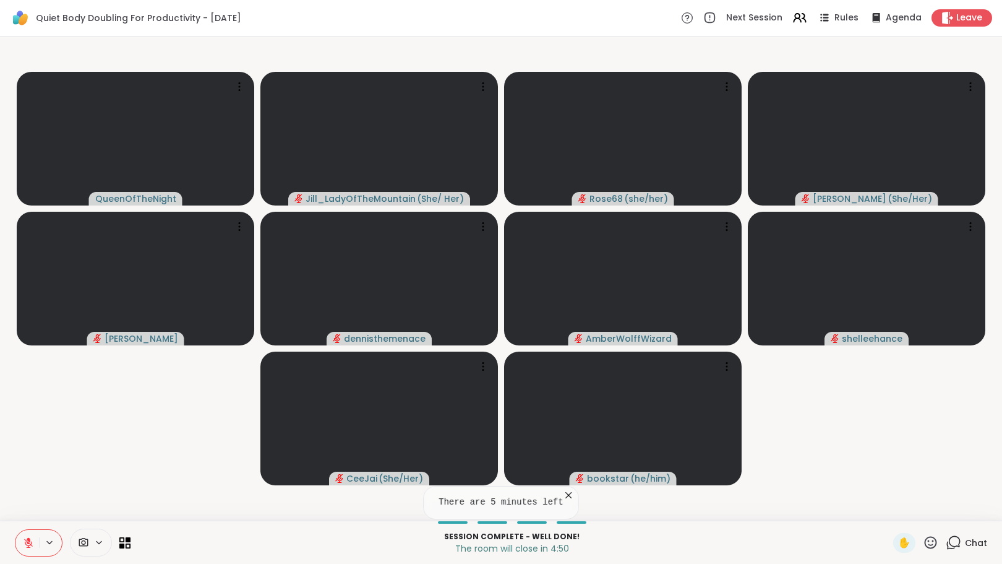
scroll to position [0, 0]
click at [948, 541] on icon at bounding box center [953, 542] width 15 height 15
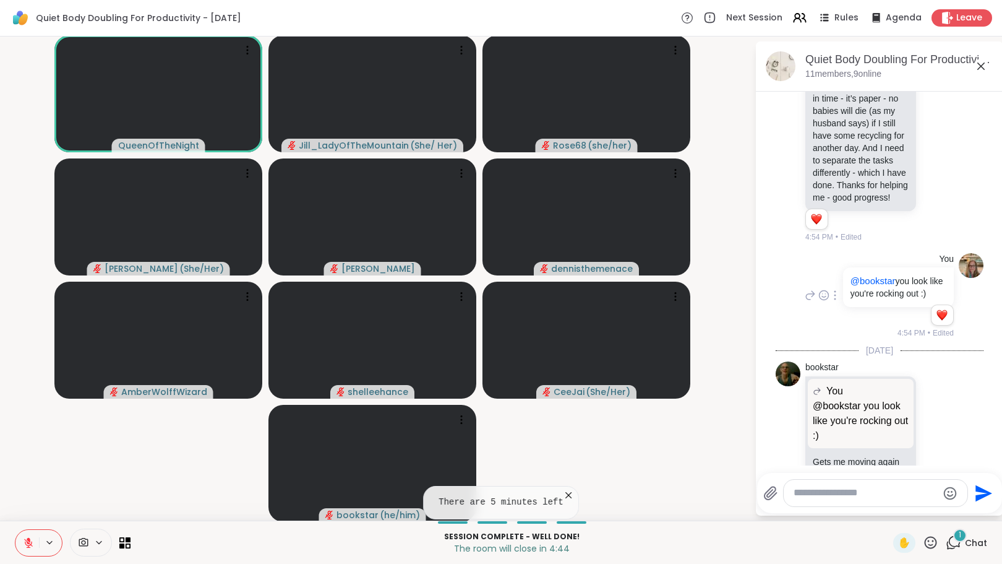
scroll to position [3472, 0]
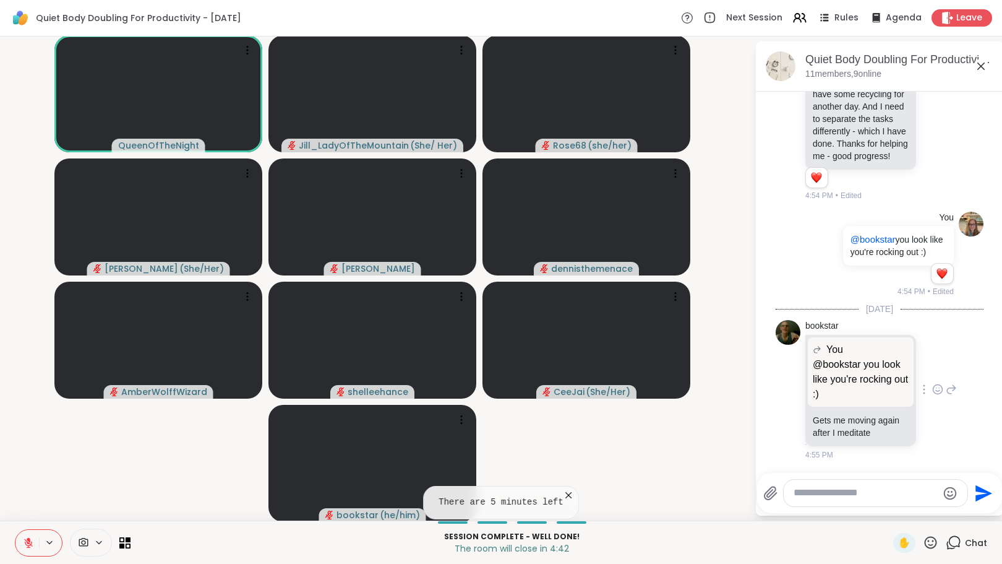
click at [933, 390] on icon at bounding box center [938, 389] width 11 height 12
click at [933, 369] on div "Select Reaction: Heart" at bounding box center [938, 369] width 11 height 11
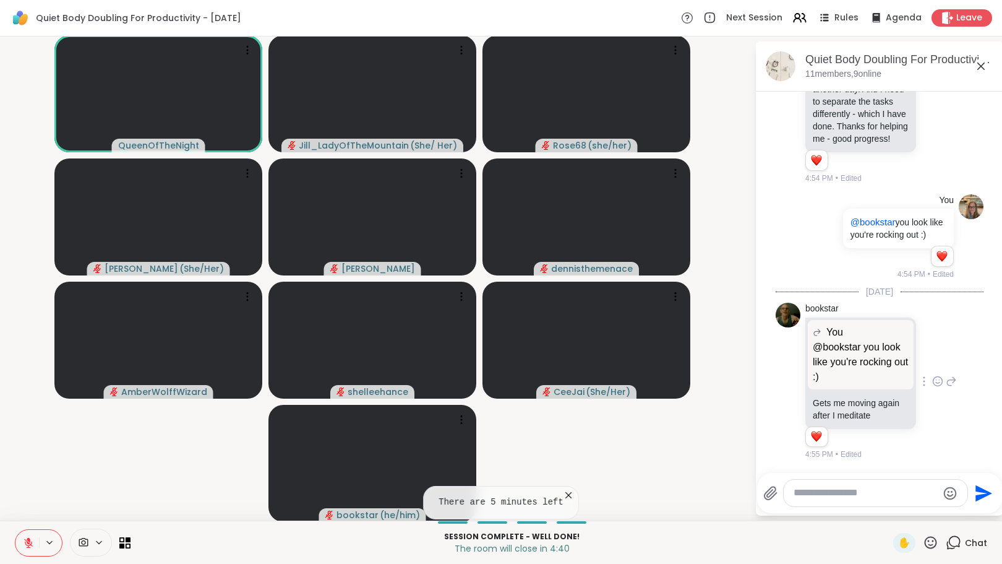
scroll to position [3489, 0]
click at [556, 493] on video-player-container "QueenOfTheNight Jill_LadyOfTheMountain ( She/ Her ) Rose68 ( she/her ) LuAnn ( …" at bounding box center [377, 278] width 740 height 474
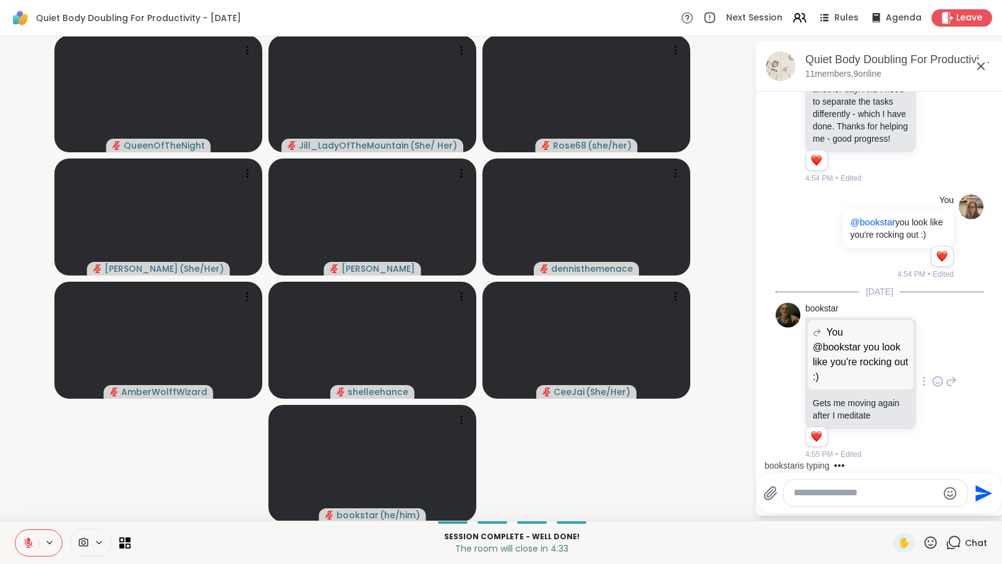
click at [946, 381] on icon at bounding box center [951, 381] width 11 height 15
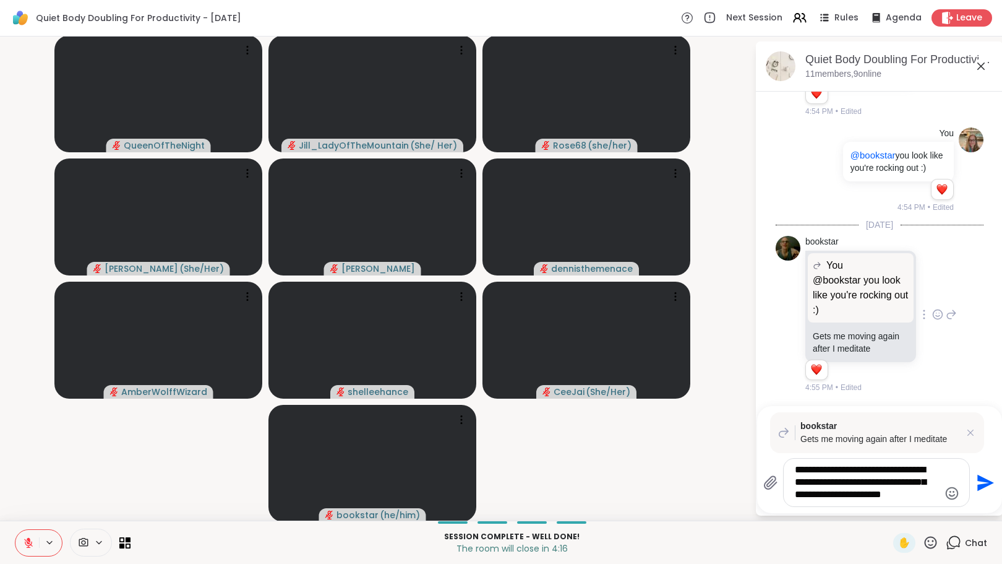
type textarea "**********"
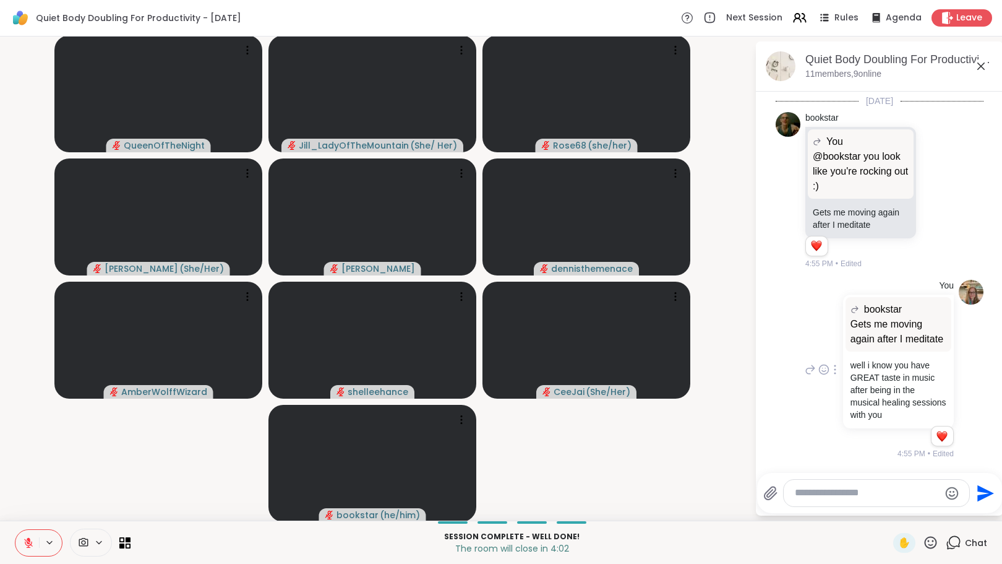
scroll to position [3822, 0]
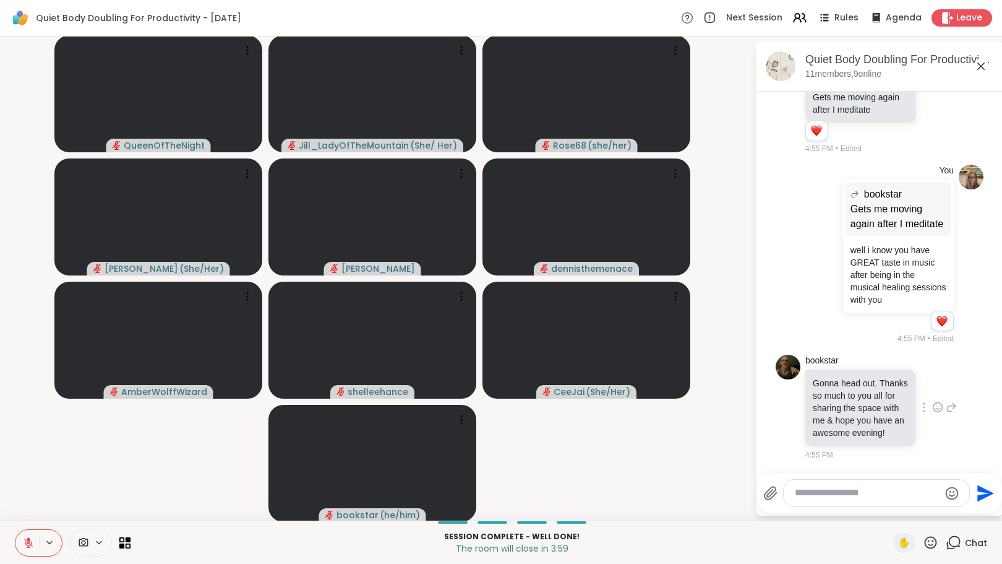
click at [933, 401] on icon at bounding box center [938, 407] width 11 height 12
click at [933, 386] on div "Select Reaction: Heart" at bounding box center [938, 387] width 11 height 11
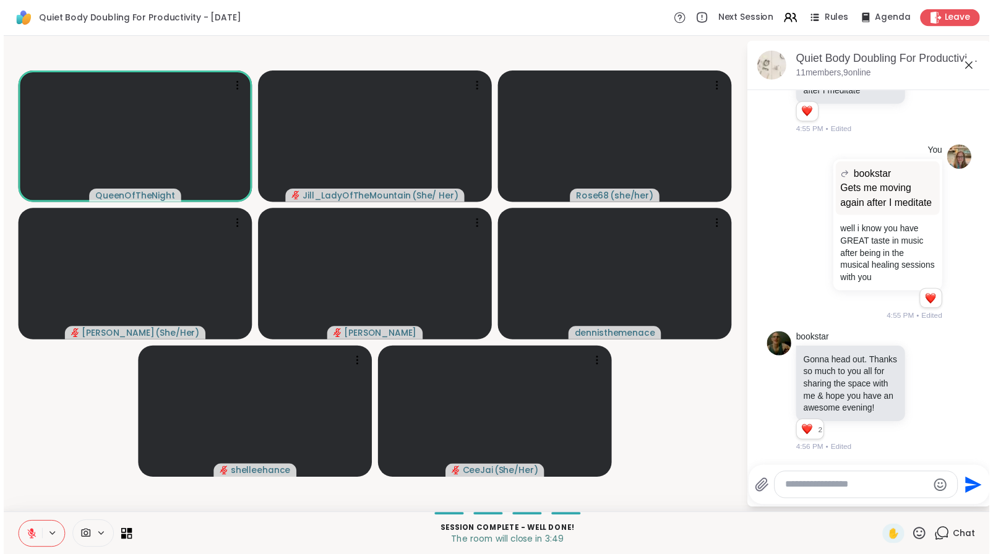
scroll to position [3840, 0]
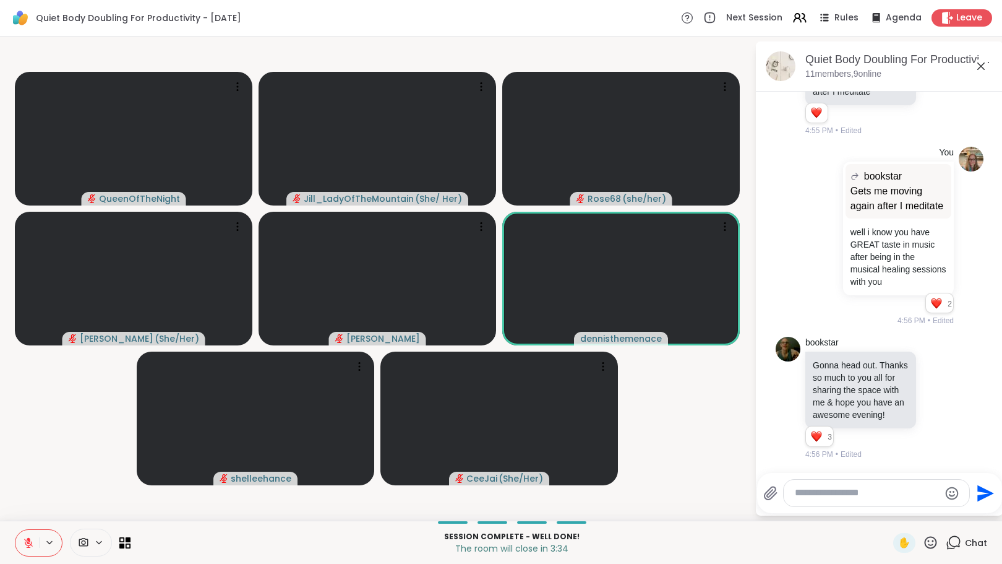
click at [838, 494] on textarea "Type your message" at bounding box center [867, 492] width 144 height 13
click at [28, 540] on icon at bounding box center [29, 539] width 4 height 5
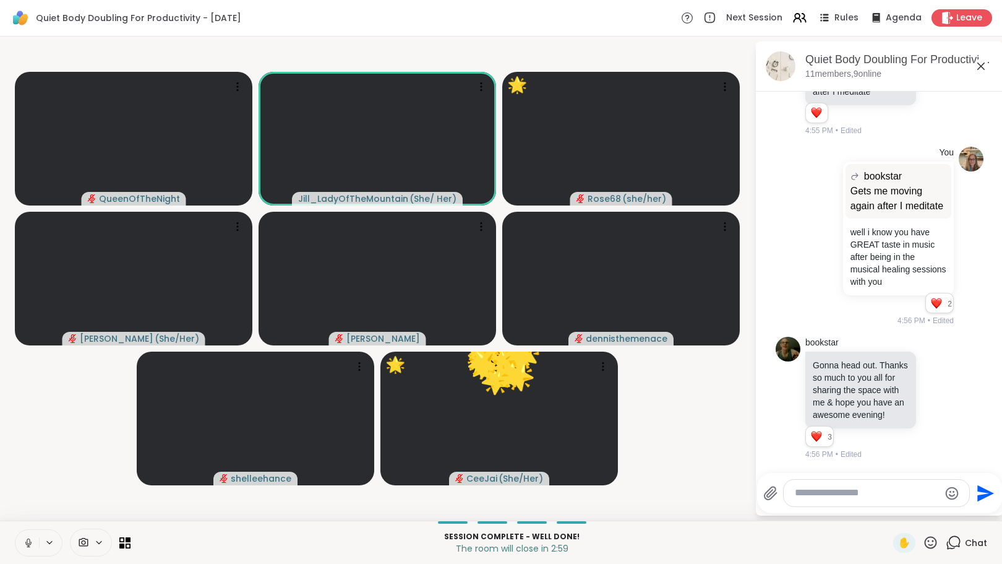
click at [29, 545] on icon at bounding box center [28, 542] width 11 height 11
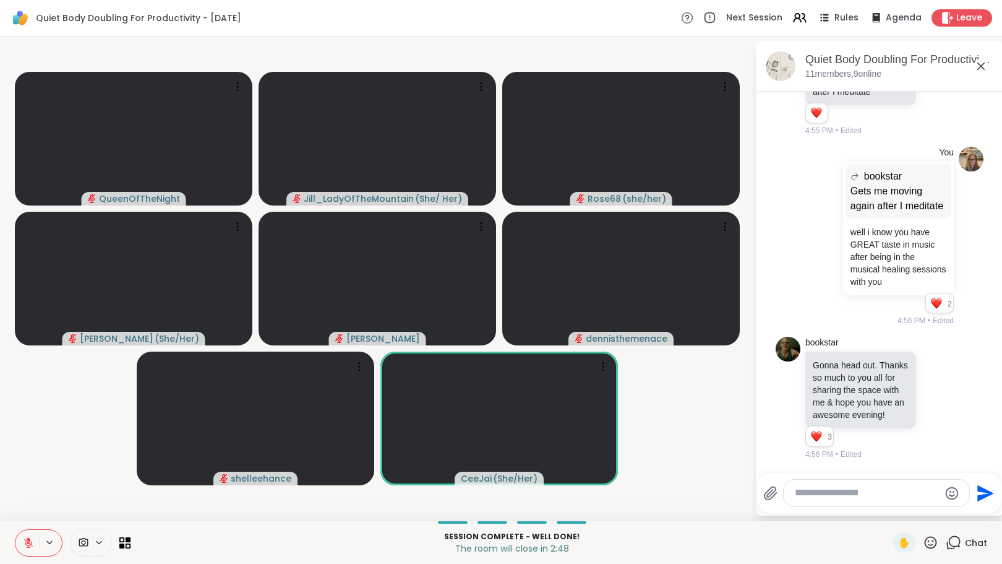
click at [28, 543] on icon at bounding box center [28, 542] width 9 height 9
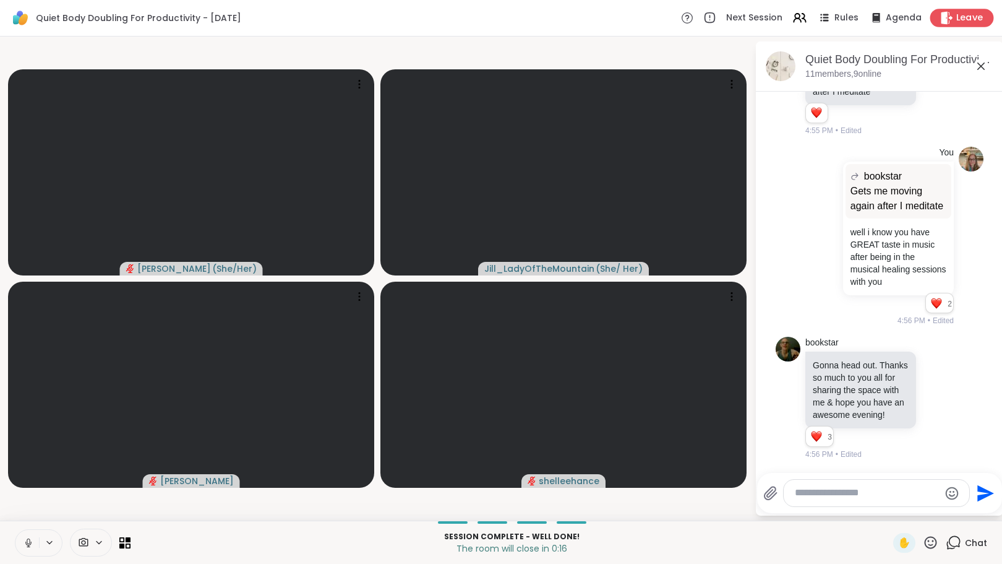
click at [942, 22] on icon at bounding box center [947, 17] width 13 height 13
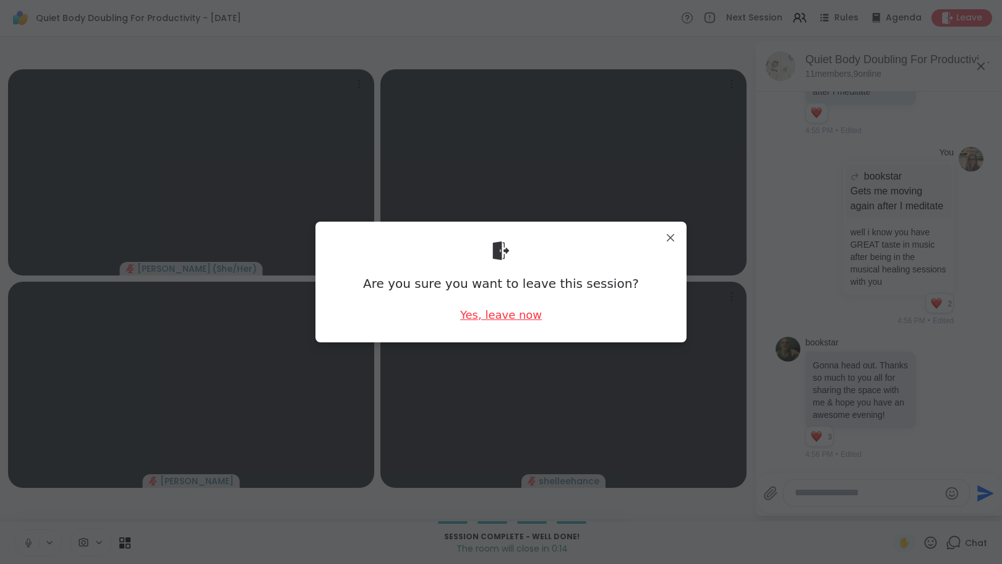
click at [499, 317] on div "Yes, leave now" at bounding box center [501, 314] width 82 height 15
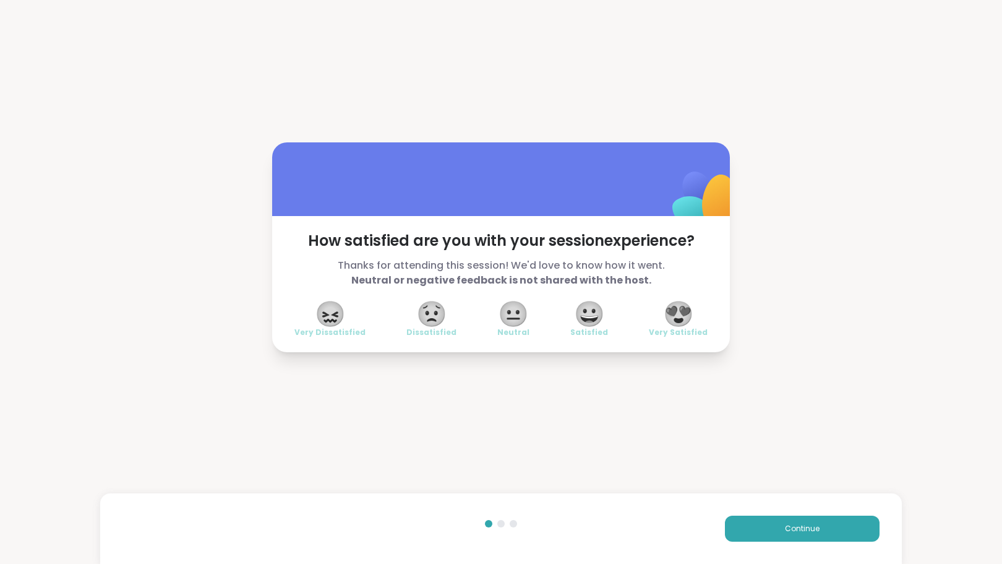
click at [695, 315] on div "😍 Very Satisfied" at bounding box center [678, 320] width 59 height 35
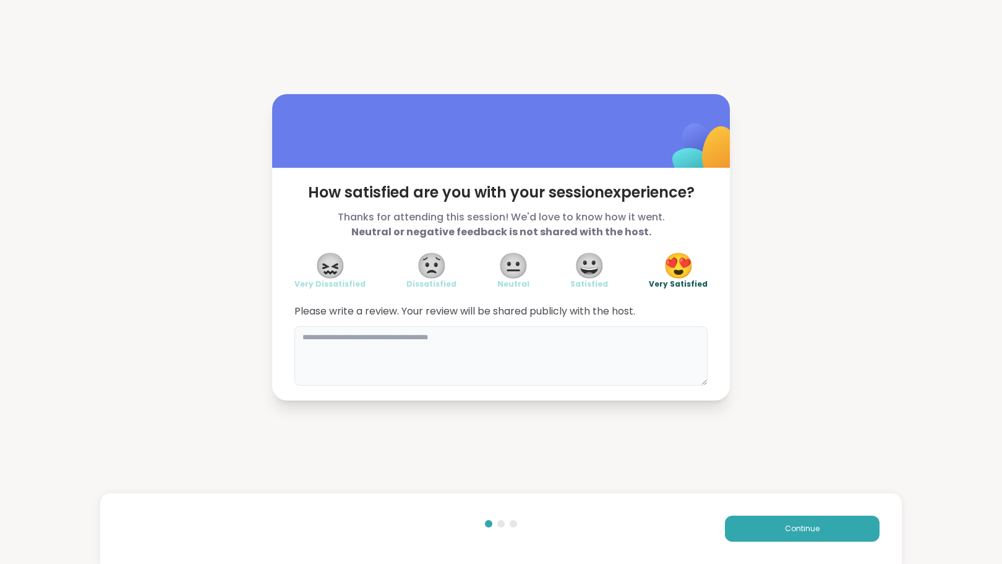
click at [555, 356] on textarea at bounding box center [501, 355] width 413 height 59
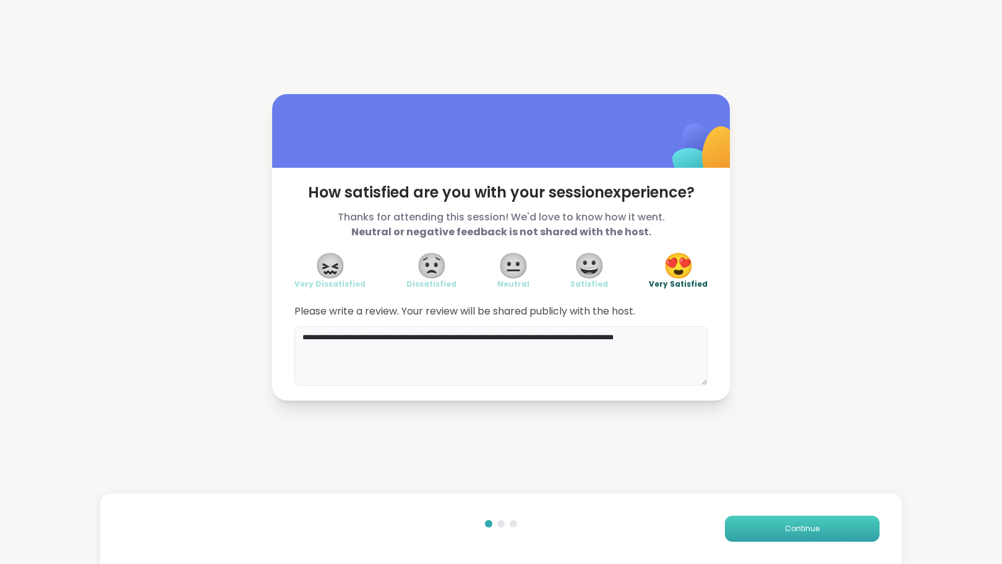
type textarea "**********"
click at [825, 531] on button "Continue" at bounding box center [802, 528] width 155 height 26
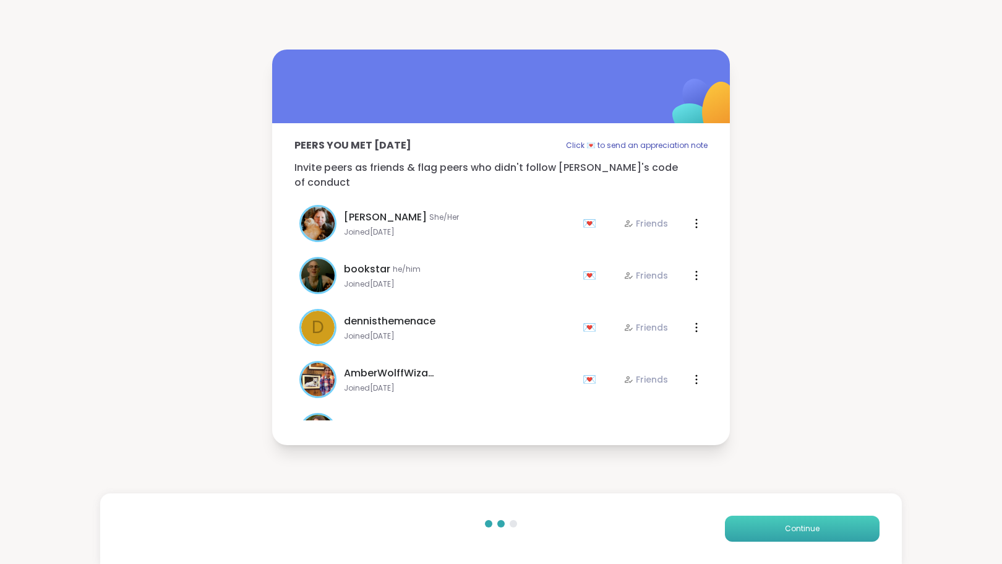
click at [826, 527] on button "Continue" at bounding box center [802, 528] width 155 height 26
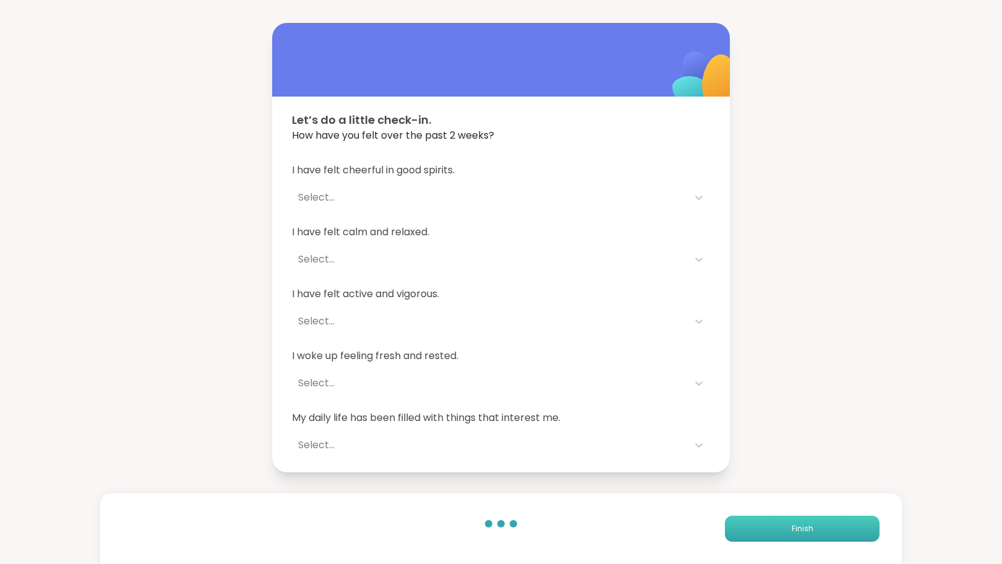
click at [827, 525] on button "Finish" at bounding box center [802, 528] width 155 height 26
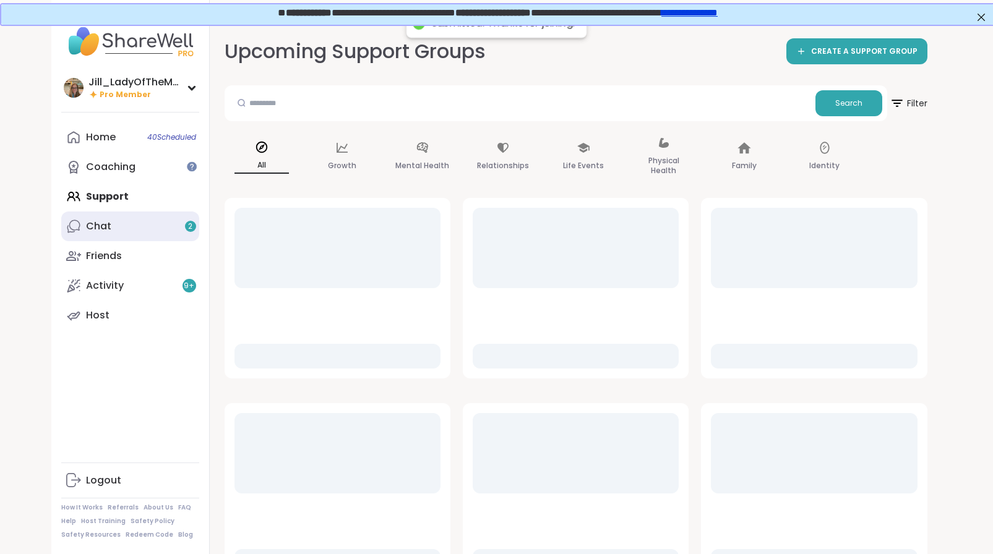
click at [142, 235] on link "Chat 2" at bounding box center [130, 227] width 138 height 30
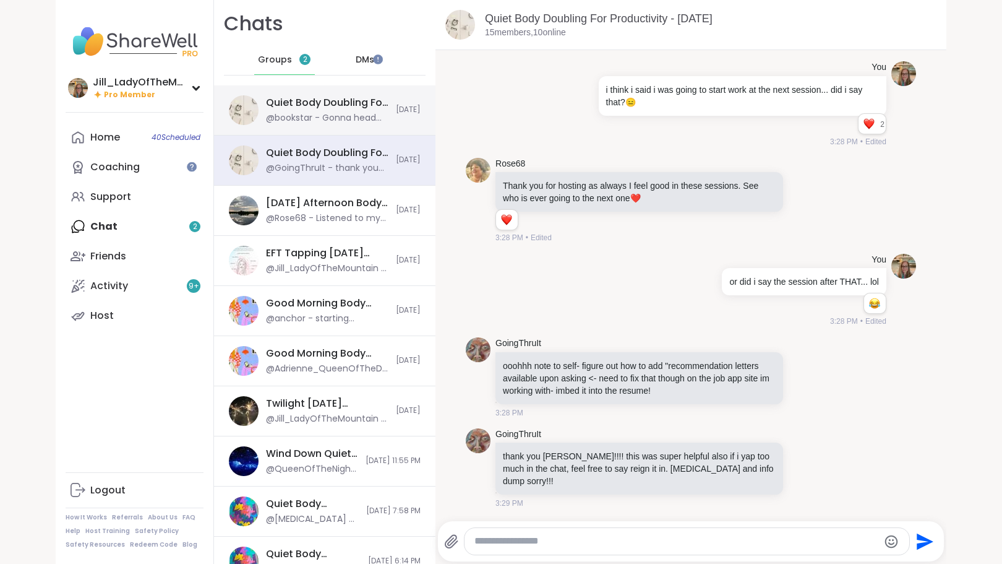
click at [343, 105] on div "Quiet Body Doubling For Productivity - Friday, Sep 12" at bounding box center [327, 103] width 123 height 14
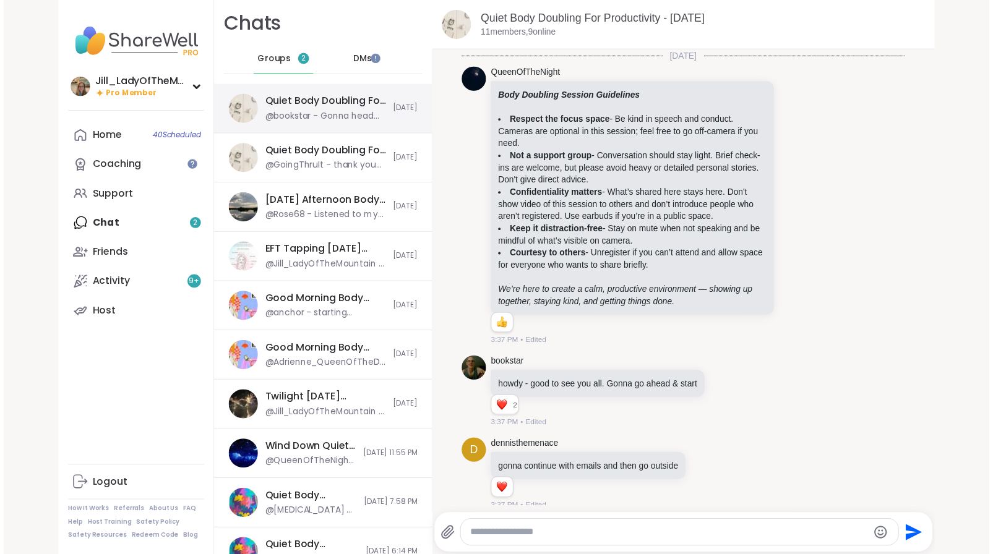
scroll to position [2696, 0]
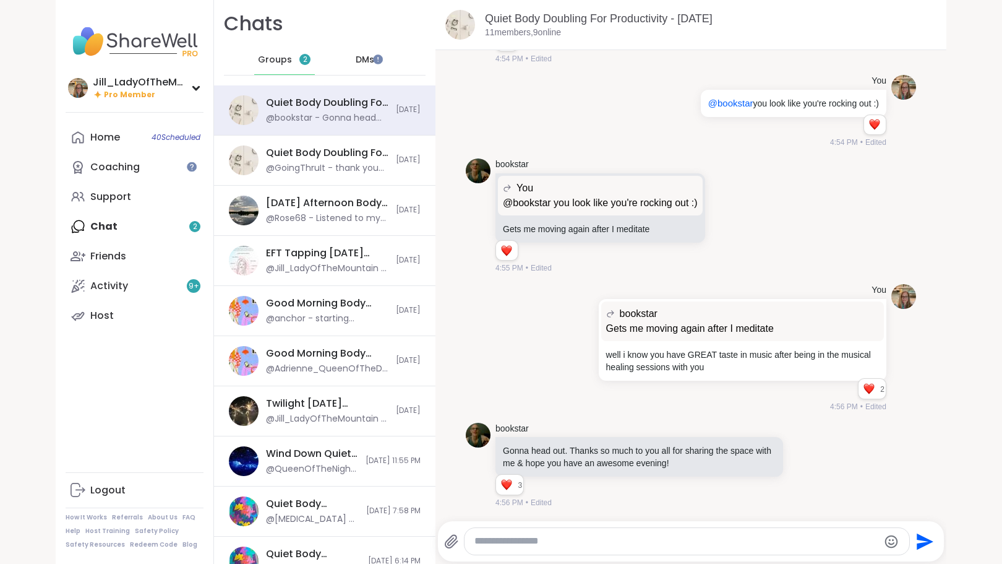
click at [283, 51] on div "Groups 2" at bounding box center [284, 60] width 61 height 30
click at [152, 139] on span "40 Scheduled" at bounding box center [176, 137] width 49 height 10
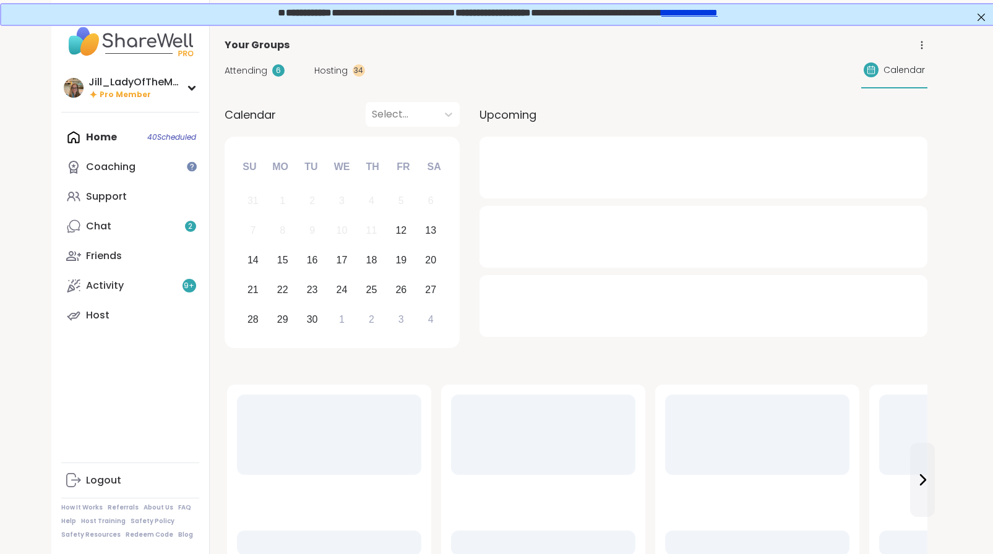
click at [337, 70] on span "Hosting" at bounding box center [330, 70] width 33 height 13
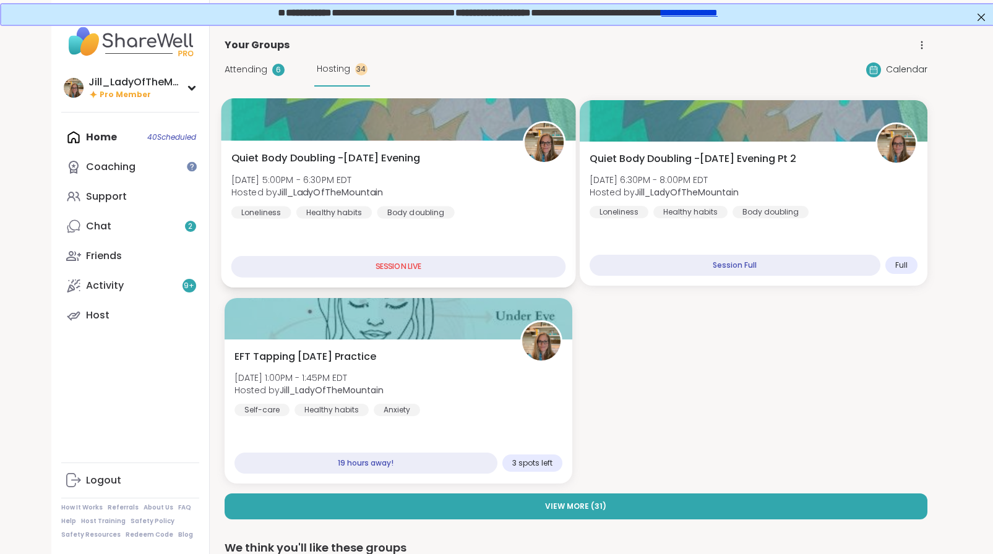
click at [448, 214] on div "Body doubling" at bounding box center [415, 212] width 77 height 12
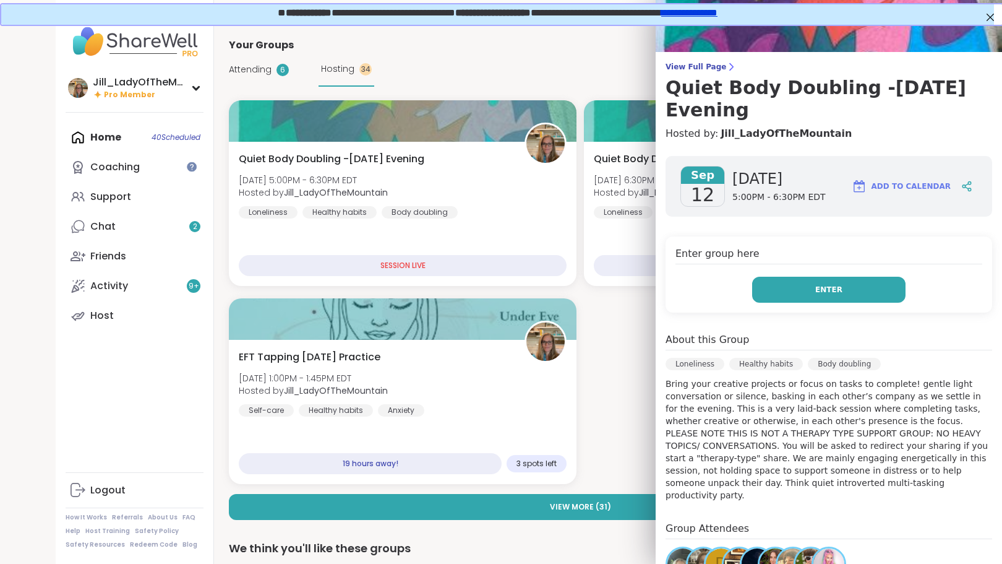
scroll to position [62, 0]
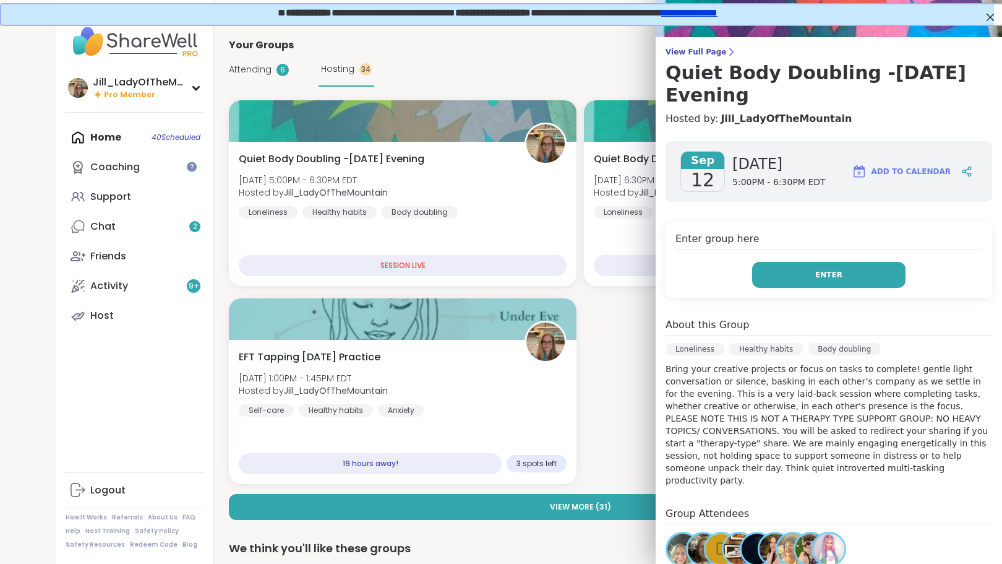
click at [816, 269] on span "Enter" at bounding box center [829, 274] width 27 height 11
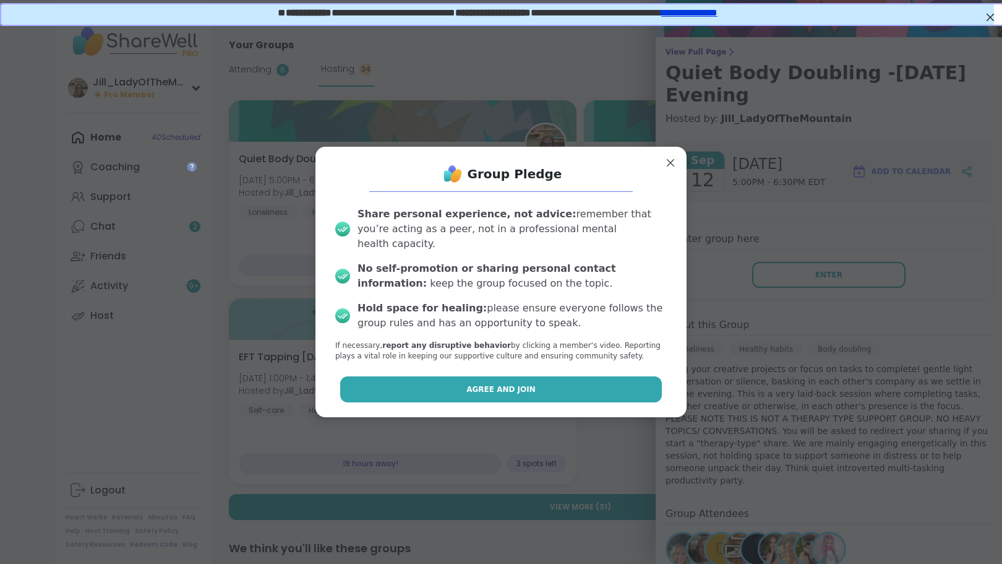
click at [540, 381] on button "Agree and Join" at bounding box center [501, 389] width 322 height 26
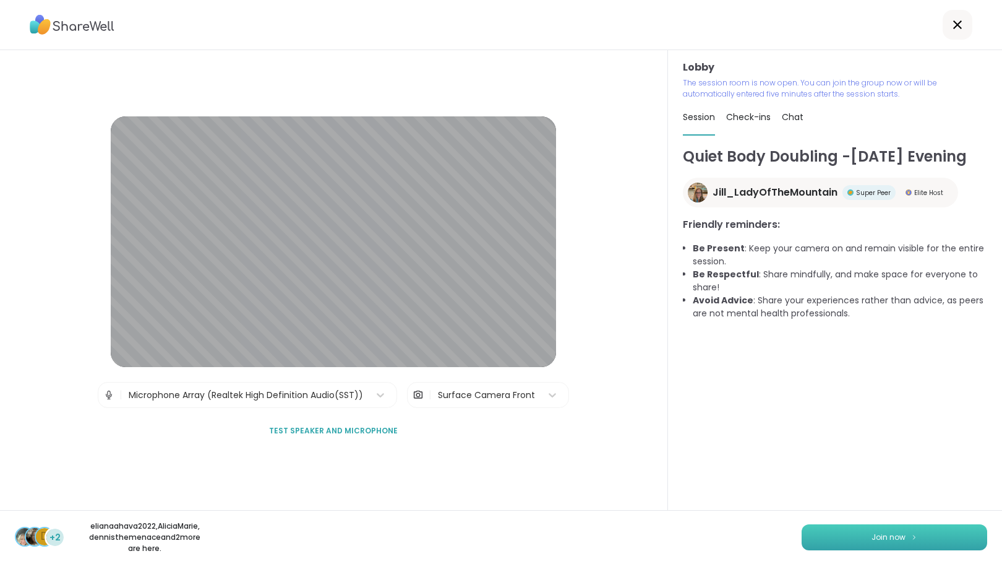
click at [876, 541] on span "Join now" at bounding box center [889, 537] width 34 height 11
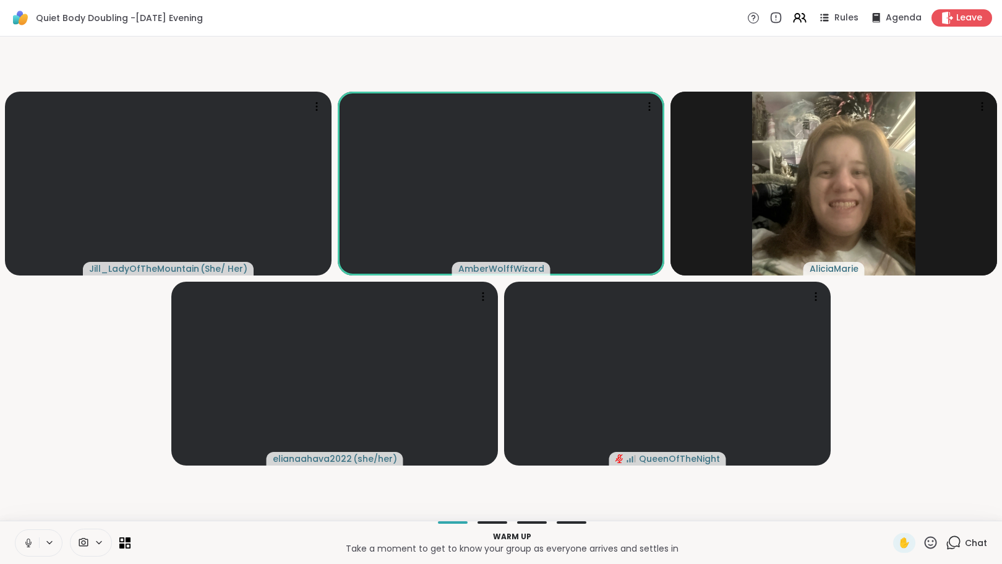
click at [951, 540] on icon at bounding box center [953, 542] width 15 height 15
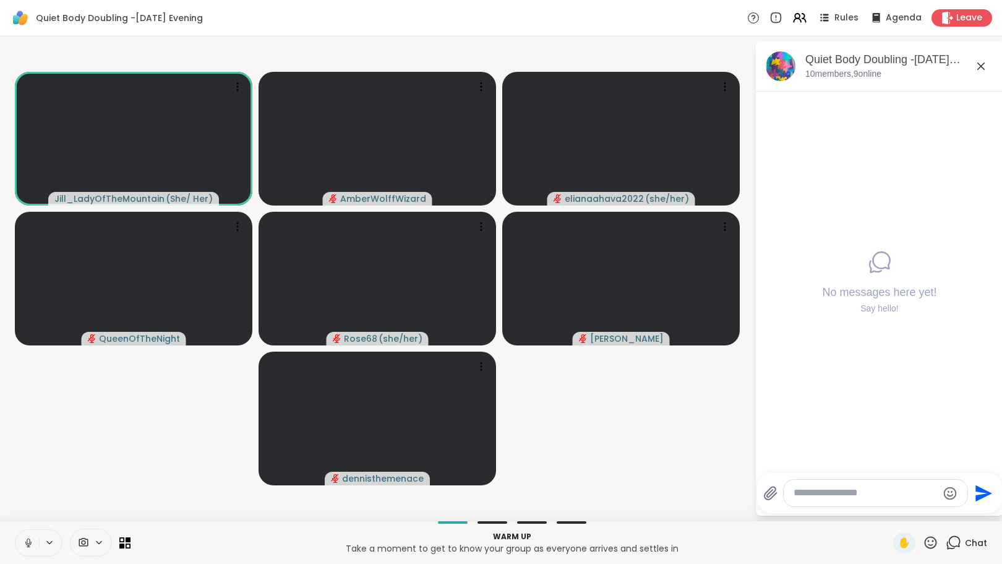
click at [822, 418] on div "No messages here yet! Say hello!" at bounding box center [880, 282] width 248 height 381
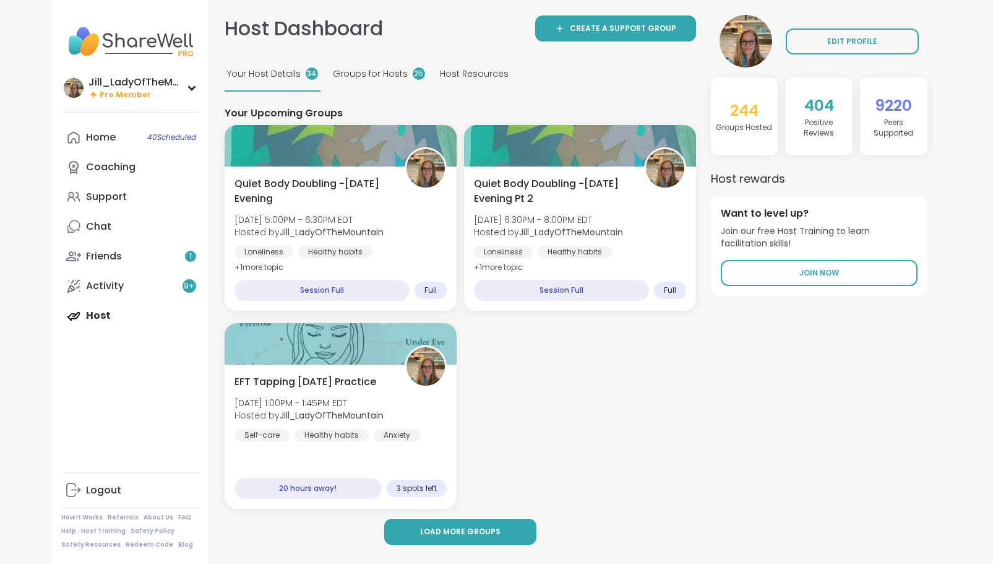
click at [419, 251] on div "Loneliness Healthy habits Body doubling" at bounding box center [341, 261] width 212 height 30
click at [584, 215] on span "Fri, Sep 12 | 6:30PM - 8:00PM EDT" at bounding box center [548, 219] width 152 height 12
click at [101, 261] on div "Friends 1" at bounding box center [104, 256] width 36 height 14
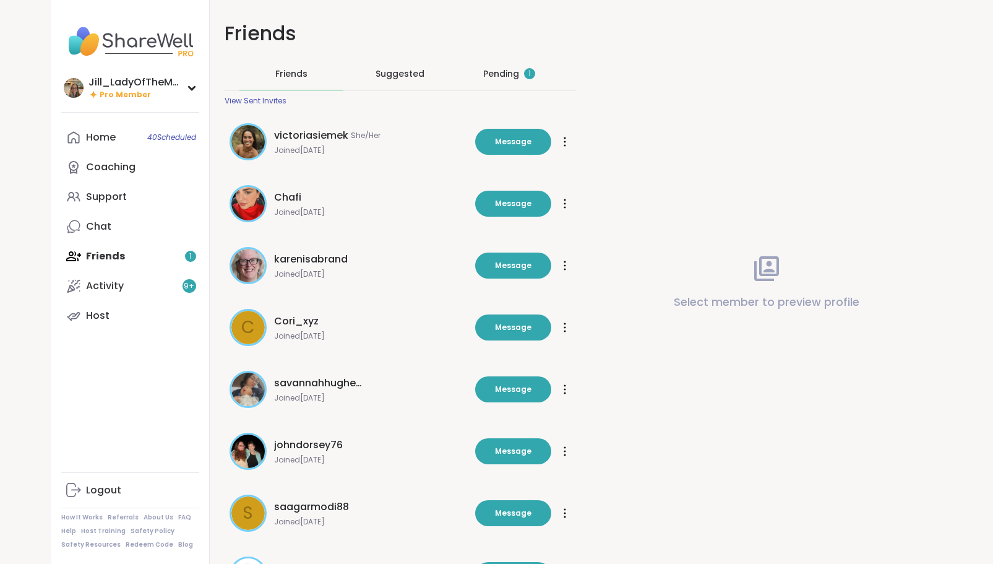
click at [498, 70] on div "Pending 1" at bounding box center [509, 73] width 52 height 12
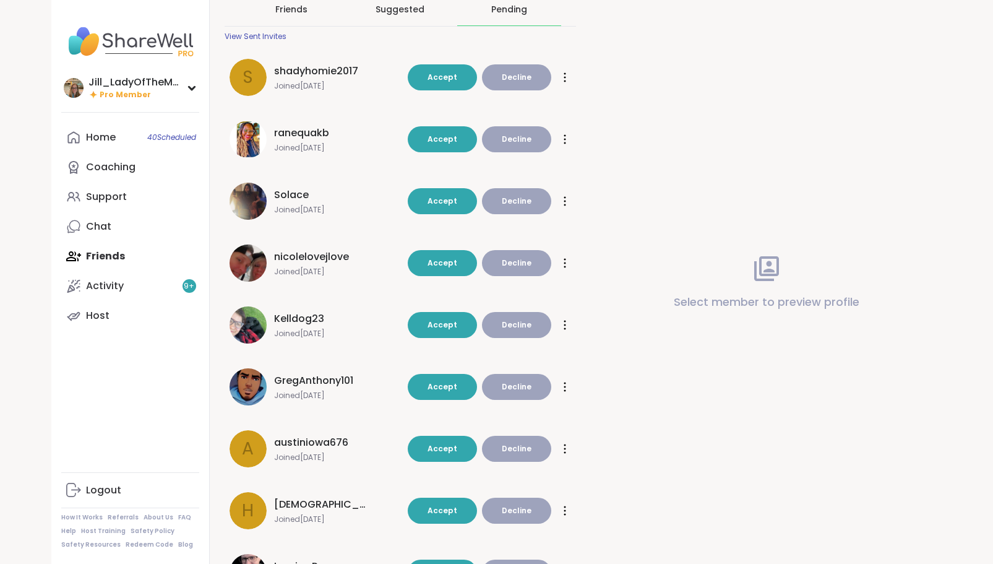
scroll to position [134, 0]
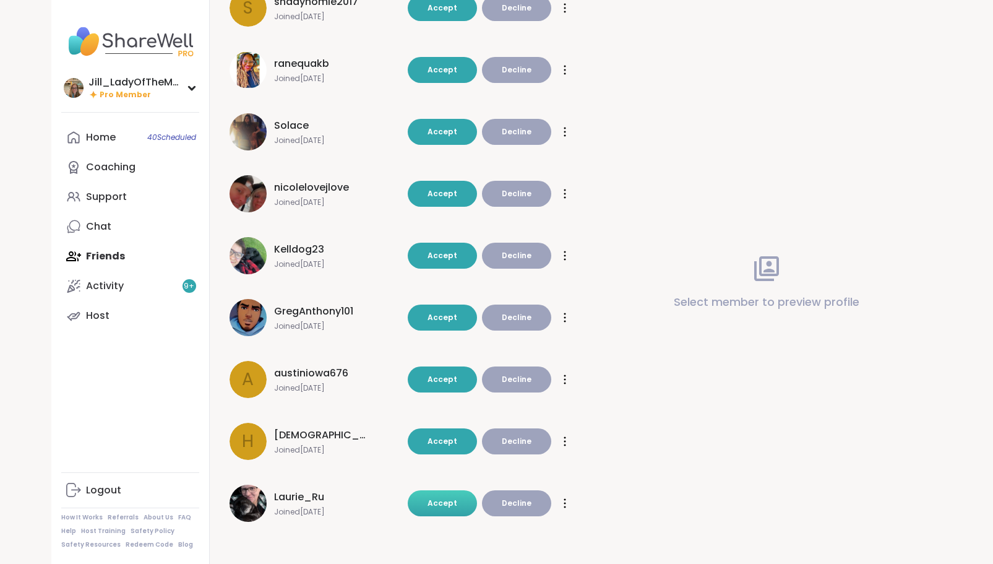
click at [443, 509] on button "Accept" at bounding box center [442, 503] width 69 height 26
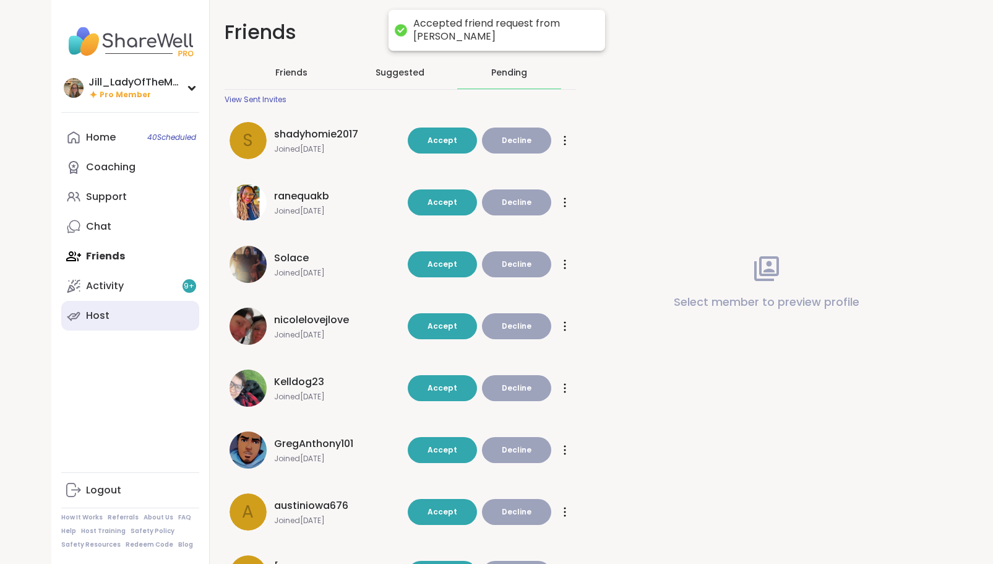
scroll to position [0, 0]
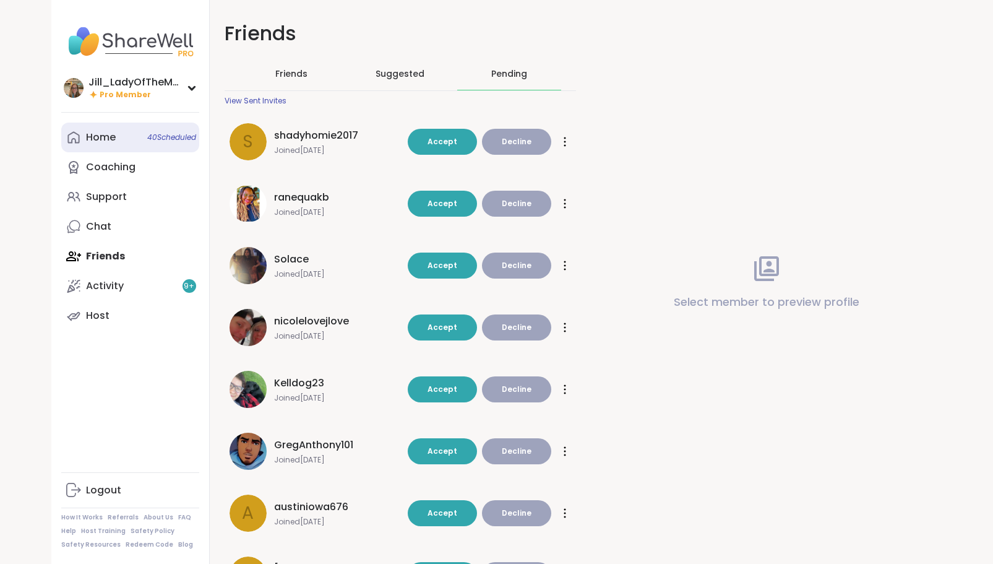
click at [129, 136] on link "Home 40 Scheduled" at bounding box center [130, 138] width 138 height 30
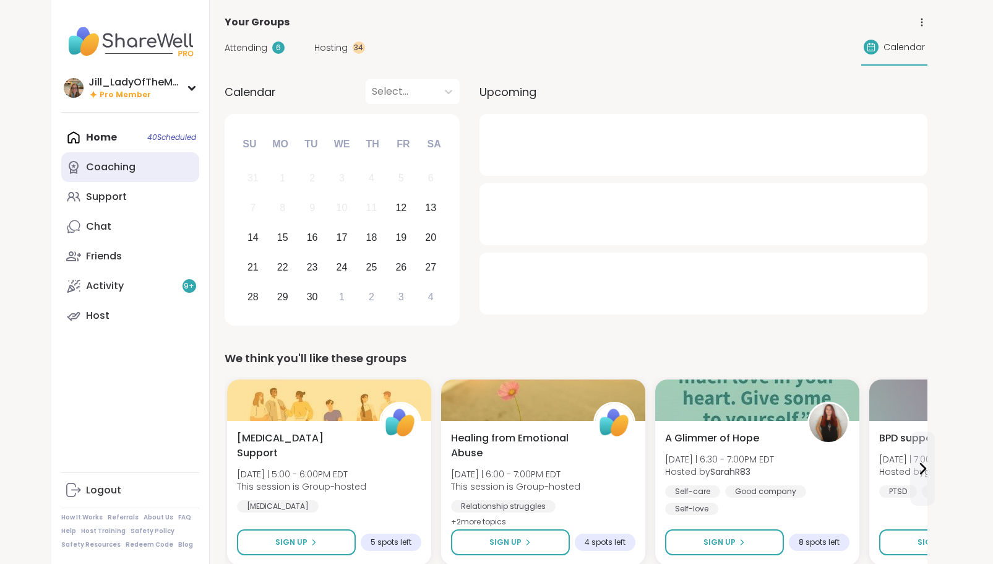
click at [133, 171] on div "Coaching" at bounding box center [111, 167] width 50 height 14
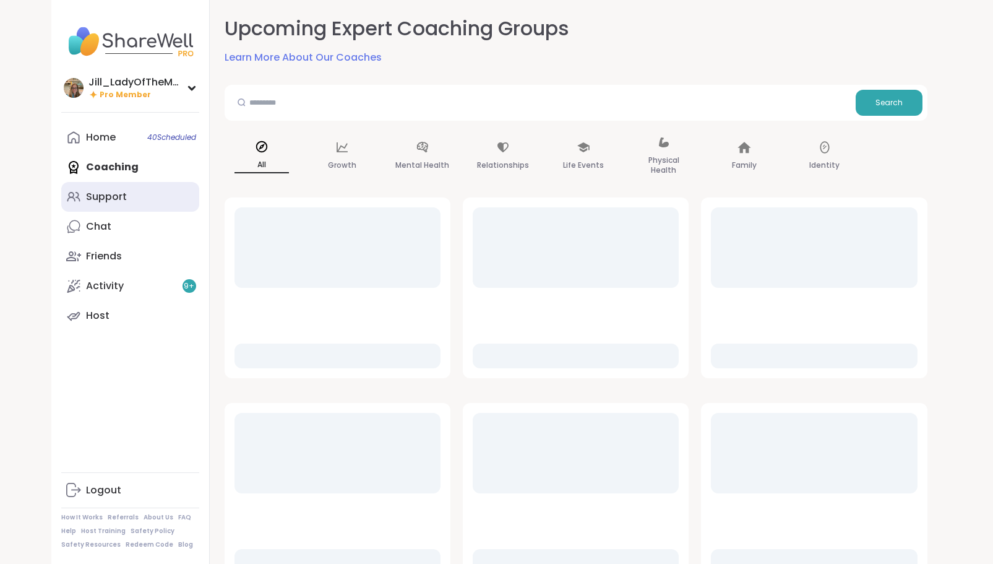
click at [136, 197] on link "Support" at bounding box center [130, 197] width 138 height 30
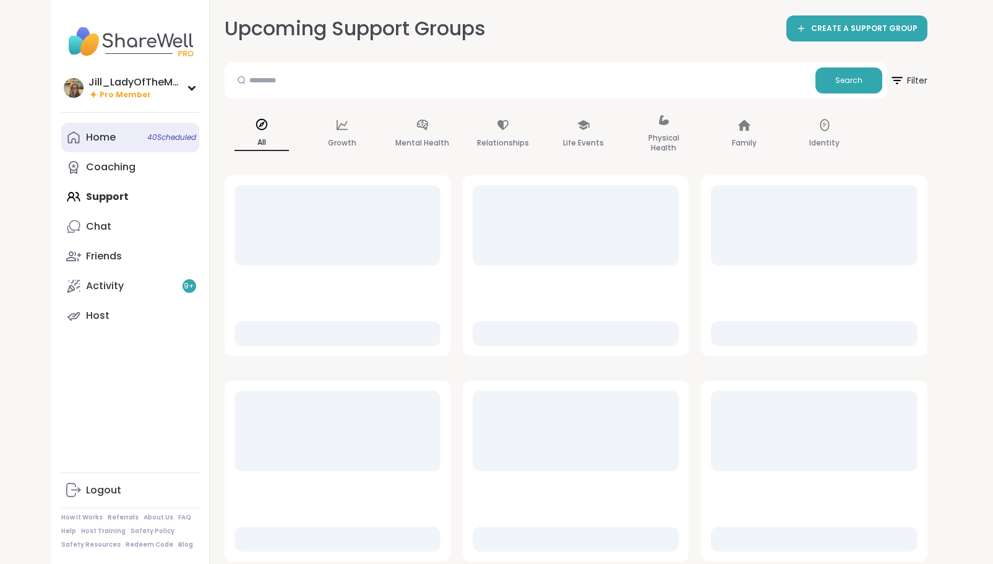
click at [143, 141] on link "Home 40 Scheduled" at bounding box center [130, 138] width 138 height 30
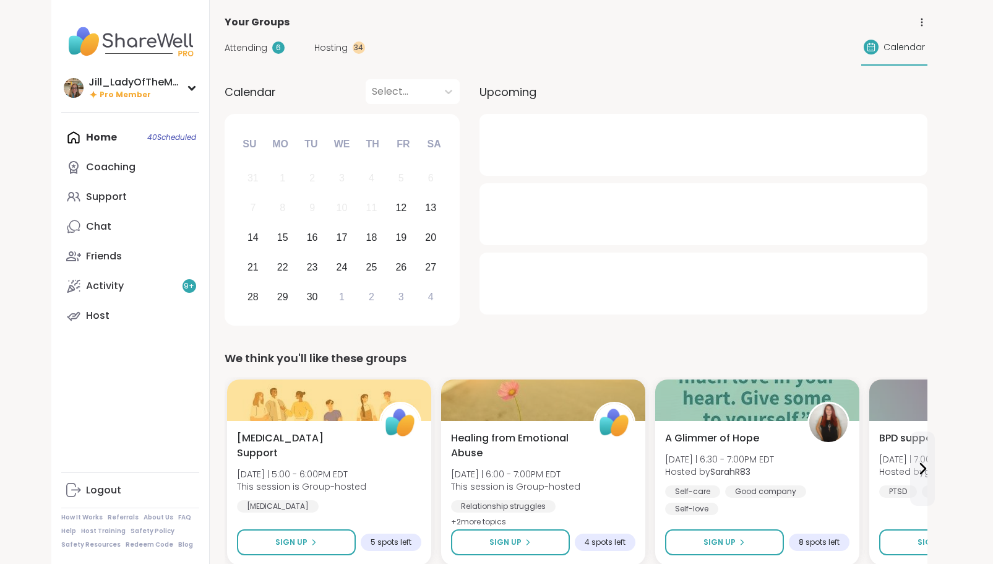
click at [235, 49] on span "Attending" at bounding box center [246, 47] width 43 height 13
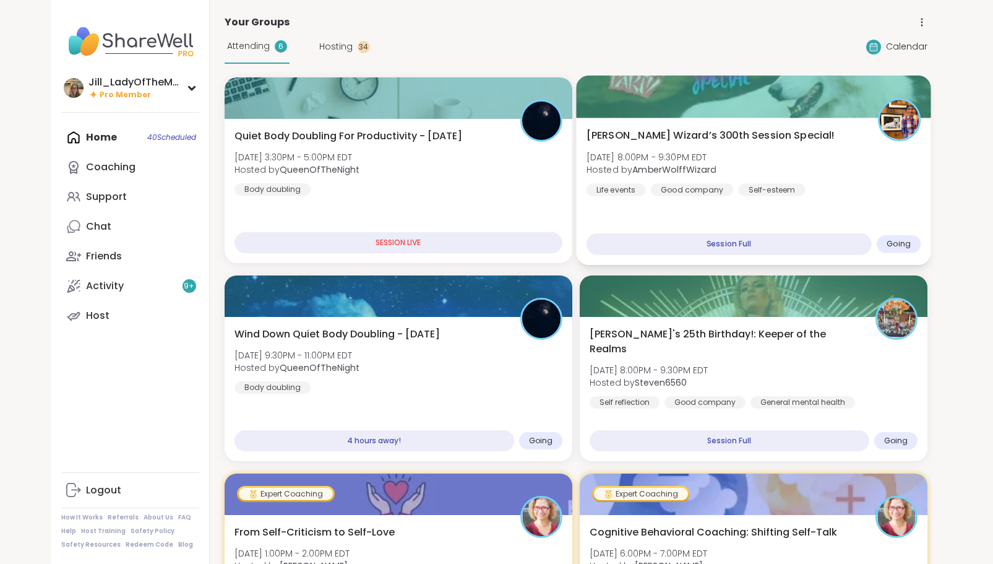
click at [678, 172] on b "AmberWolffWizard" at bounding box center [674, 169] width 84 height 12
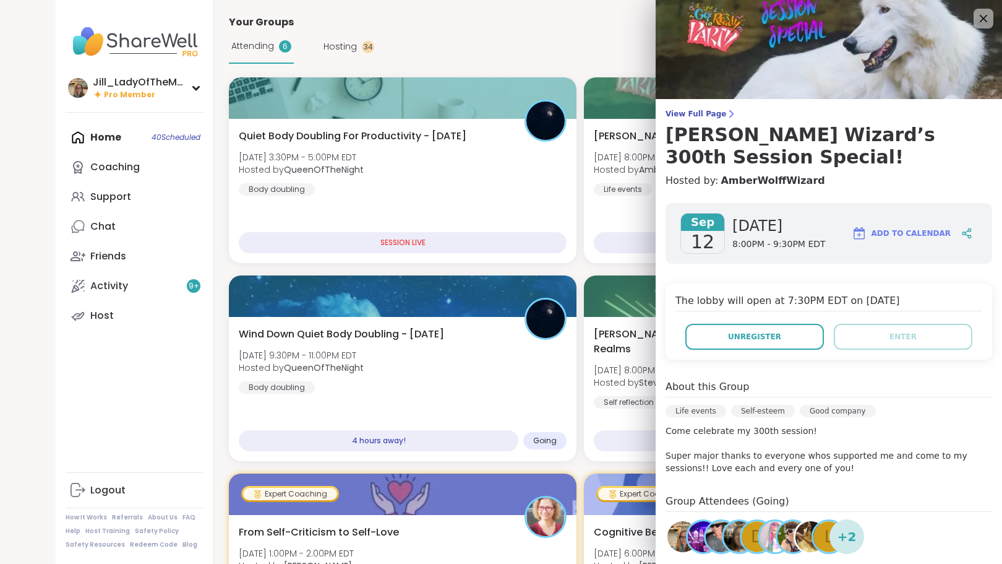
click at [922, 228] on span "Add to Calendar" at bounding box center [911, 233] width 79 height 11
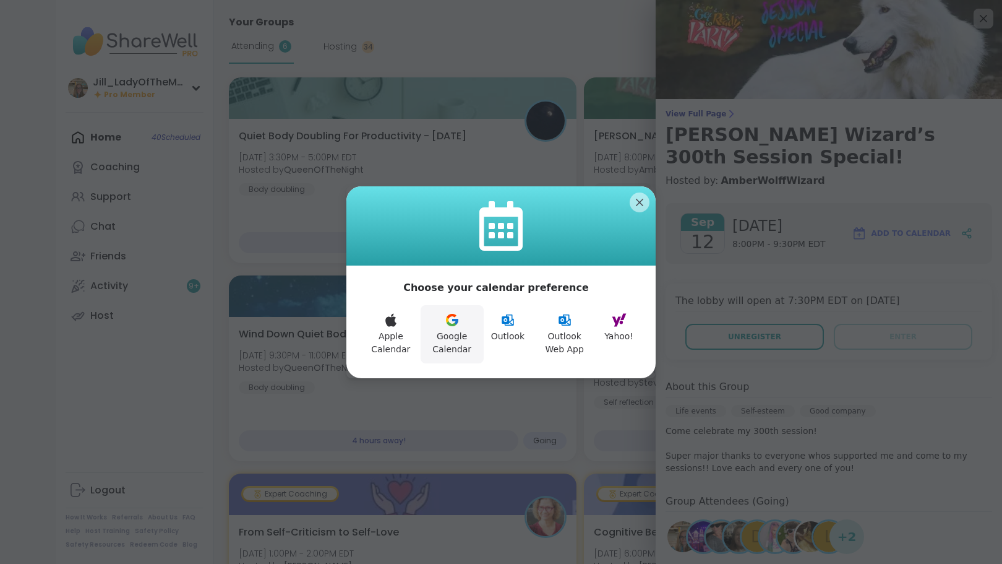
click at [449, 326] on icon at bounding box center [452, 320] width 15 height 15
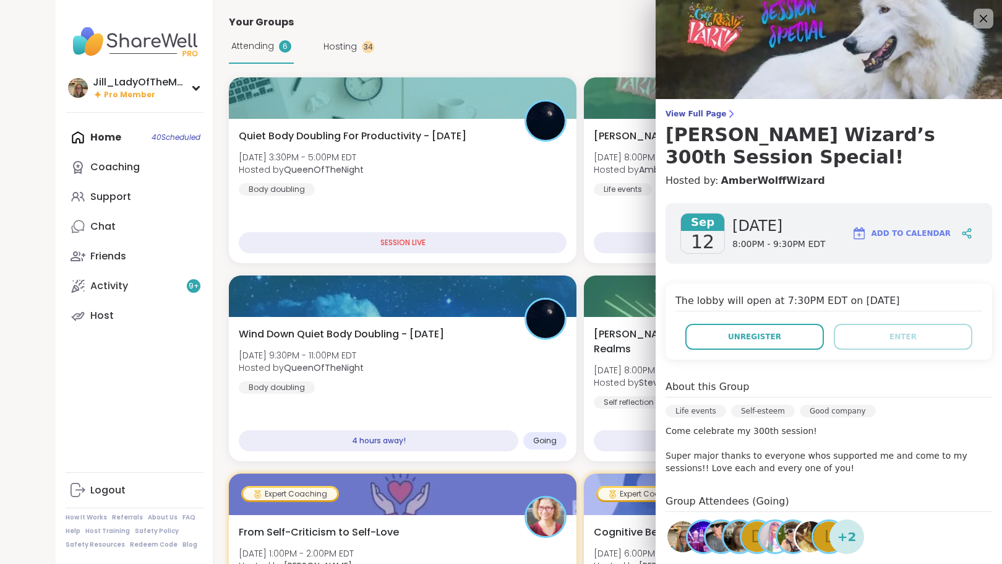
drag, startPoint x: 635, startPoint y: 203, endPoint x: 819, endPoint y: 151, distance: 191.0
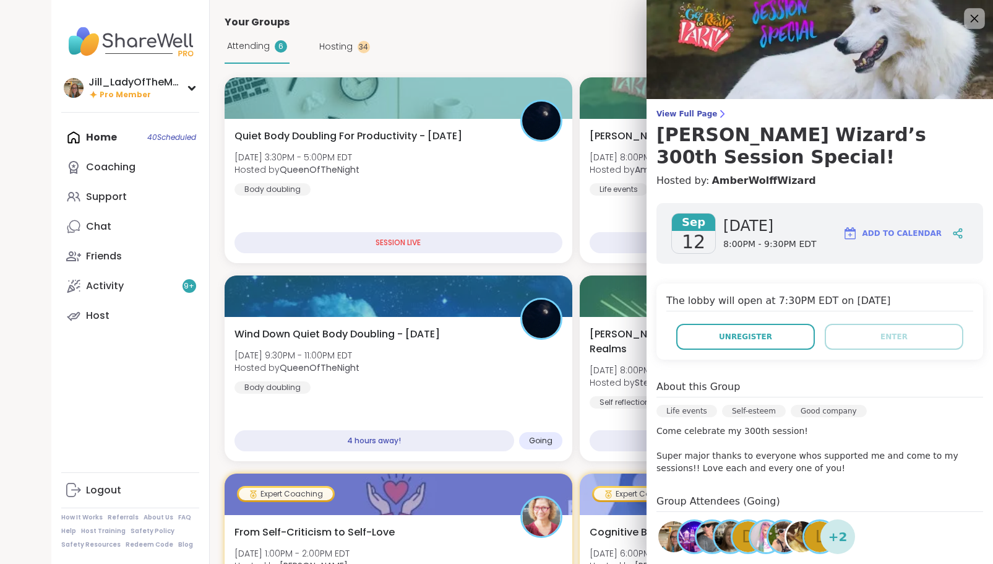
click at [967, 22] on icon at bounding box center [974, 18] width 15 height 15
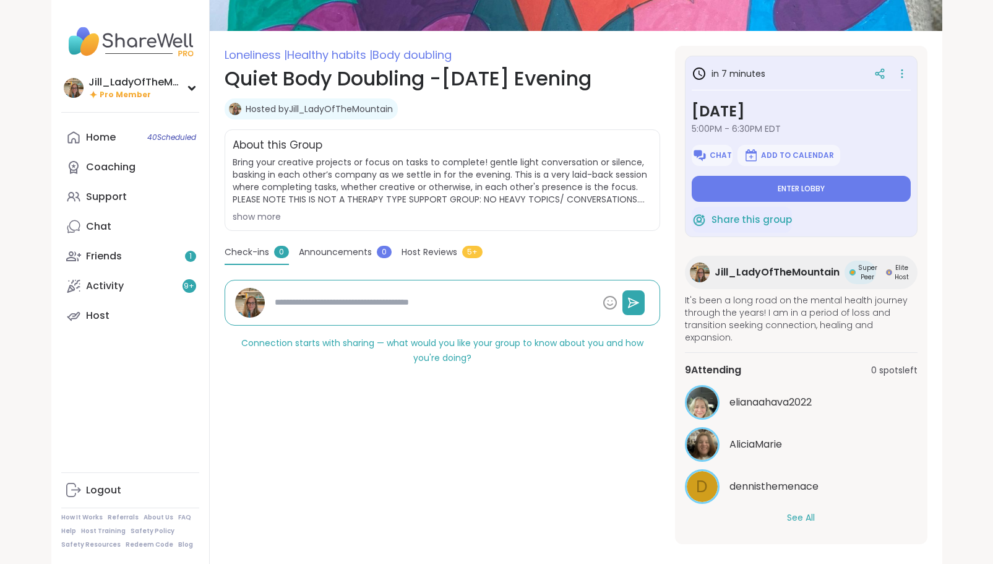
scroll to position [146, 0]
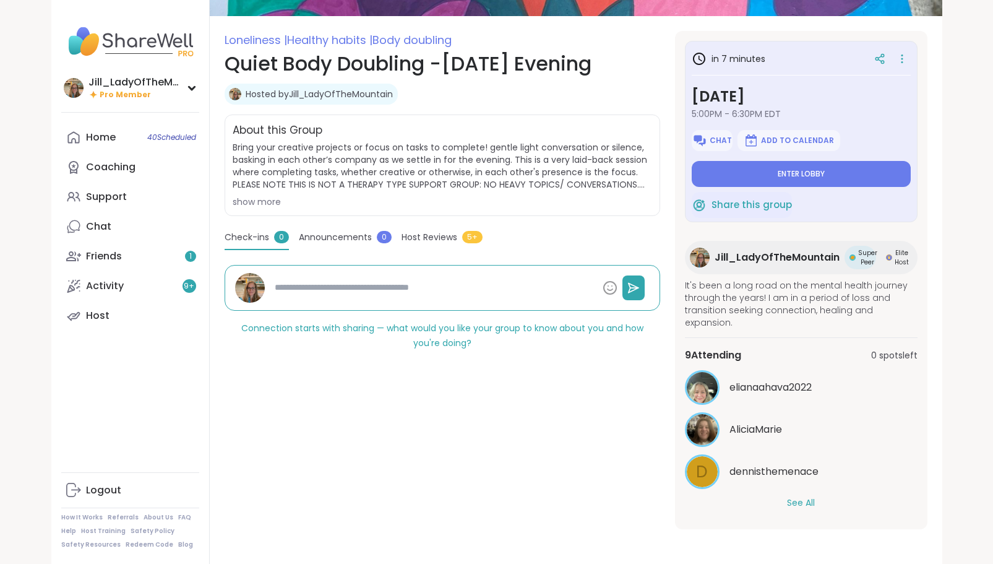
click at [810, 501] on button "See All" at bounding box center [801, 502] width 28 height 13
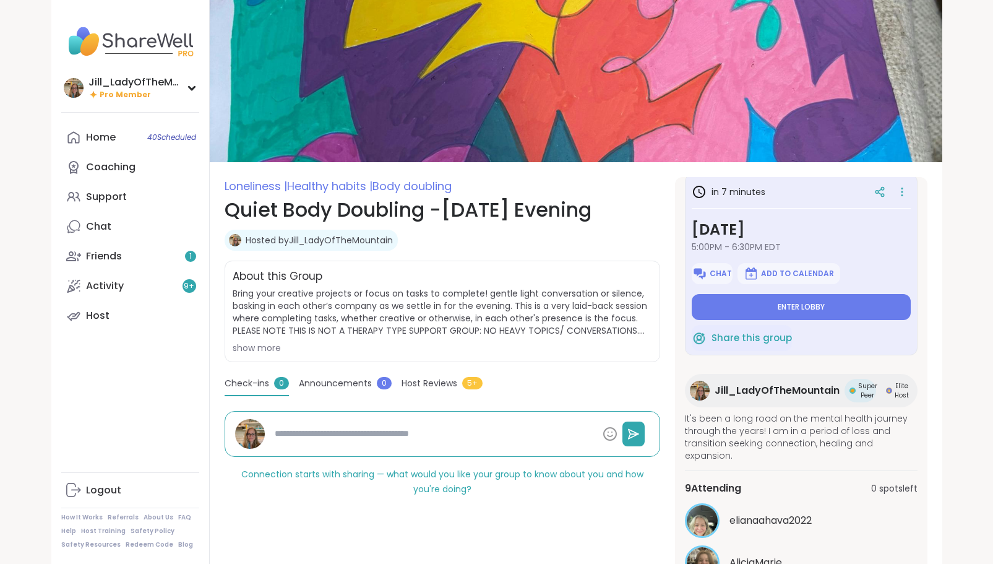
scroll to position [0, 0]
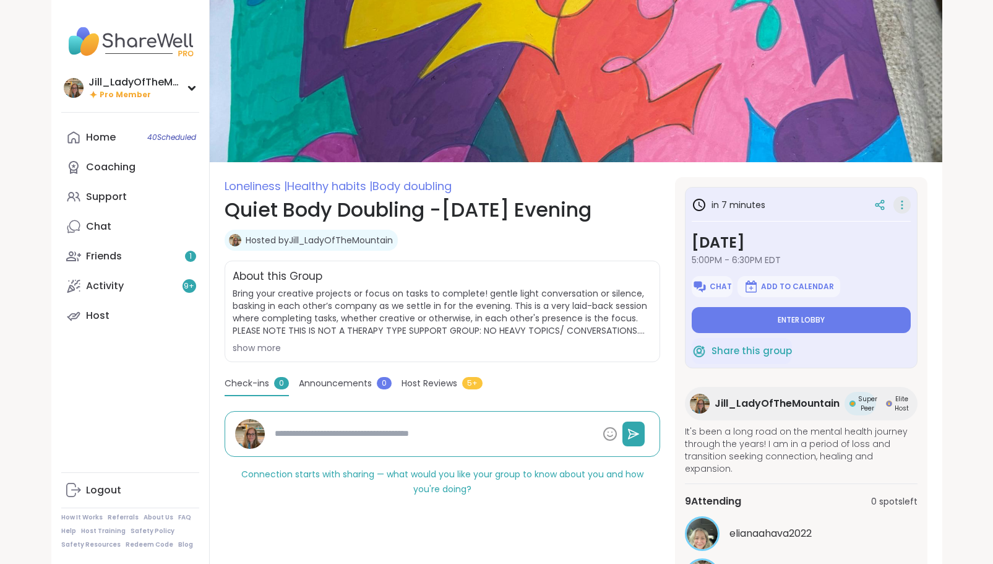
click at [896, 205] on icon at bounding box center [902, 204] width 12 height 17
click at [874, 207] on icon at bounding box center [879, 204] width 11 height 11
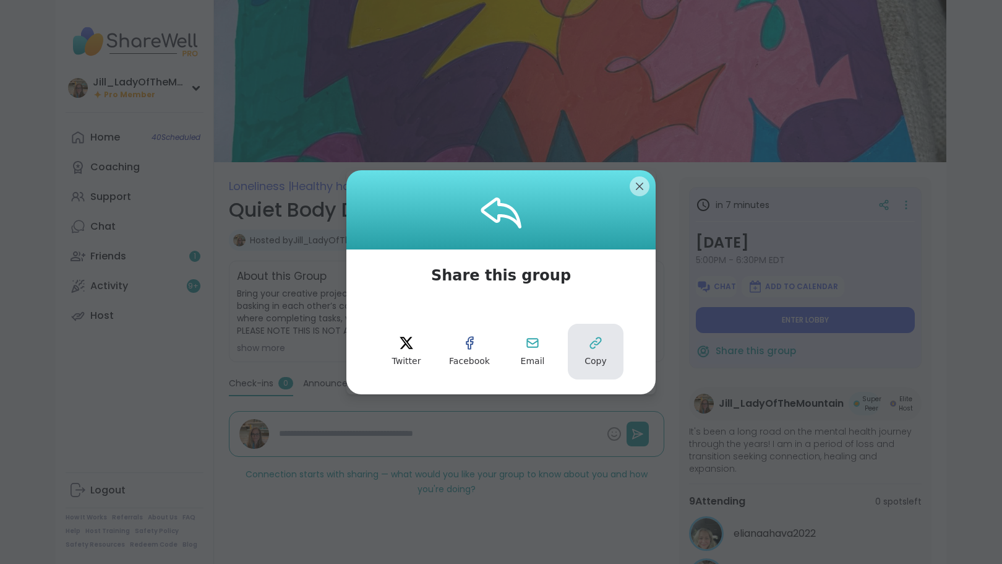
click at [589, 342] on icon at bounding box center [596, 342] width 15 height 15
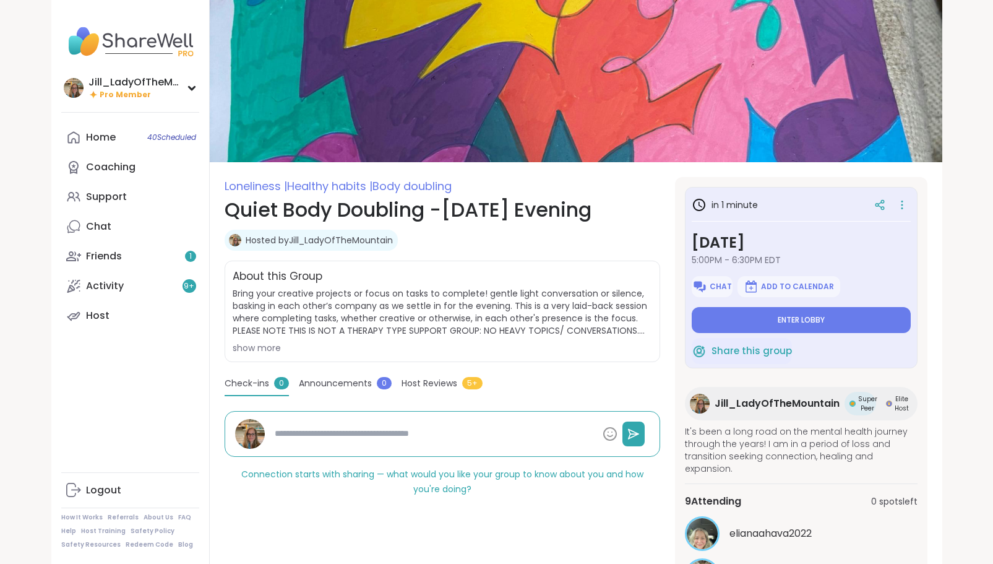
type textarea "*"
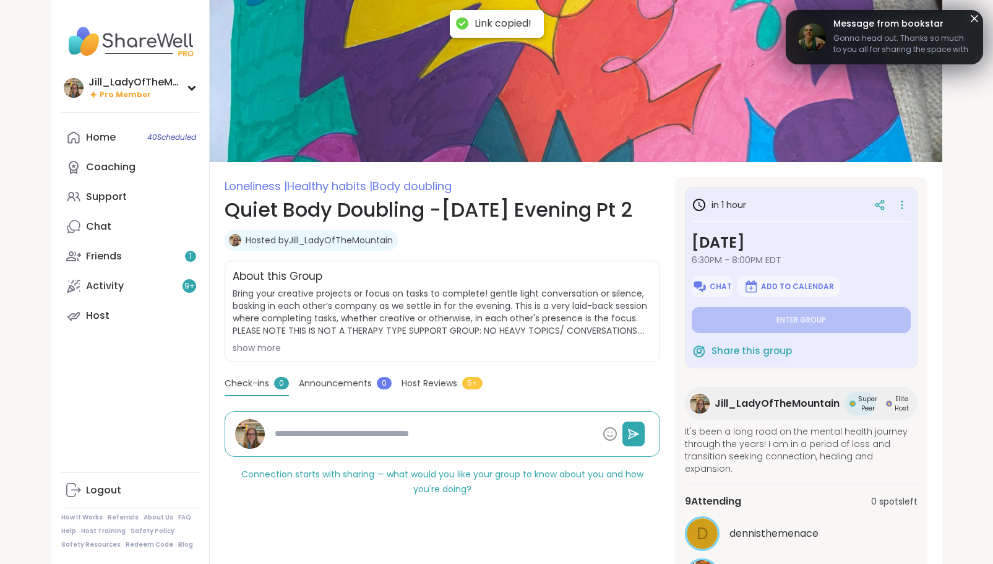
type textarea "*"
click at [972, 20] on icon at bounding box center [974, 18] width 7 height 7
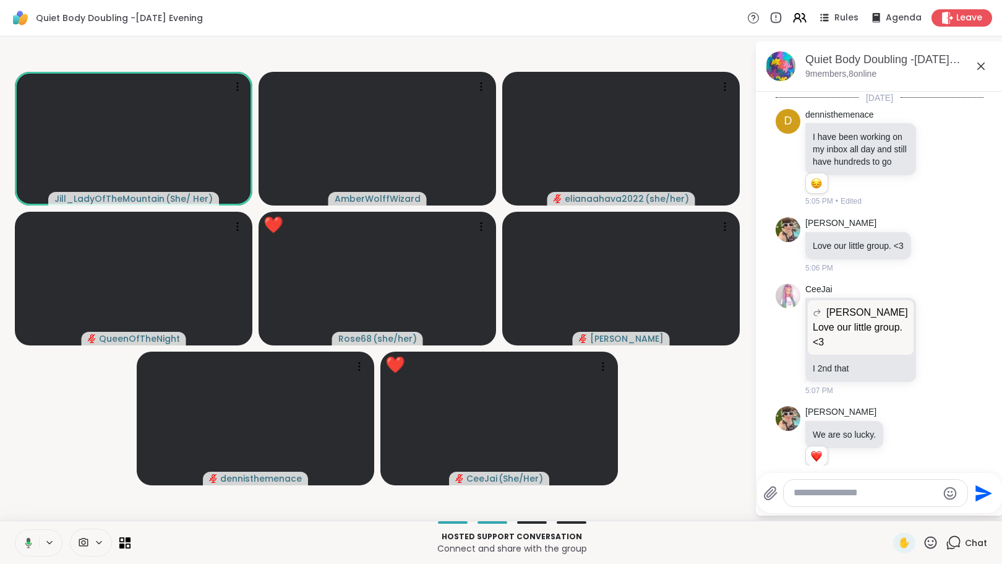
scroll to position [17, 0]
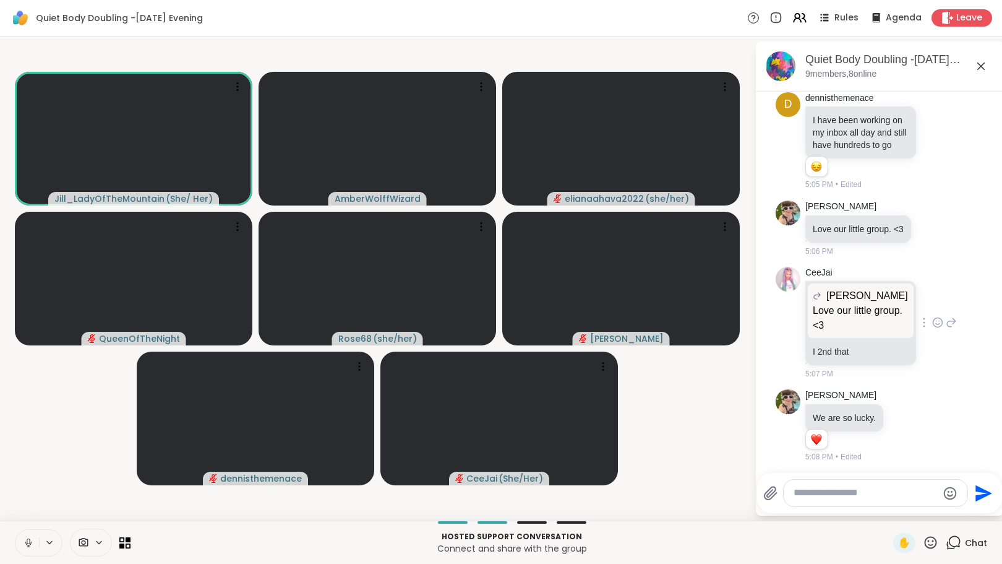
drag, startPoint x: 967, startPoint y: 326, endPoint x: 950, endPoint y: 309, distance: 23.2
click at [944, 326] on icon at bounding box center [938, 322] width 11 height 12
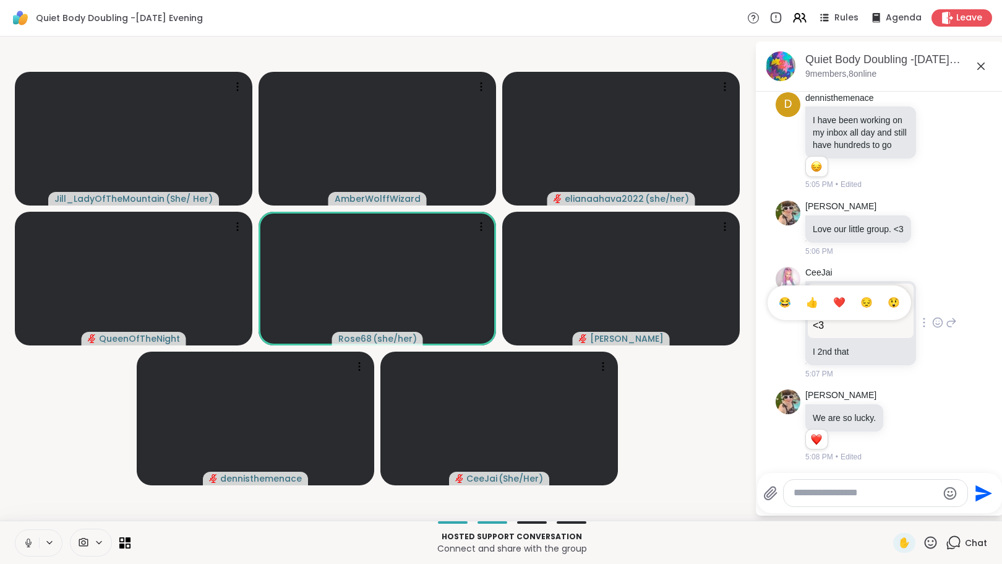
click at [846, 309] on span "❤️" at bounding box center [840, 302] width 12 height 12
click at [937, 234] on icon at bounding box center [933, 228] width 11 height 12
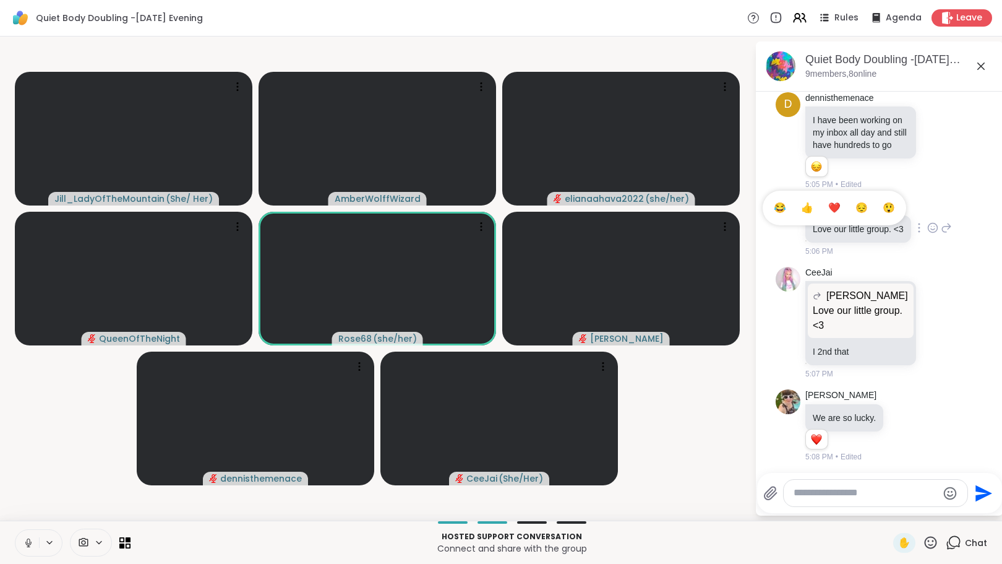
click at [841, 214] on span "❤️" at bounding box center [835, 208] width 12 height 12
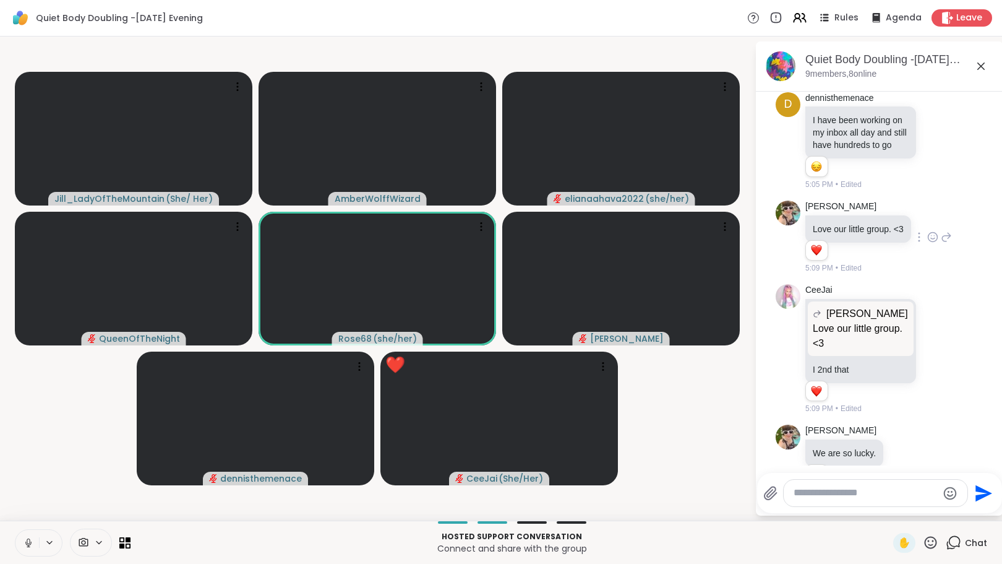
scroll to position [31, 0]
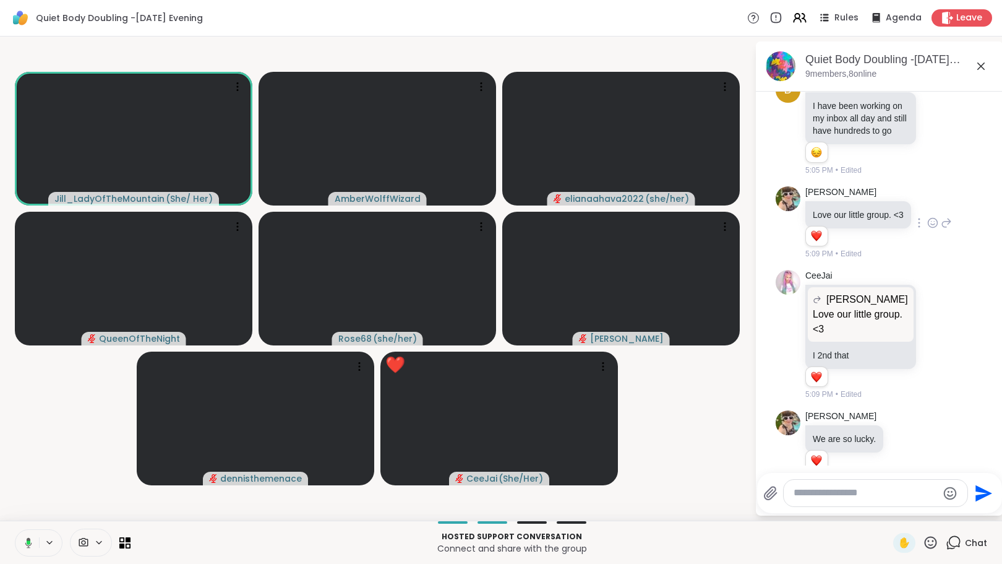
click at [809, 494] on textarea "Type your message" at bounding box center [866, 492] width 144 height 13
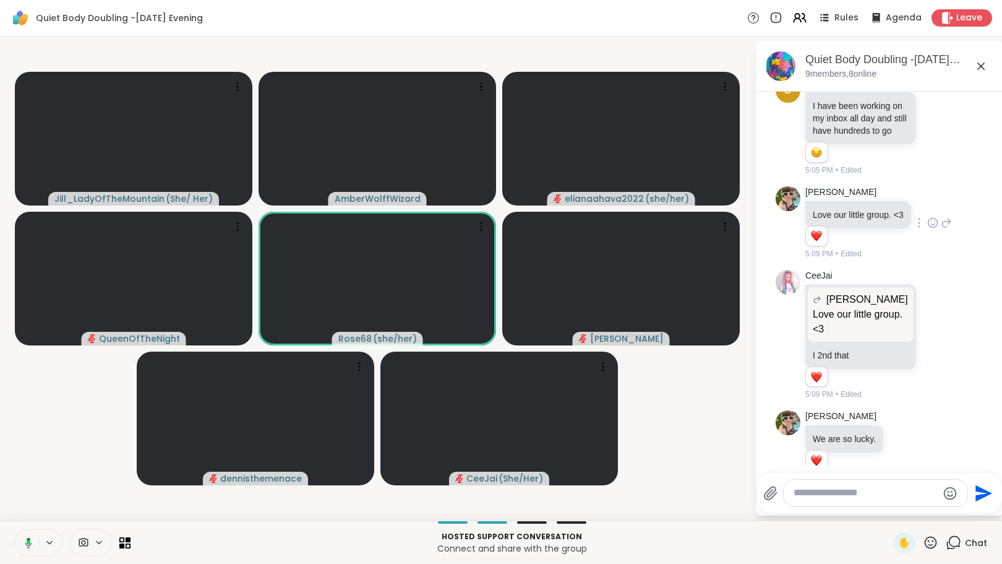
scroll to position [52, 0]
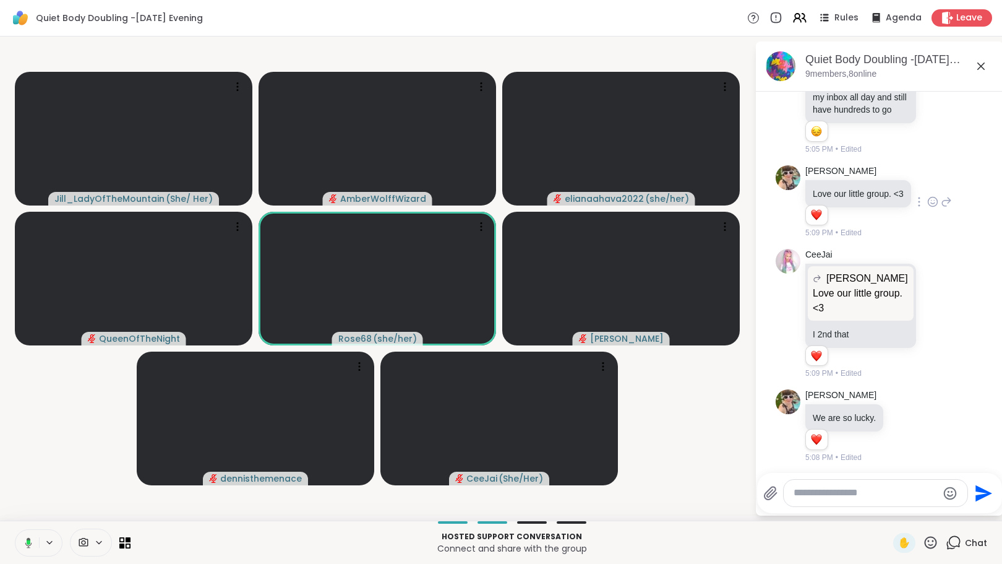
click at [28, 542] on icon at bounding box center [29, 542] width 4 height 5
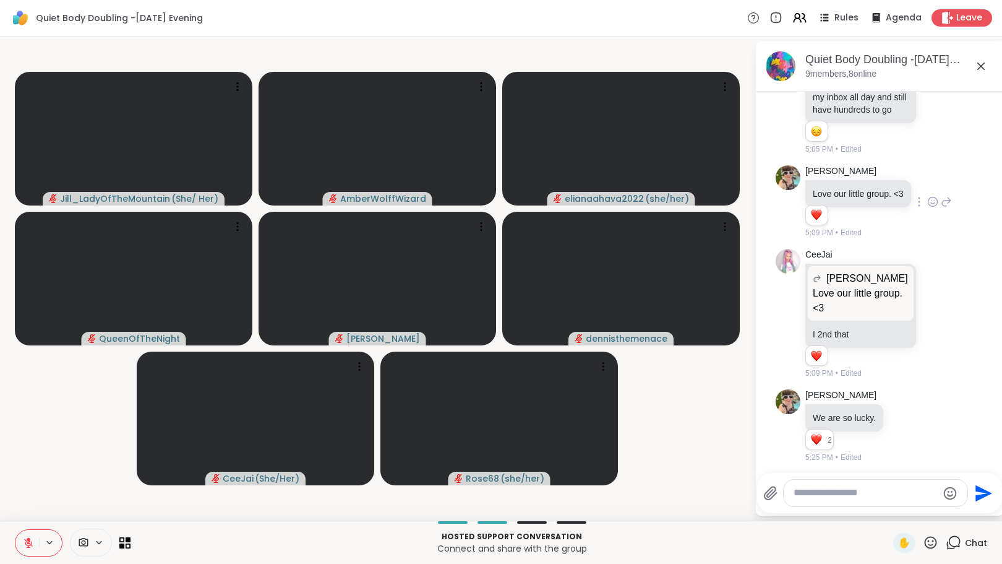
scroll to position [53, 0]
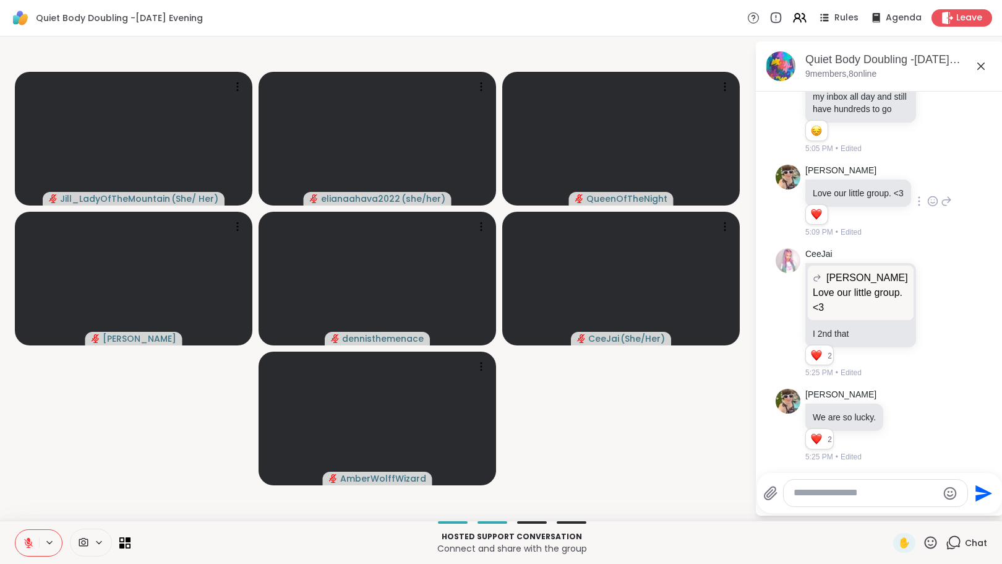
click at [900, 491] on textarea "Type your message" at bounding box center [866, 492] width 144 height 13
